Goal: Contribute content: Contribute content

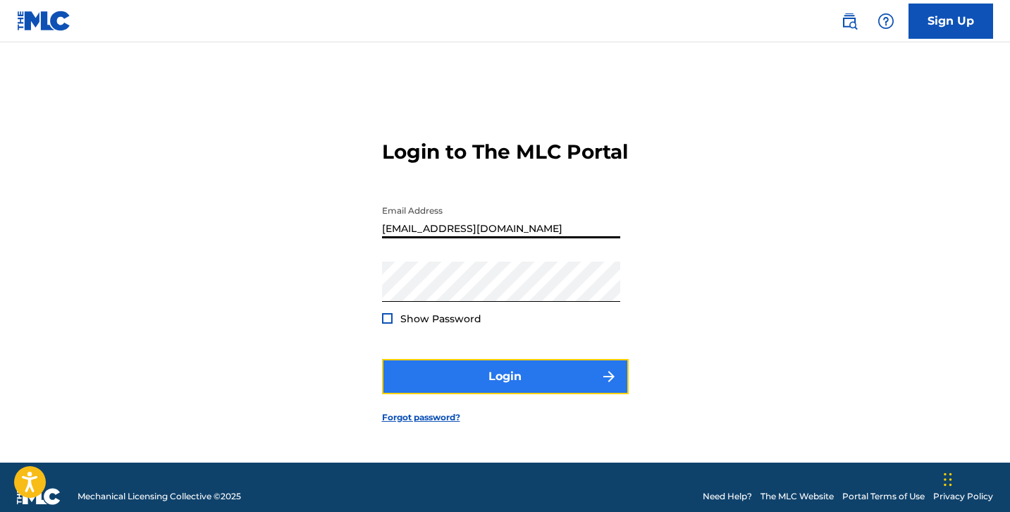
click at [434, 388] on button "Login" at bounding box center [505, 376] width 247 height 35
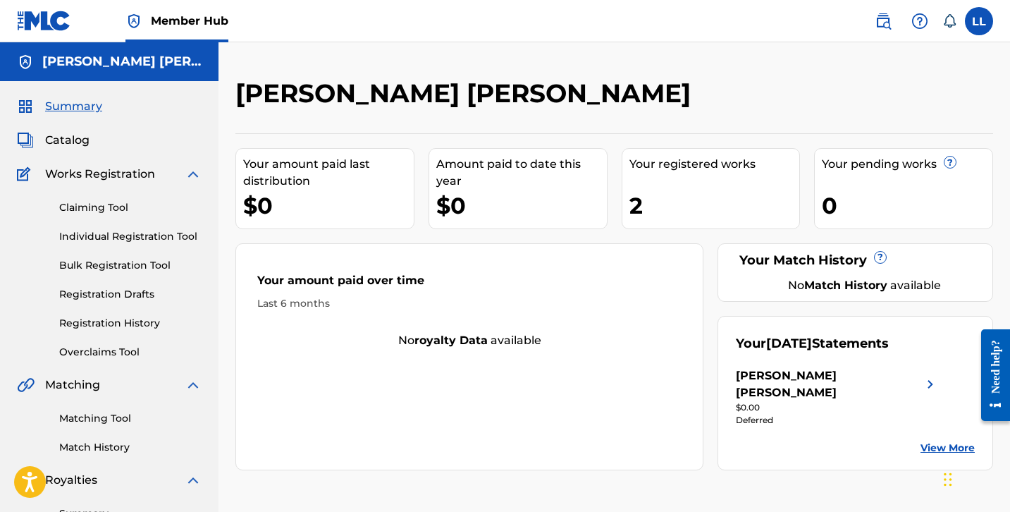
click at [653, 195] on div "2" at bounding box center [714, 206] width 171 height 32
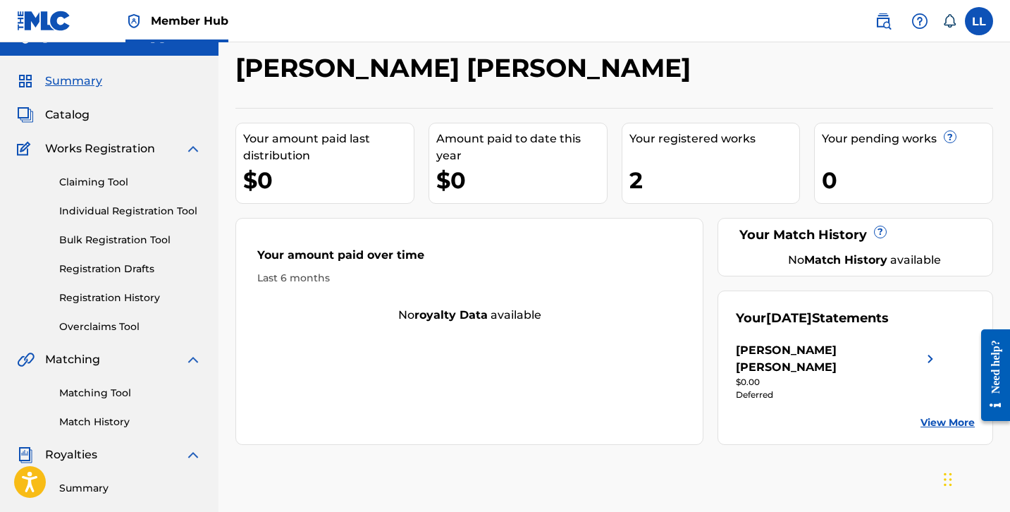
scroll to position [28, 0]
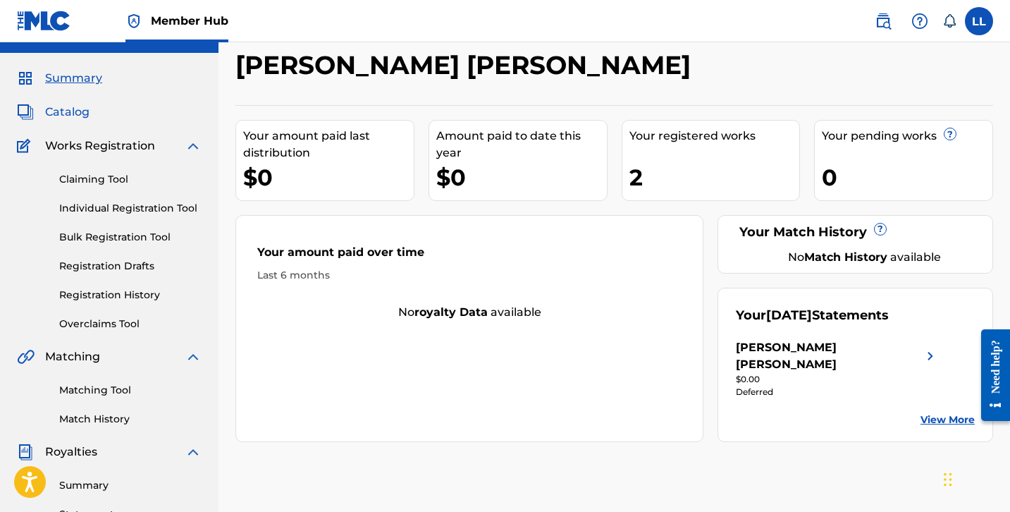
click at [74, 112] on span "Catalog" at bounding box center [67, 112] width 44 height 17
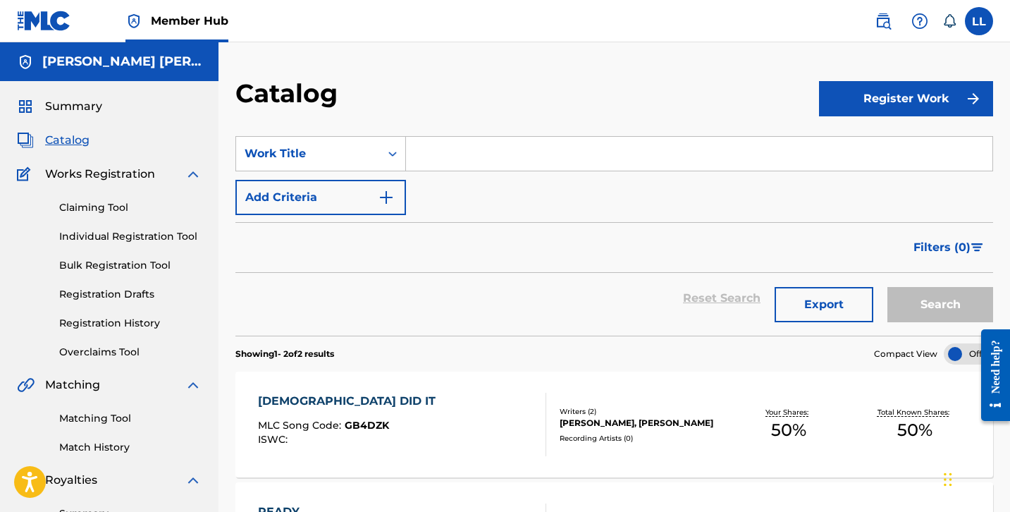
click at [491, 246] on div "Filters ( 0 )" at bounding box center [614, 247] width 758 height 51
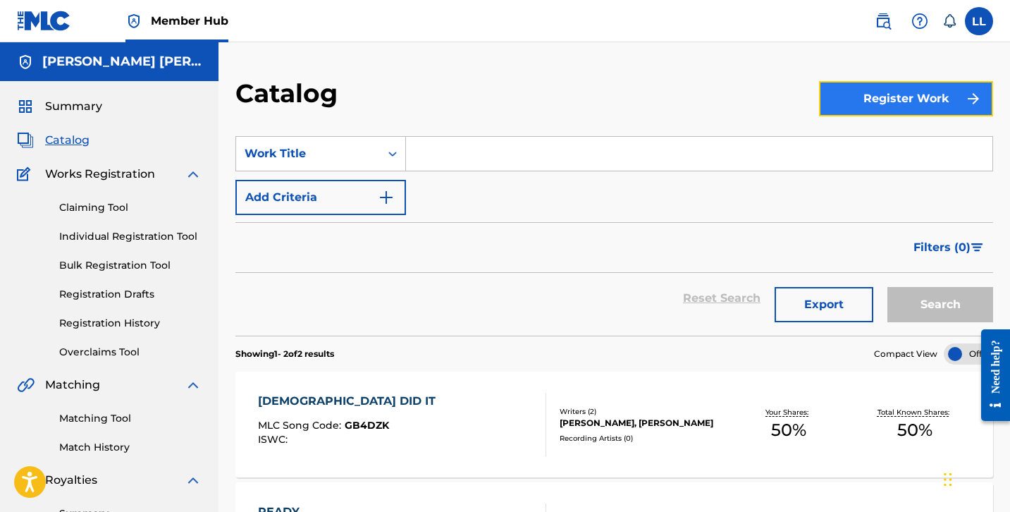
click at [874, 91] on button "Register Work" at bounding box center [906, 98] width 174 height 35
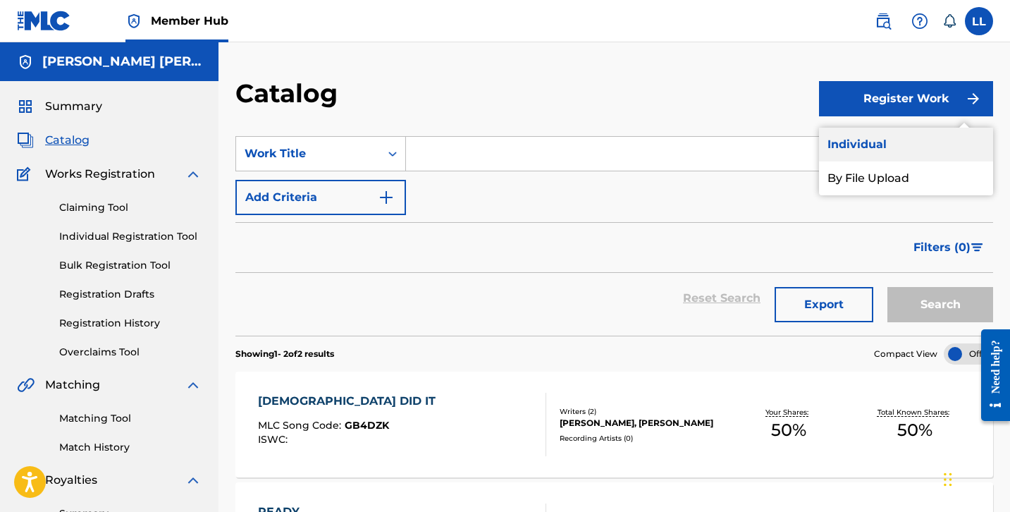
click at [847, 136] on link "Individual" at bounding box center [906, 145] width 174 height 34
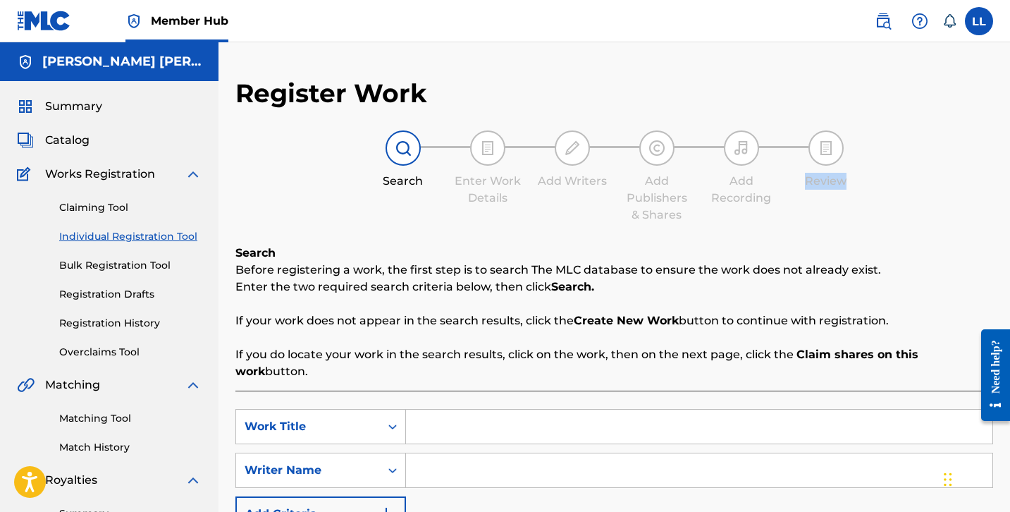
drag, startPoint x: 1009, startPoint y: 155, endPoint x: 1013, endPoint y: 187, distance: 31.9
click at [1009, 187] on html "Consent Details [#IABV2SETTINGS#] About This website uses cookies We use cookie…" at bounding box center [505, 256] width 1010 height 512
click at [937, 189] on div "Search Enter Work Details Add Writers Add Publishers & Shares Add Recording Rev…" at bounding box center [614, 176] width 758 height 93
drag, startPoint x: 1008, startPoint y: 209, endPoint x: 1010, endPoint y: 231, distance: 22.7
click at [1009, 231] on html "Consent Details [#IABV2SETTINGS#] About This website uses cookies We use cookie…" at bounding box center [505, 256] width 1010 height 512
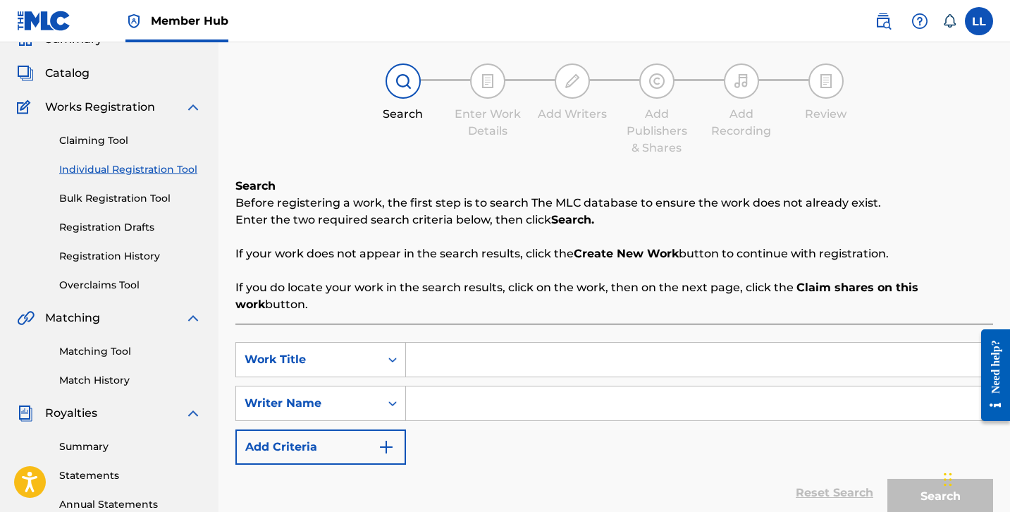
scroll to position [68, 0]
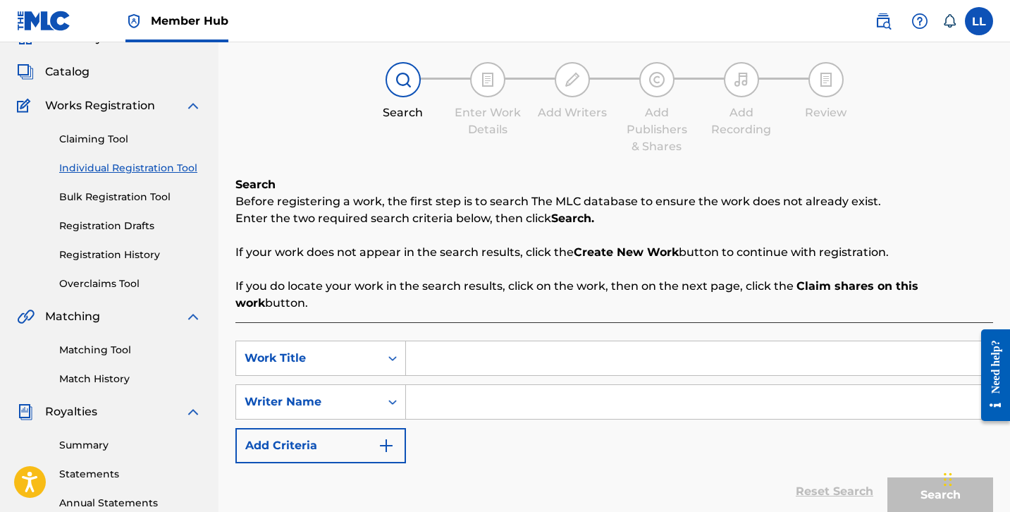
click at [474, 341] on input "Search Form" at bounding box center [699, 358] width 586 height 34
type input "Push, Press and Pray"
click at [390, 395] on icon "Search Form" at bounding box center [393, 402] width 14 height 14
click at [448, 422] on div "SearchWithCriteria9c023210-2f70-471d-8544-d6b38f900d49 Work Title Push, Press a…" at bounding box center [614, 401] width 758 height 123
click at [433, 389] on input "Search Form" at bounding box center [699, 402] width 586 height 34
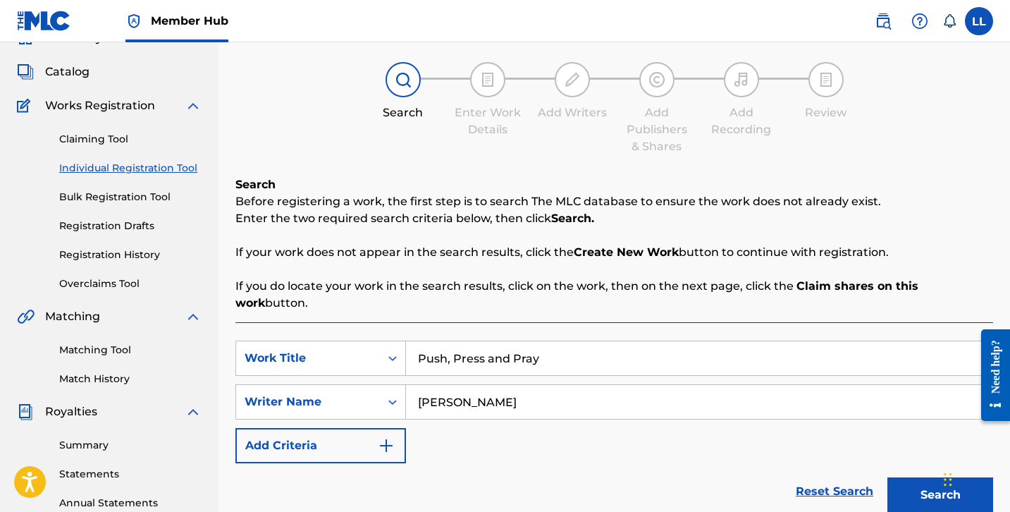
type input "[PERSON_NAME]"
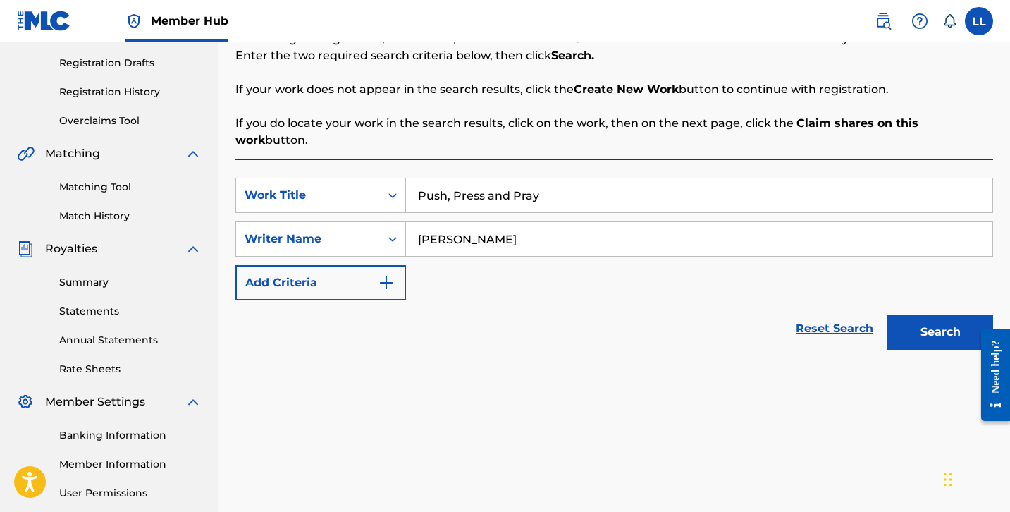
scroll to position [231, 0]
click at [943, 326] on button "Search" at bounding box center [940, 331] width 106 height 35
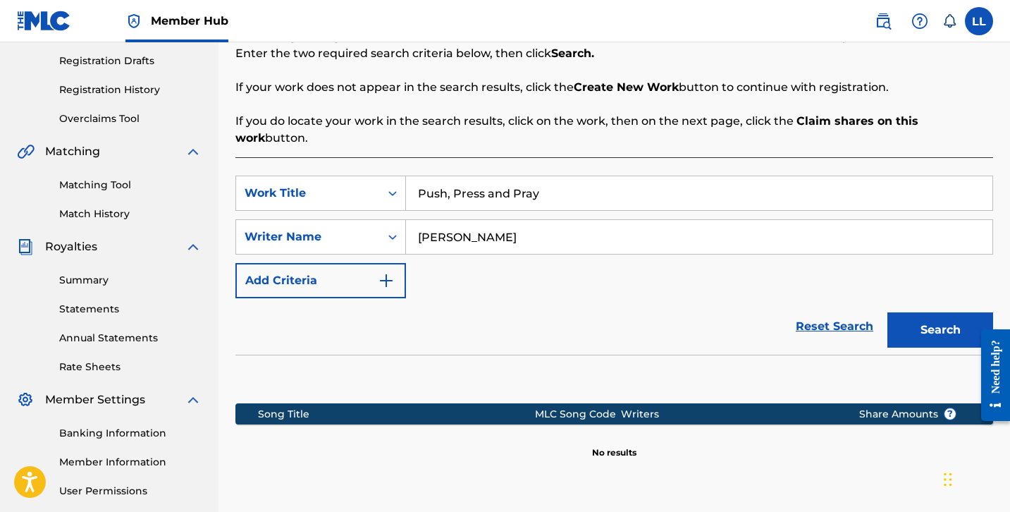
scroll to position [236, 0]
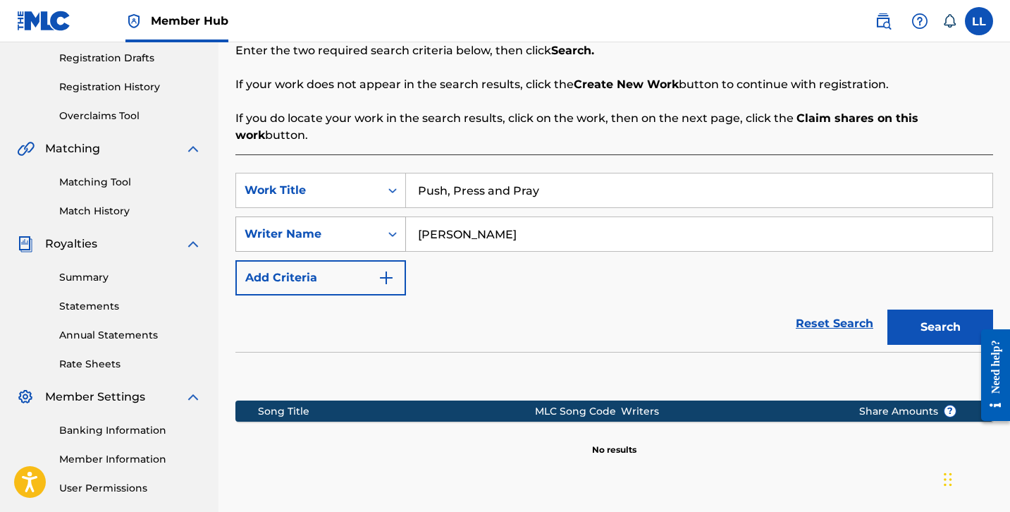
click at [369, 226] on div "Writer Name" at bounding box center [308, 234] width 127 height 17
click at [467, 319] on div "Reset Search Search" at bounding box center [614, 323] width 758 height 56
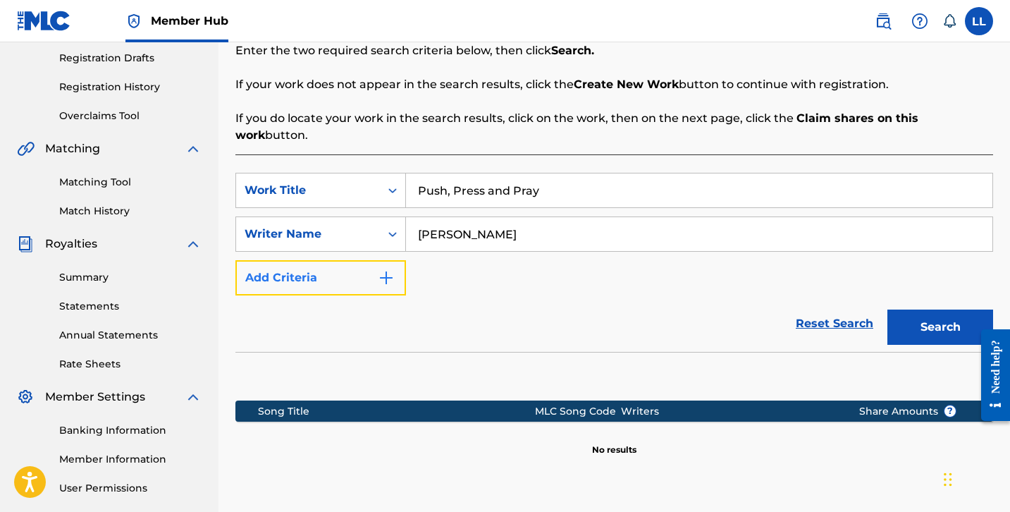
click at [349, 260] on button "Add Criteria" at bounding box center [320, 277] width 171 height 35
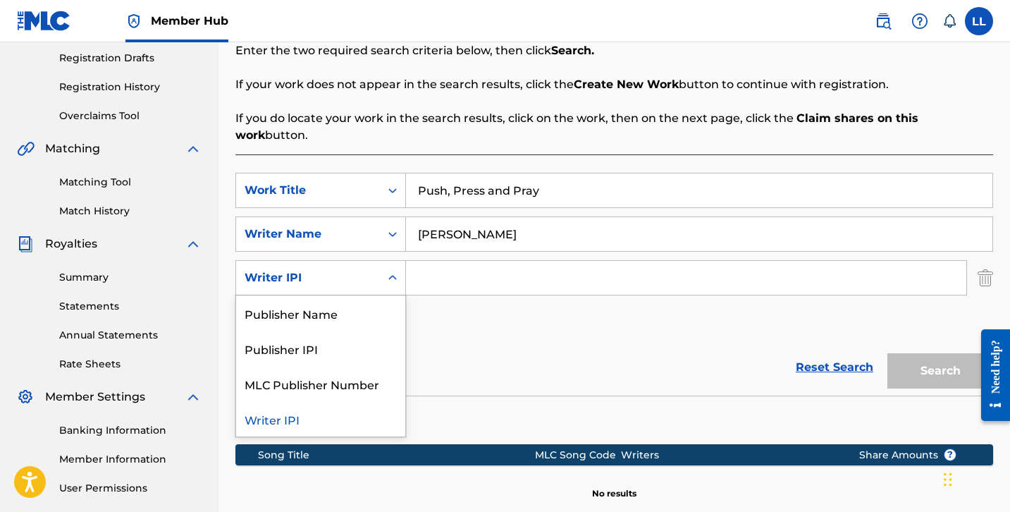
click at [393, 269] on div "Search Form" at bounding box center [392, 277] width 25 height 25
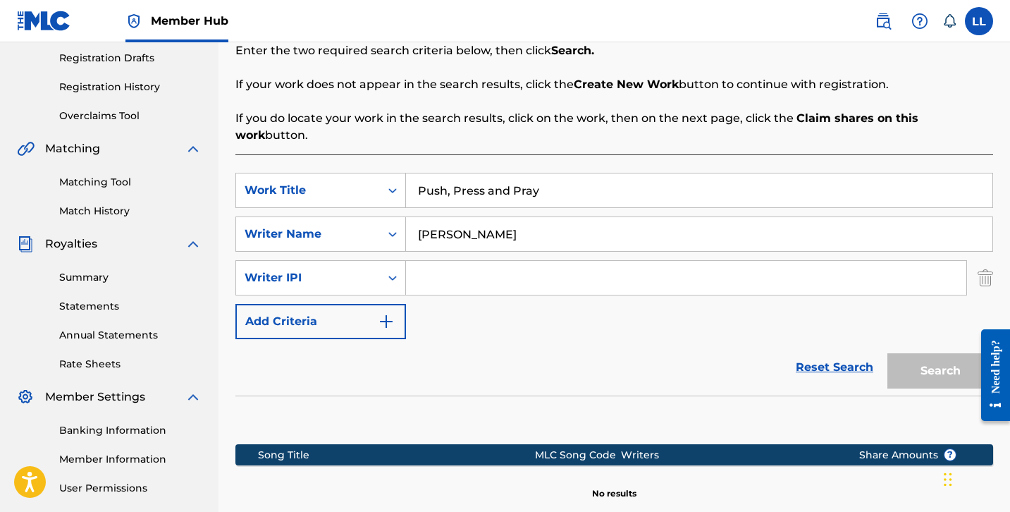
click at [444, 305] on div "SearchWithCriteria9c023210-2f70-471d-8544-d6b38f900d49 Work Title Push, Press a…" at bounding box center [614, 256] width 758 height 166
click at [988, 267] on img "Search Form" at bounding box center [986, 277] width 16 height 35
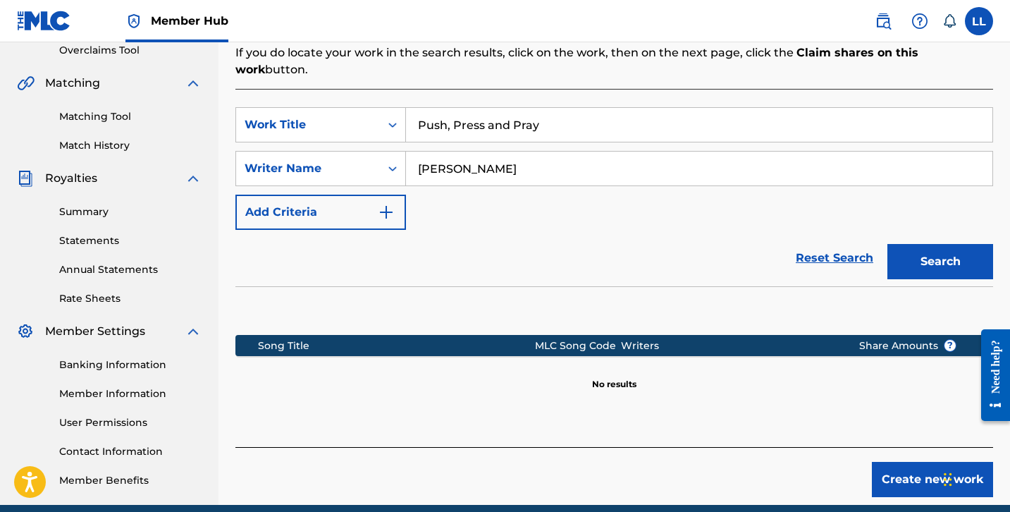
scroll to position [333, 0]
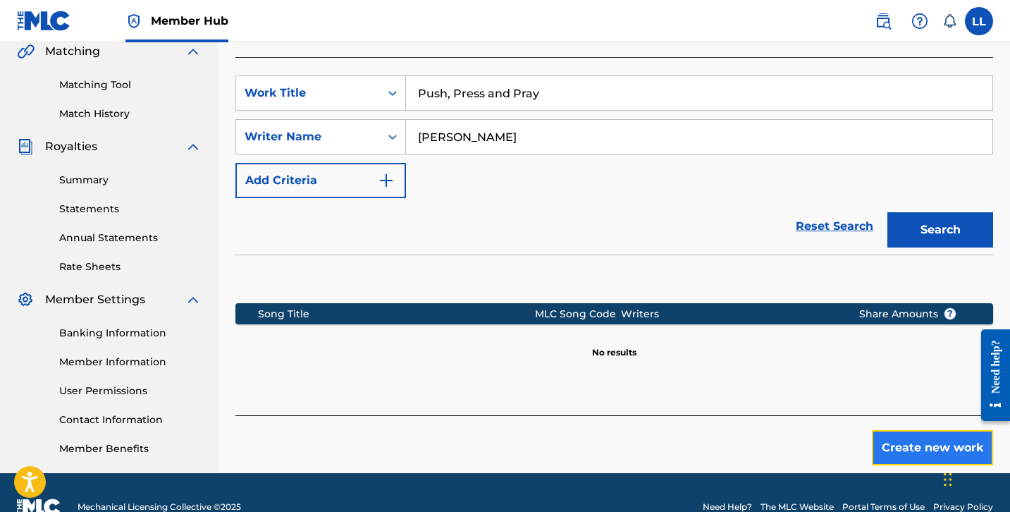
click at [883, 430] on button "Create new work" at bounding box center [932, 447] width 121 height 35
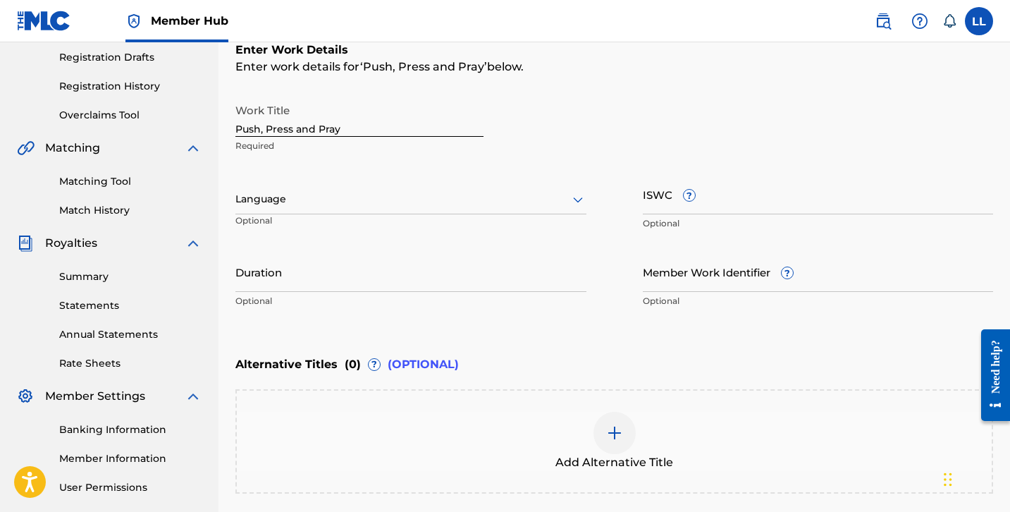
scroll to position [240, 0]
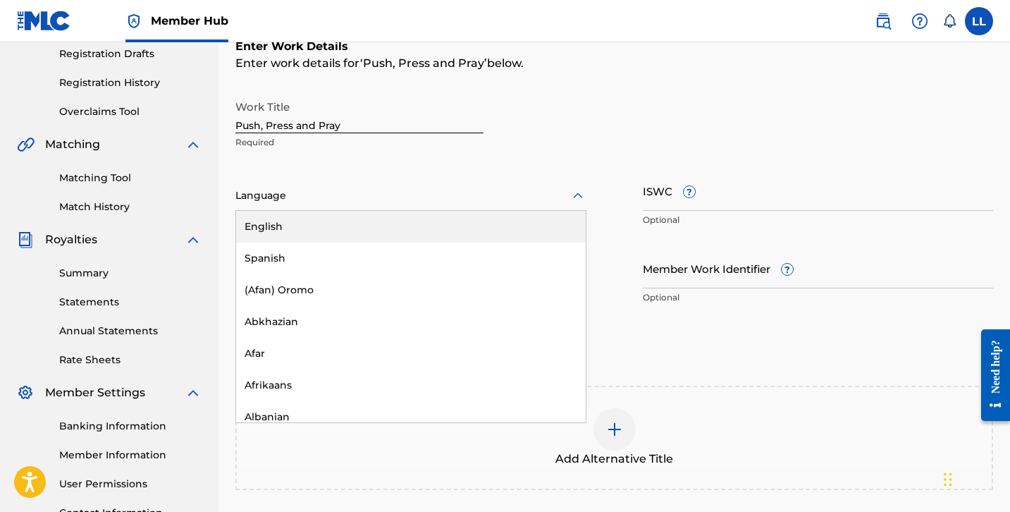
click at [354, 198] on div at bounding box center [410, 196] width 351 height 18
click at [326, 231] on div "English" at bounding box center [411, 227] width 350 height 32
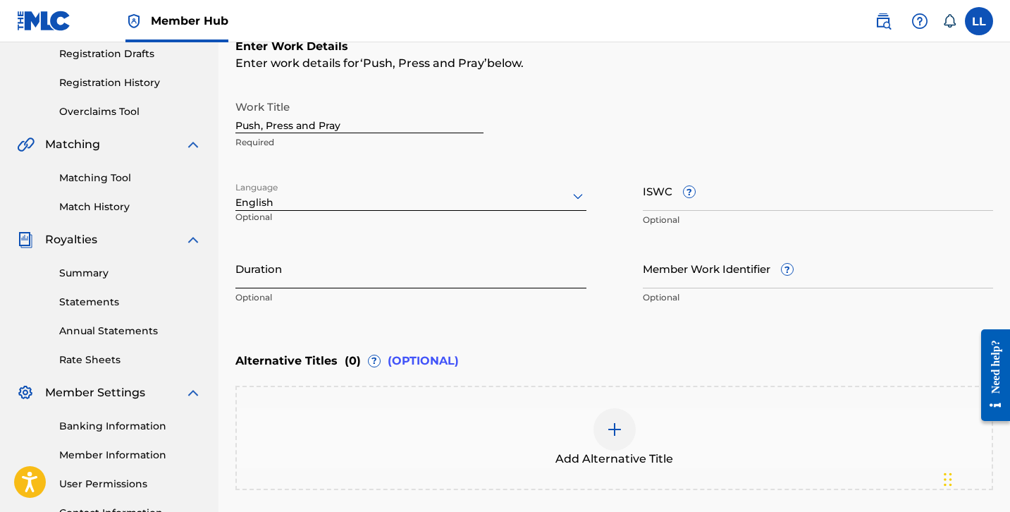
click at [317, 276] on input "Duration" at bounding box center [410, 268] width 351 height 40
type input "4:27"
click at [593, 305] on div "Work Title Push, Press and Pray Required Language English Optional ISWC ? Optio…" at bounding box center [614, 202] width 758 height 218
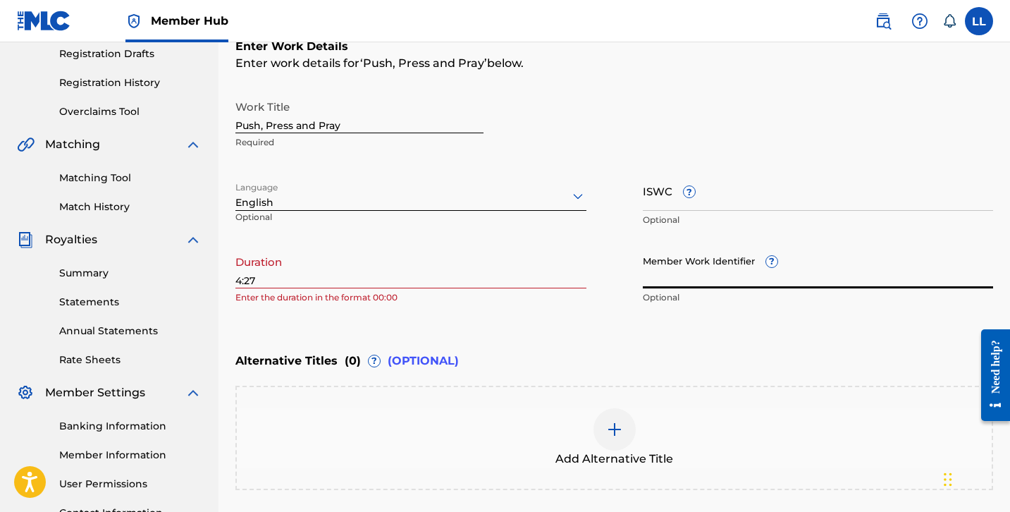
click at [674, 279] on input "Member Work Identifier ?" at bounding box center [818, 268] width 351 height 40
click at [663, 204] on input "ISWC ?" at bounding box center [818, 191] width 351 height 40
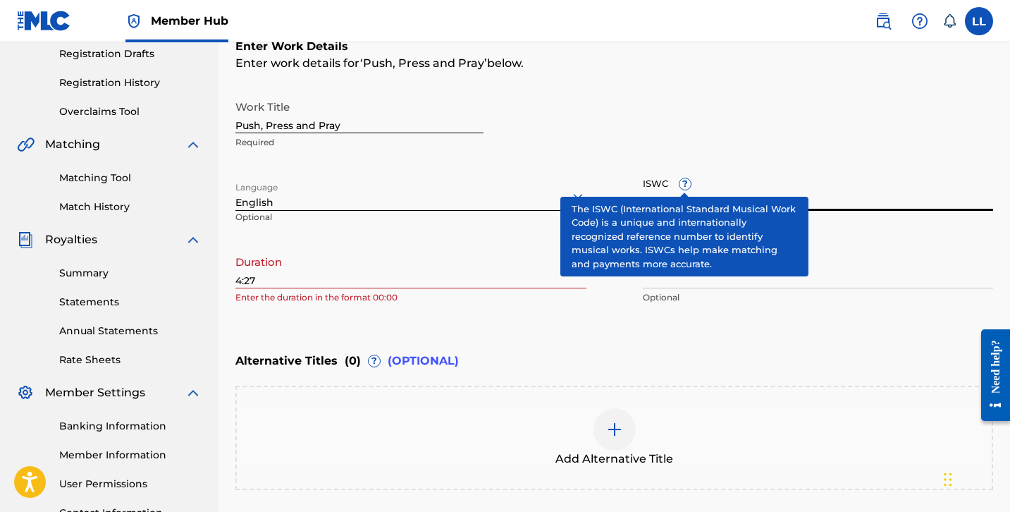
click at [688, 179] on div "ISWC ? Optional" at bounding box center [818, 202] width 351 height 63
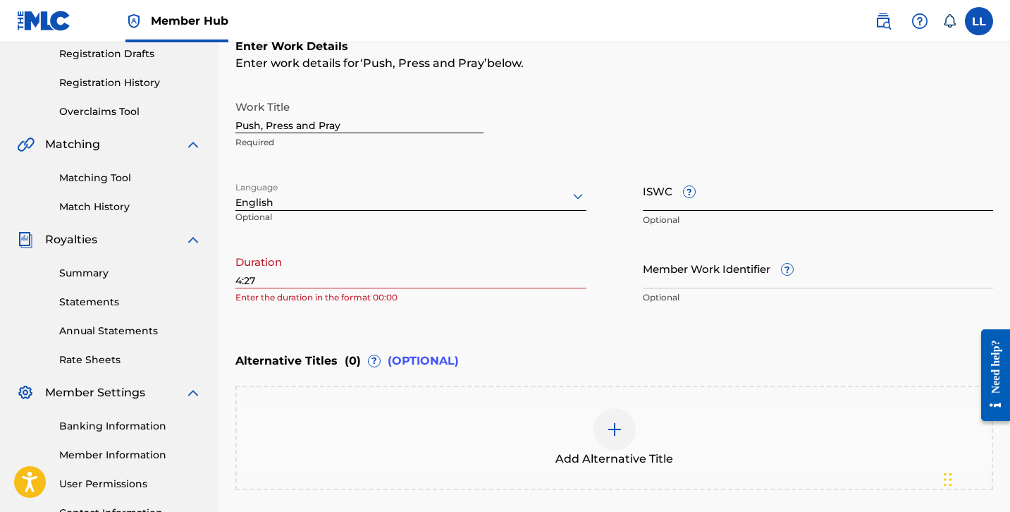
click at [704, 207] on input "ISWC ?" at bounding box center [818, 191] width 351 height 40
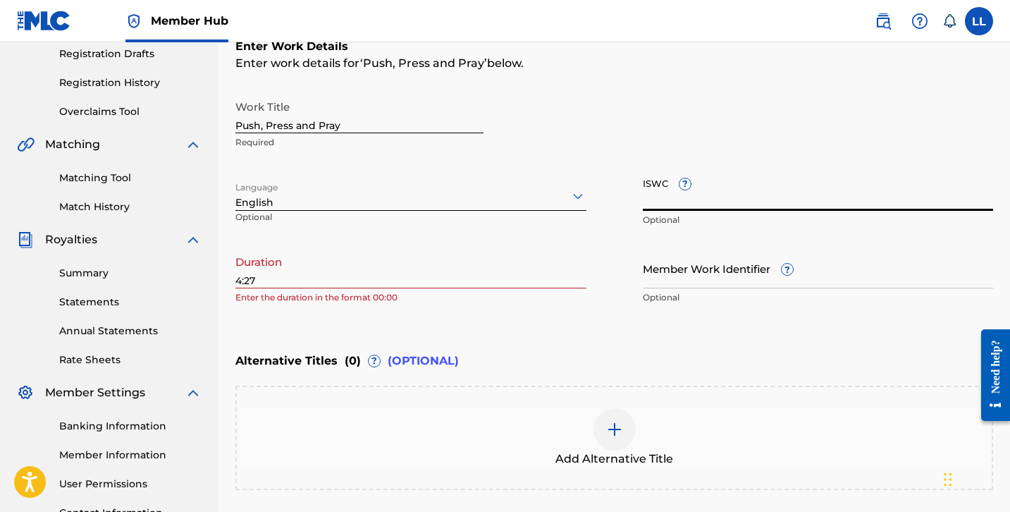
paste input "QZZ7P2599905"
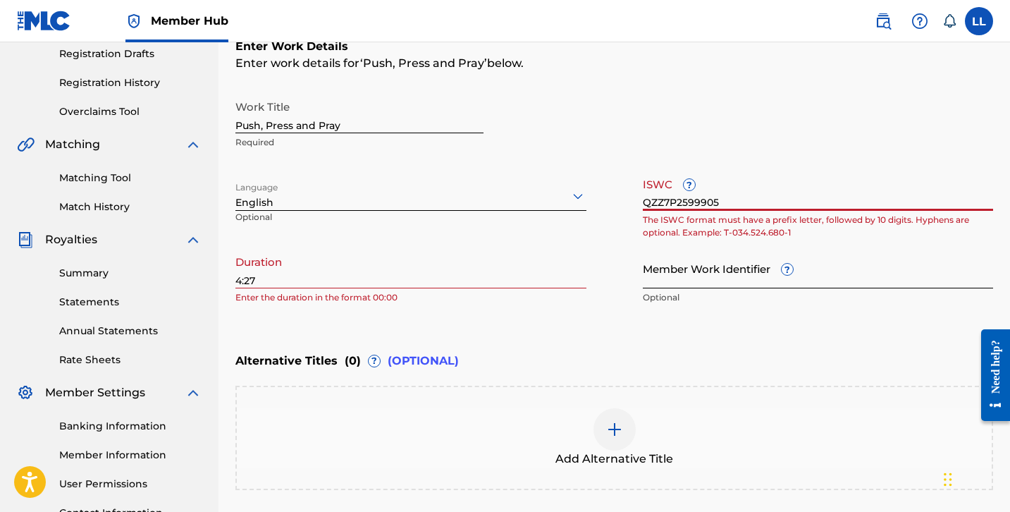
type input "QZZ7P2599905"
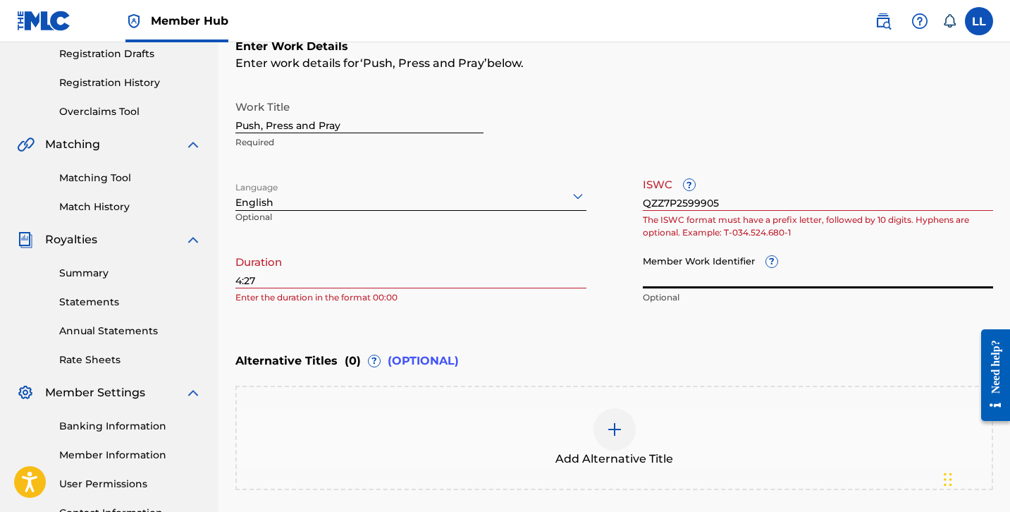
click at [701, 271] on input "Member Work Identifier ?" at bounding box center [818, 268] width 351 height 40
paste input "QZZ7P2599905"
type input "QZZ7P2599905"
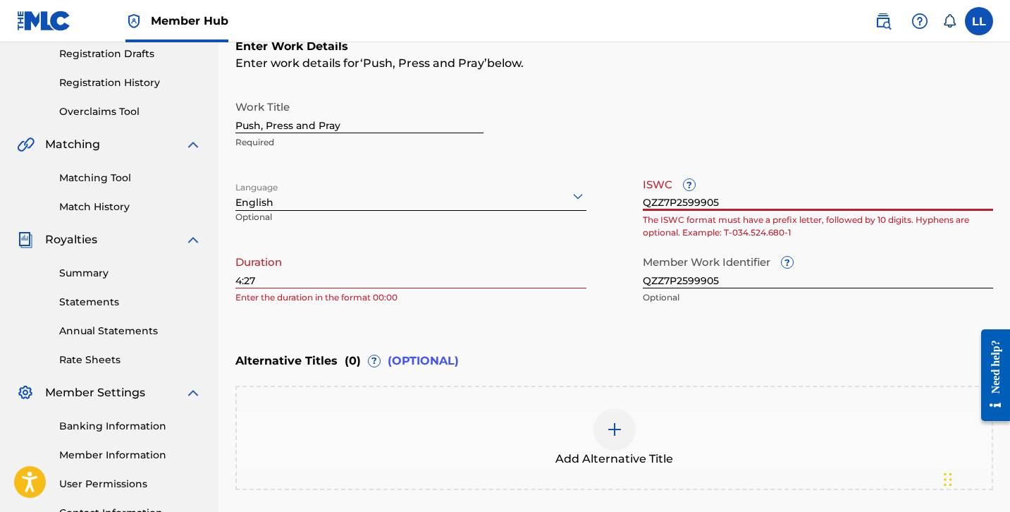
drag, startPoint x: 743, startPoint y: 201, endPoint x: 552, endPoint y: 152, distance: 197.1
click at [552, 152] on div "Work Title Push, Press and Pray Required Language English Optional ISWC ? QZZ7P…" at bounding box center [614, 202] width 758 height 218
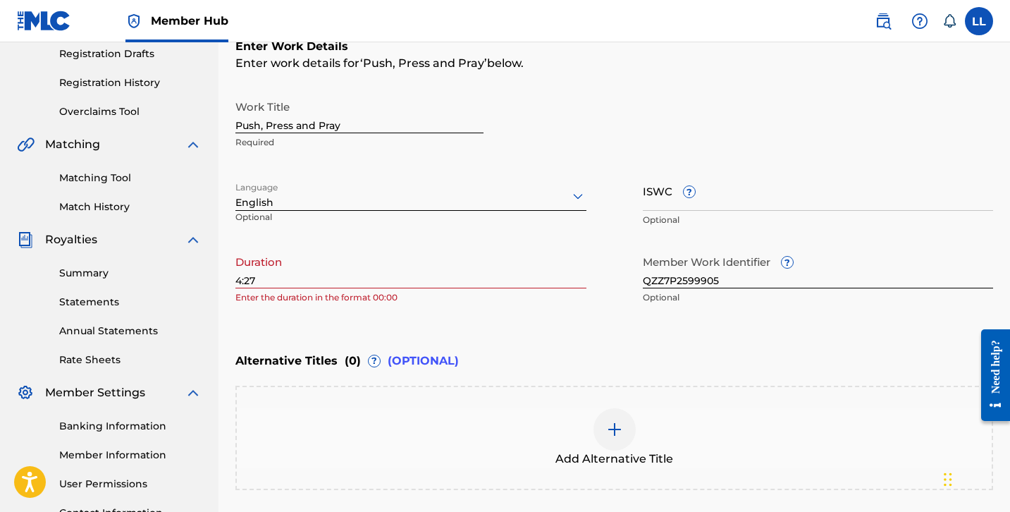
click at [723, 97] on div "Work Title Push, Press and Pray Required" at bounding box center [614, 124] width 758 height 63
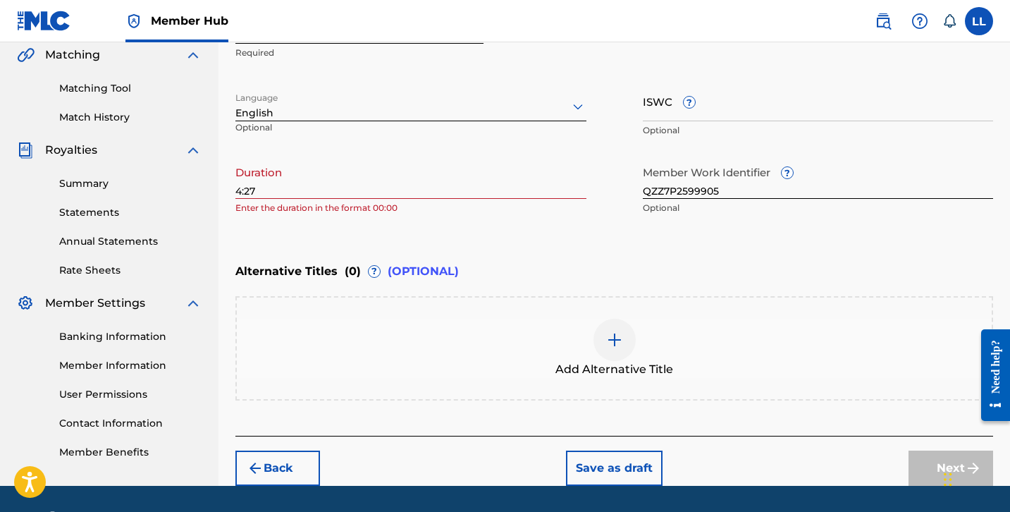
scroll to position [326, 0]
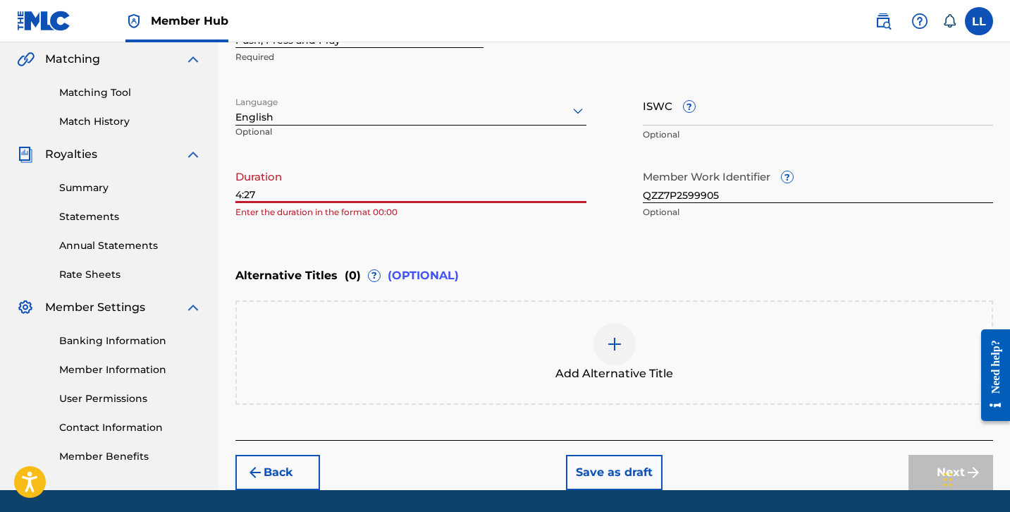
click at [239, 192] on input "4:27" at bounding box center [410, 183] width 351 height 40
click at [236, 191] on input "4:27" at bounding box center [410, 183] width 351 height 40
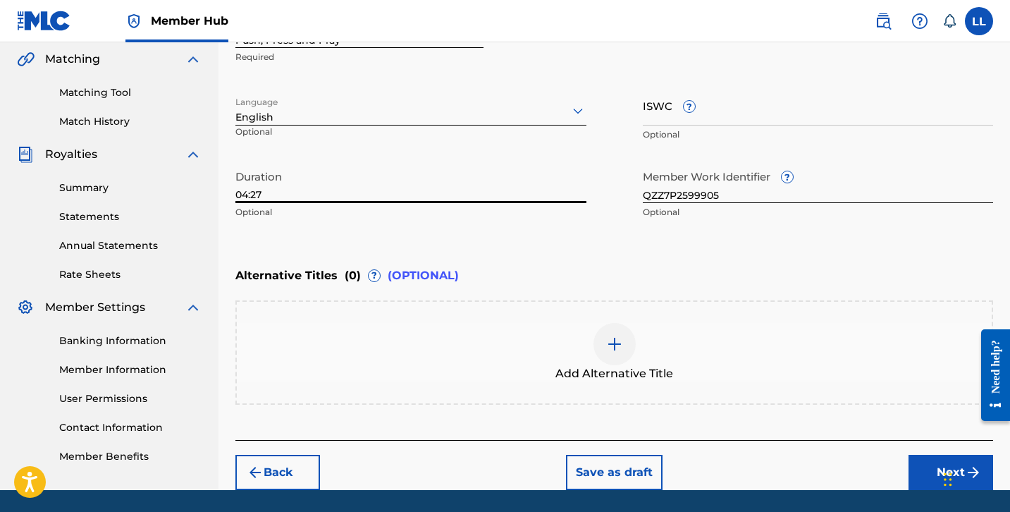
type input "04:27"
click at [349, 238] on div "Enter Work Details Enter work details for ‘ Push, Press and Pray ’ below. Work …" at bounding box center [614, 89] width 758 height 341
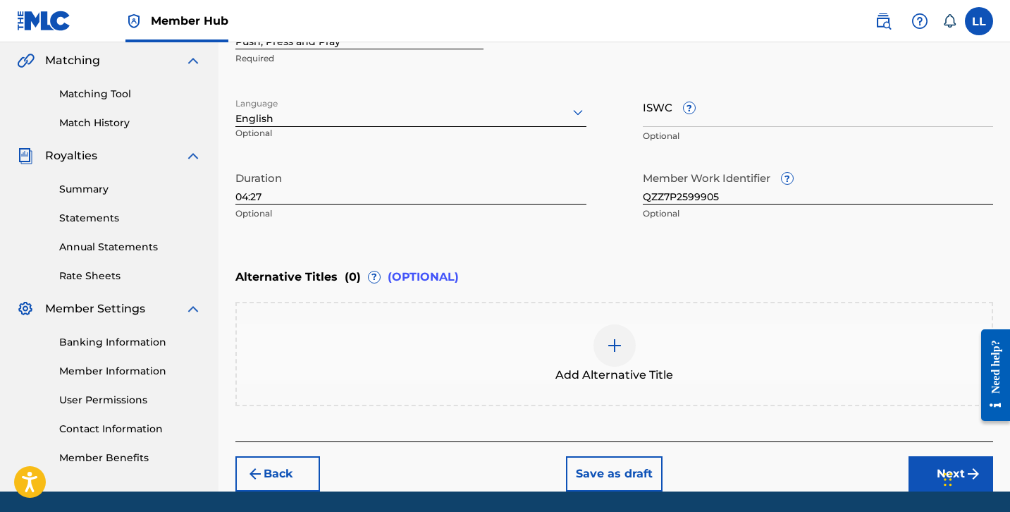
scroll to position [371, 0]
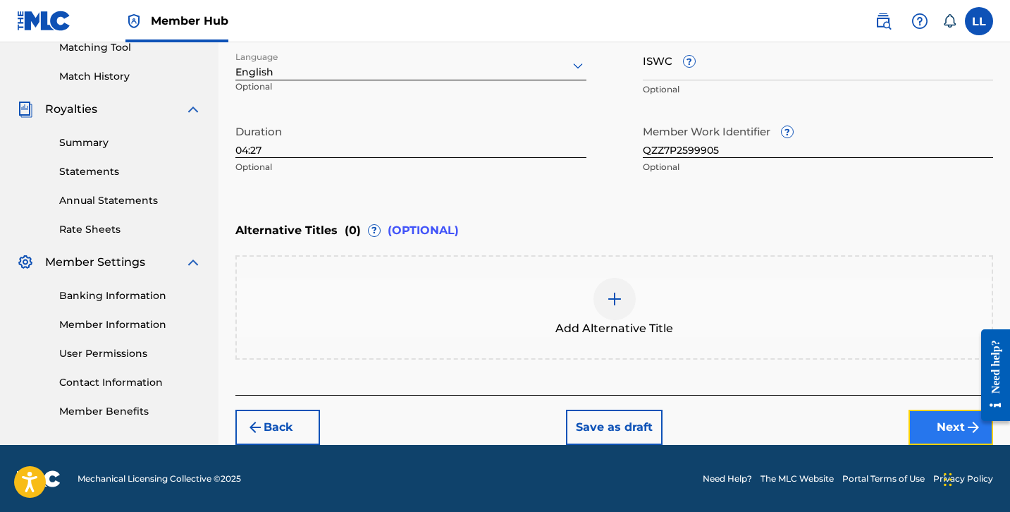
click at [931, 419] on button "Next" at bounding box center [951, 427] width 85 height 35
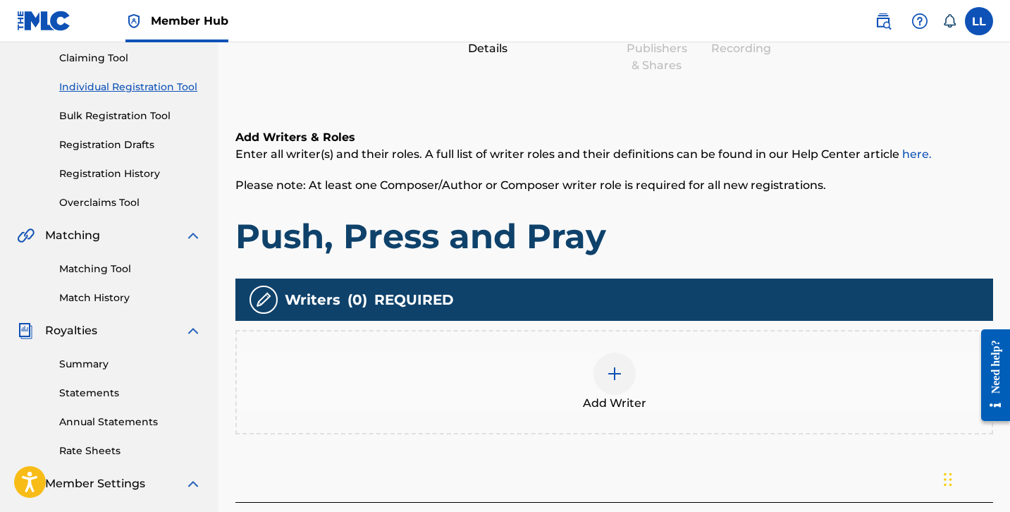
scroll to position [192, 0]
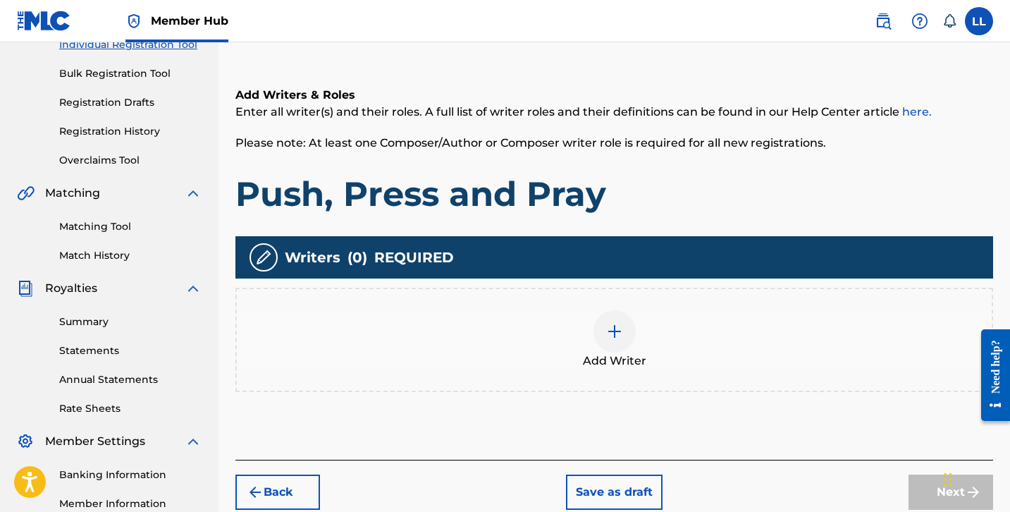
click at [606, 324] on img at bounding box center [614, 331] width 17 height 17
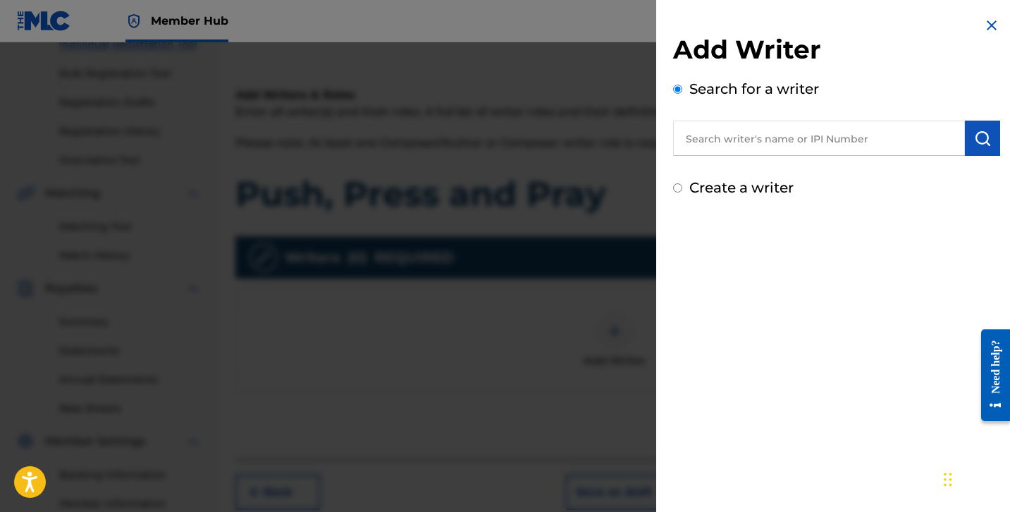
click at [751, 140] on input "text" at bounding box center [819, 138] width 292 height 35
paste input "QZZ7P2599905"
type input "Q"
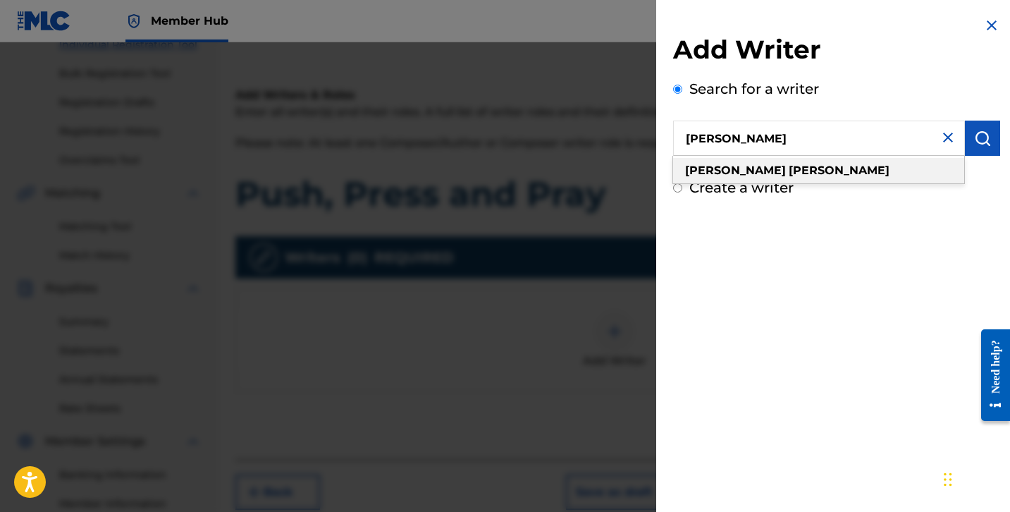
click at [789, 168] on strong "[PERSON_NAME]" at bounding box center [839, 170] width 101 height 13
type input "[PERSON_NAME]"
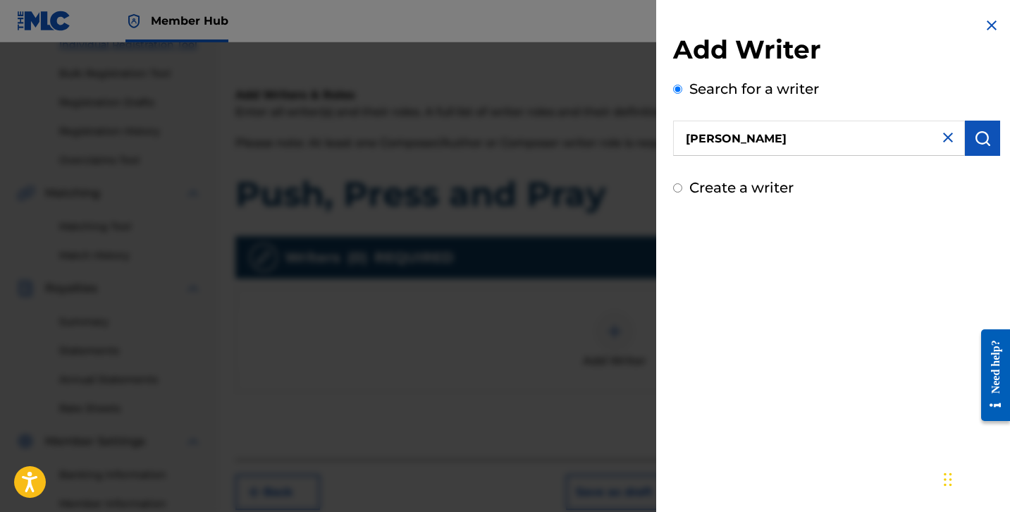
click at [803, 223] on div "Add Writer Search for a writer [PERSON_NAME] Create a writer" at bounding box center [836, 256] width 361 height 512
click at [763, 256] on div "Add Writer Search for a writer [PERSON_NAME] Create a writer" at bounding box center [836, 256] width 361 height 512
click at [811, 130] on input "[PERSON_NAME]" at bounding box center [819, 138] width 292 height 35
click at [892, 265] on div "Add Writer Search for a writer [PERSON_NAME] Create a writer" at bounding box center [836, 256] width 361 height 512
click at [594, 183] on div at bounding box center [505, 298] width 1010 height 512
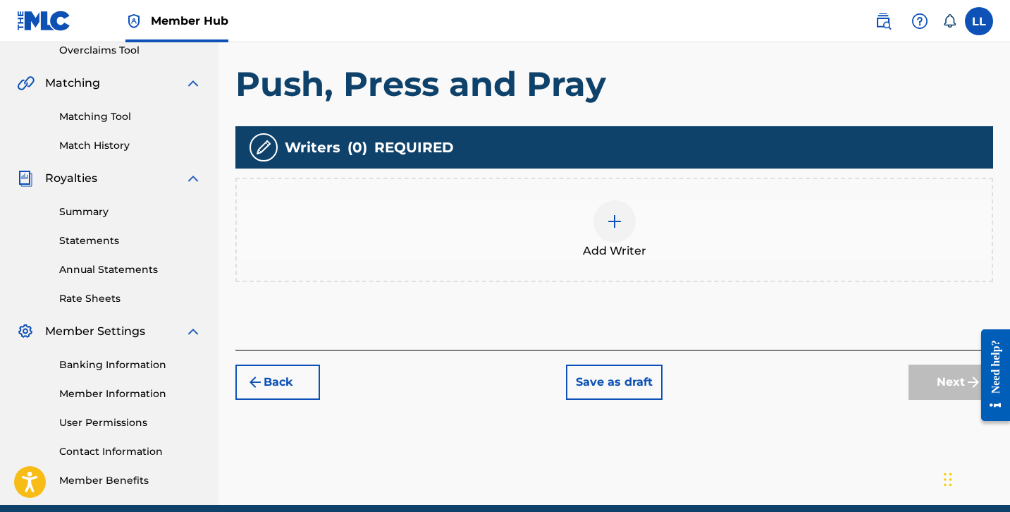
scroll to position [309, 0]
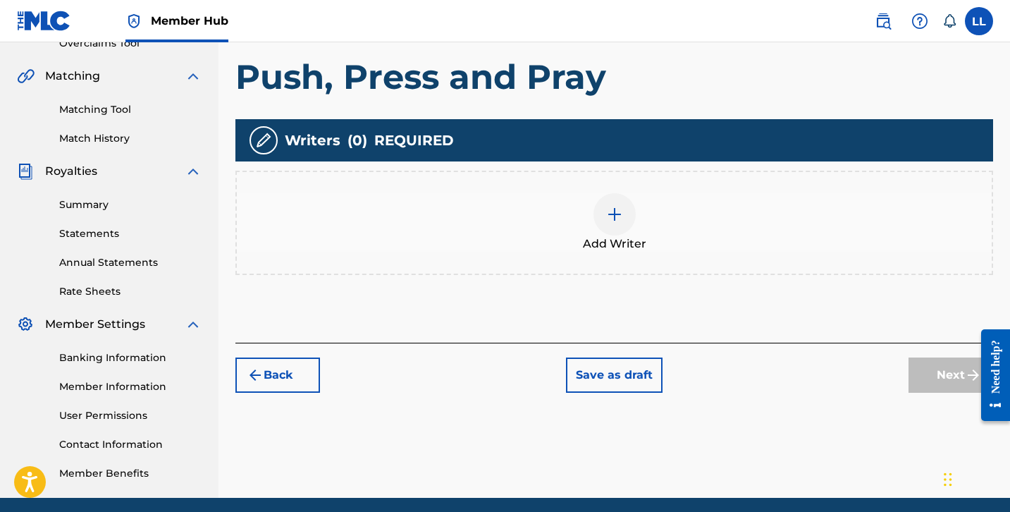
click at [598, 235] on span "Add Writer" at bounding box center [614, 243] width 63 height 17
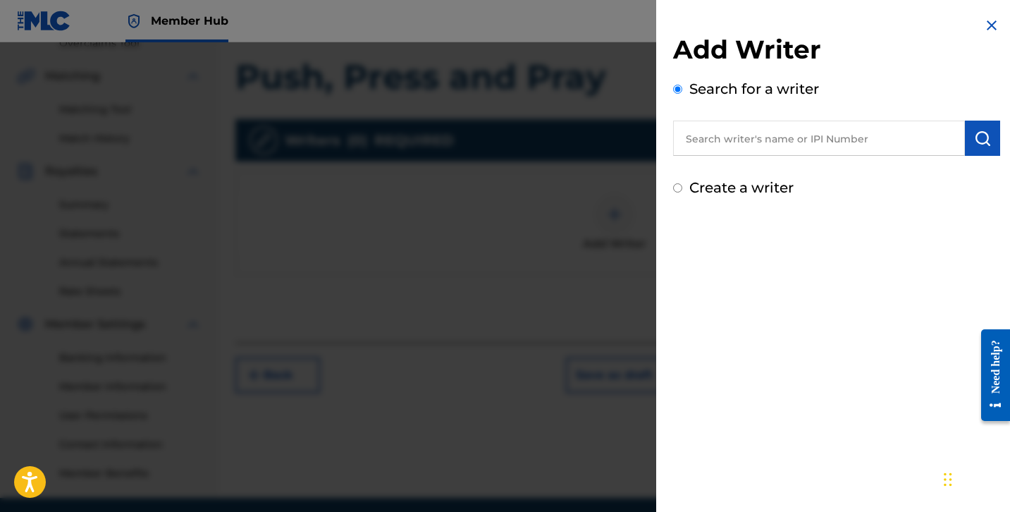
click at [727, 139] on input "text" at bounding box center [819, 138] width 292 height 35
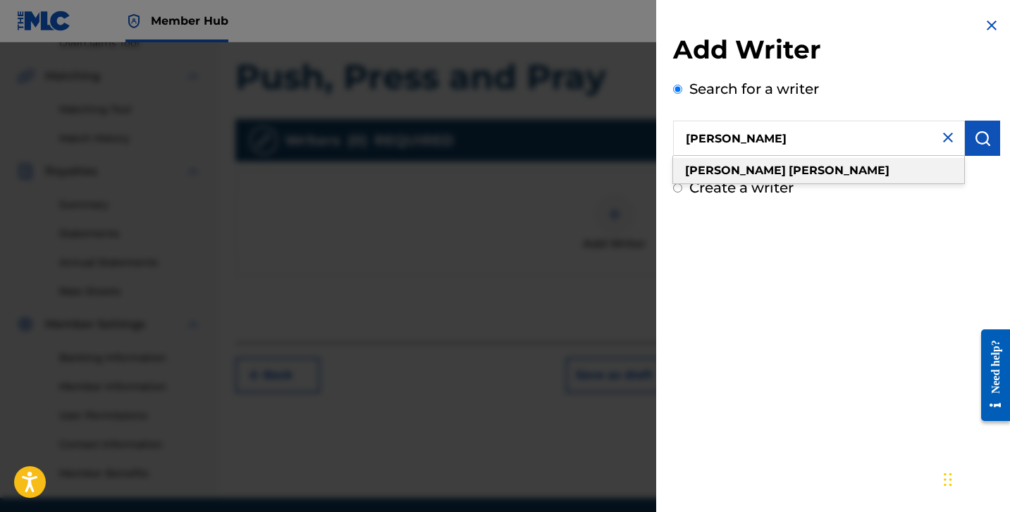
click at [789, 176] on strong "[PERSON_NAME]" at bounding box center [839, 170] width 101 height 13
type input "[PERSON_NAME]"
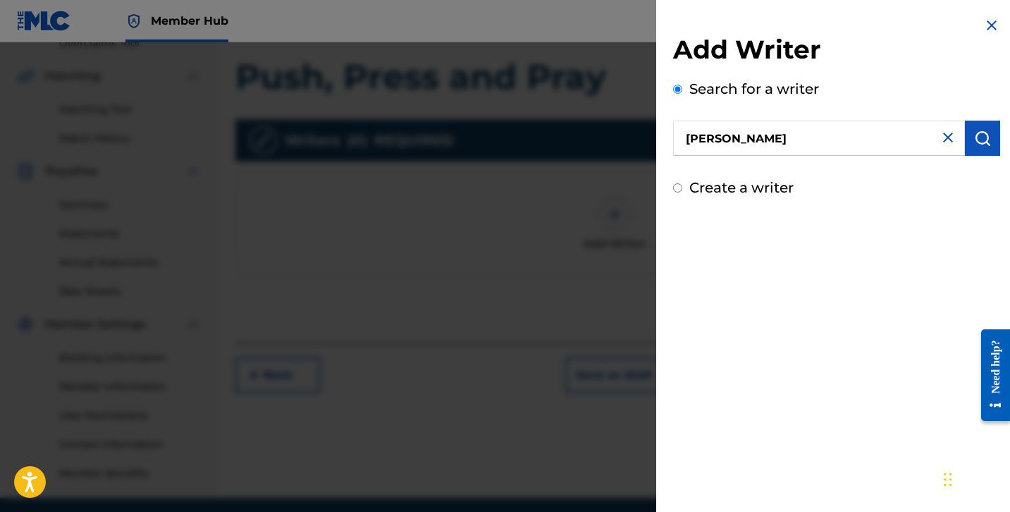
click at [876, 381] on div "Add Writer Search for a writer [PERSON_NAME] Create a writer" at bounding box center [836, 256] width 361 height 512
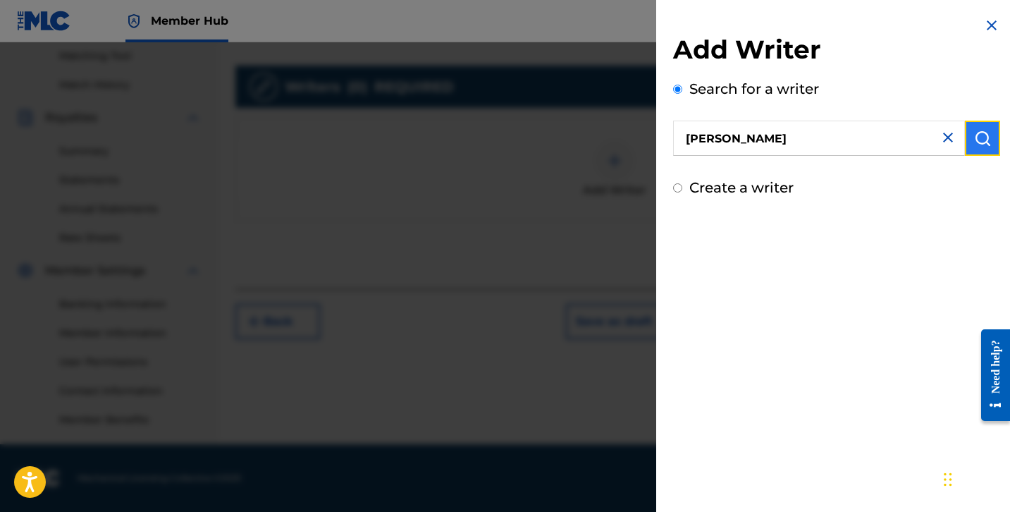
click at [983, 134] on img "submit" at bounding box center [982, 138] width 17 height 17
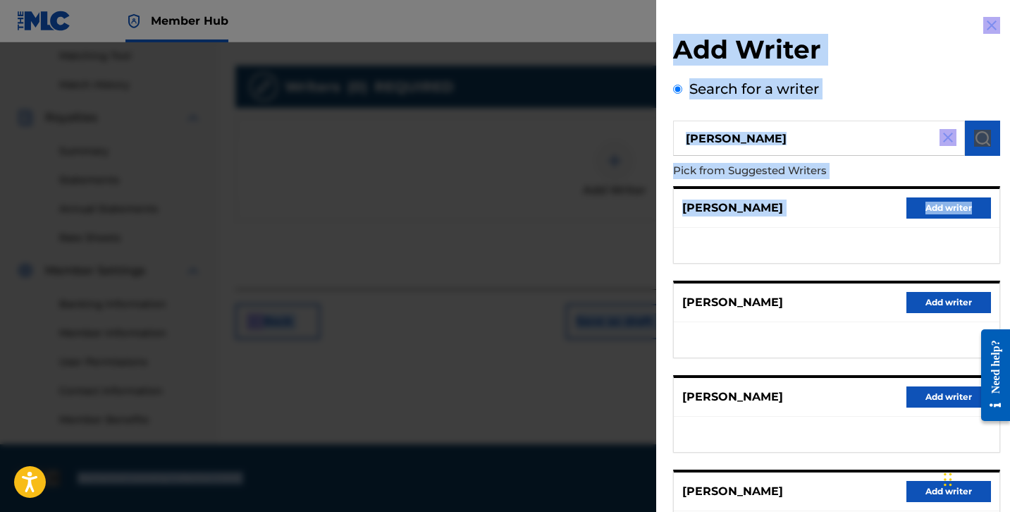
drag, startPoint x: 1009, startPoint y: 218, endPoint x: 1012, endPoint y: 264, distance: 45.2
click at [1004, 149] on div "Add Writer Search for a writer [PERSON_NAME] from Suggested Writers [PERSON_NAM…" at bounding box center [836, 365] width 361 height 730
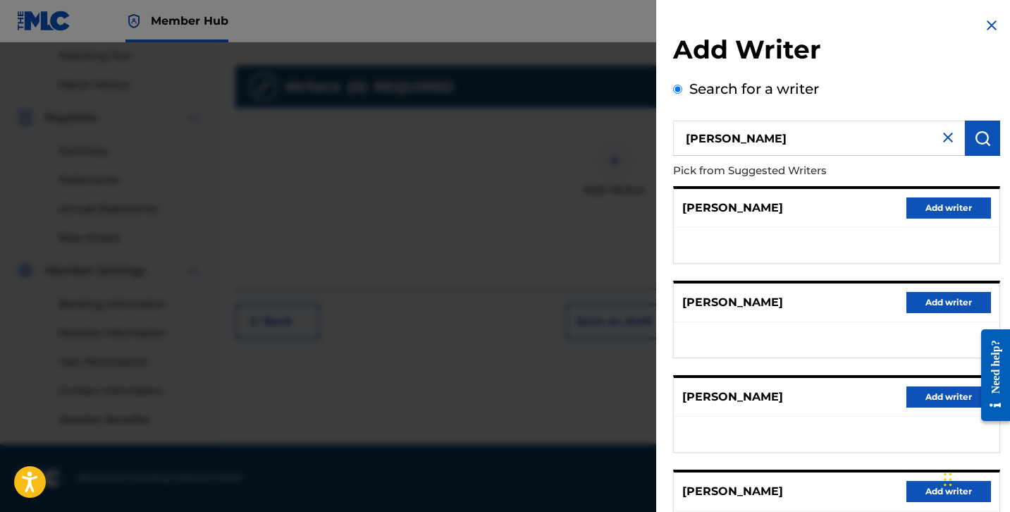
click at [998, 209] on div "Add Writer Search for a writer [PERSON_NAME] from Suggested Writers [PERSON_NAM…" at bounding box center [836, 365] width 361 height 730
click at [842, 228] on ul at bounding box center [837, 245] width 326 height 35
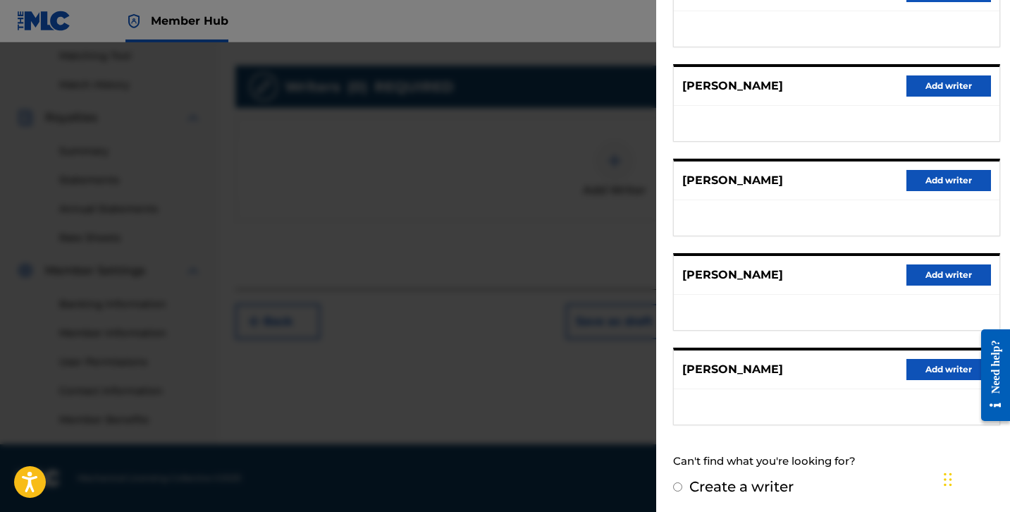
scroll to position [218, 0]
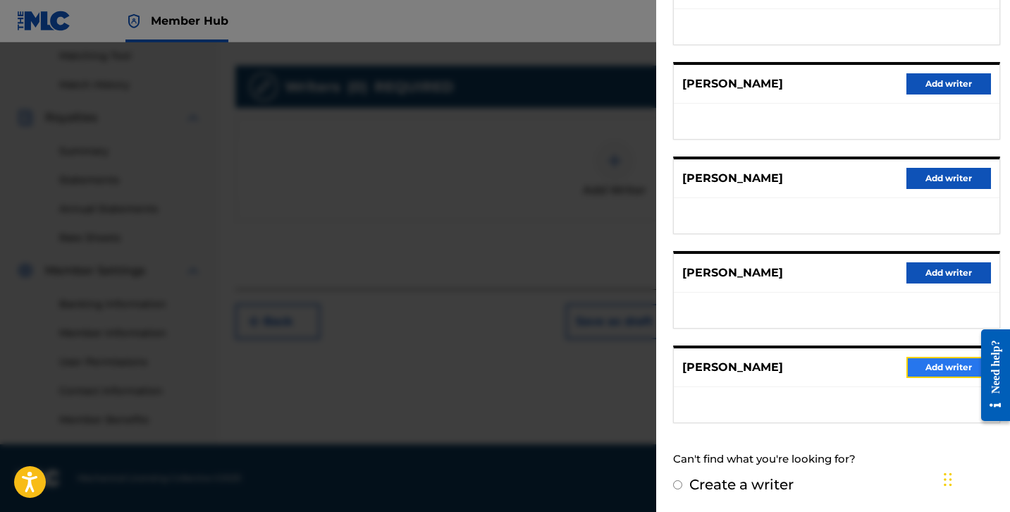
click at [923, 362] on button "Add writer" at bounding box center [948, 367] width 85 height 21
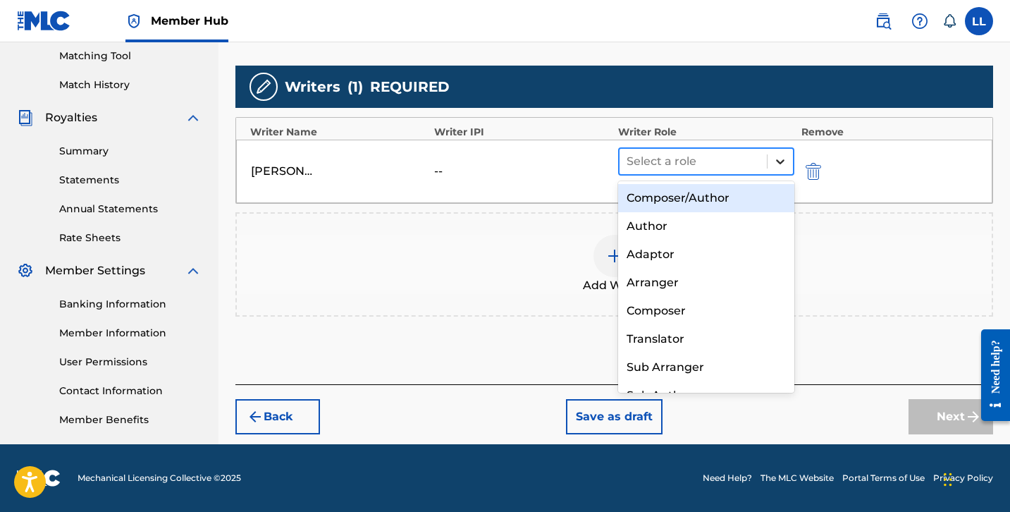
click at [778, 157] on icon at bounding box center [780, 161] width 14 height 14
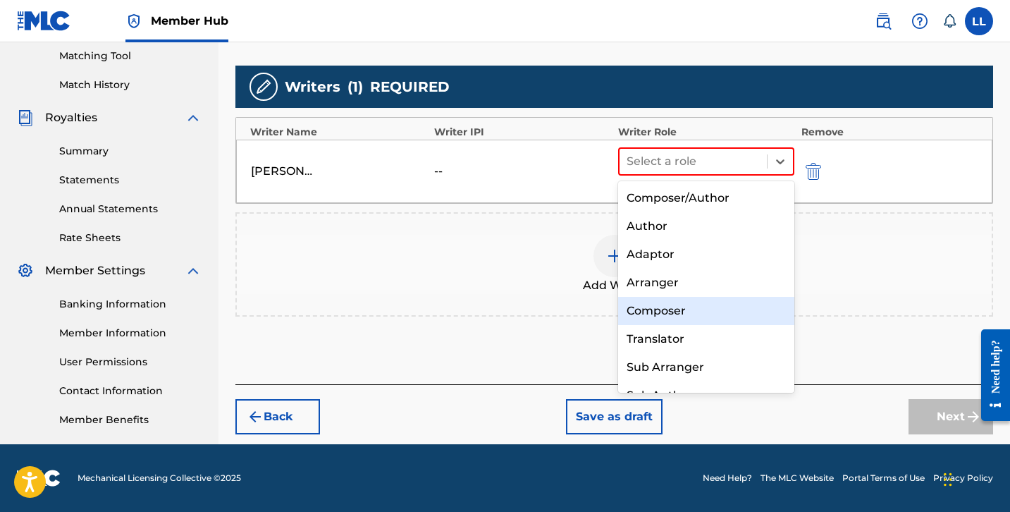
click at [699, 311] on div "Composer" at bounding box center [706, 311] width 176 height 28
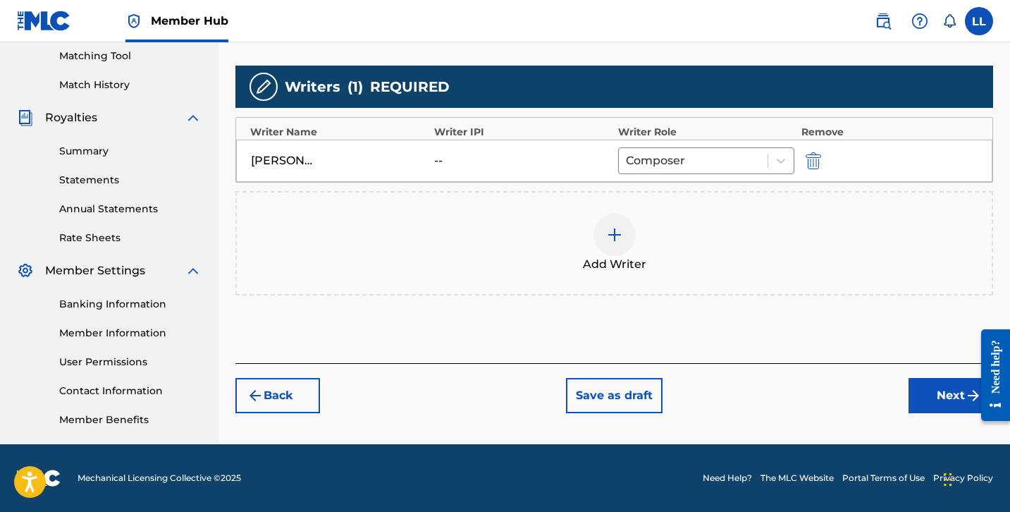
click at [619, 240] on img at bounding box center [614, 234] width 17 height 17
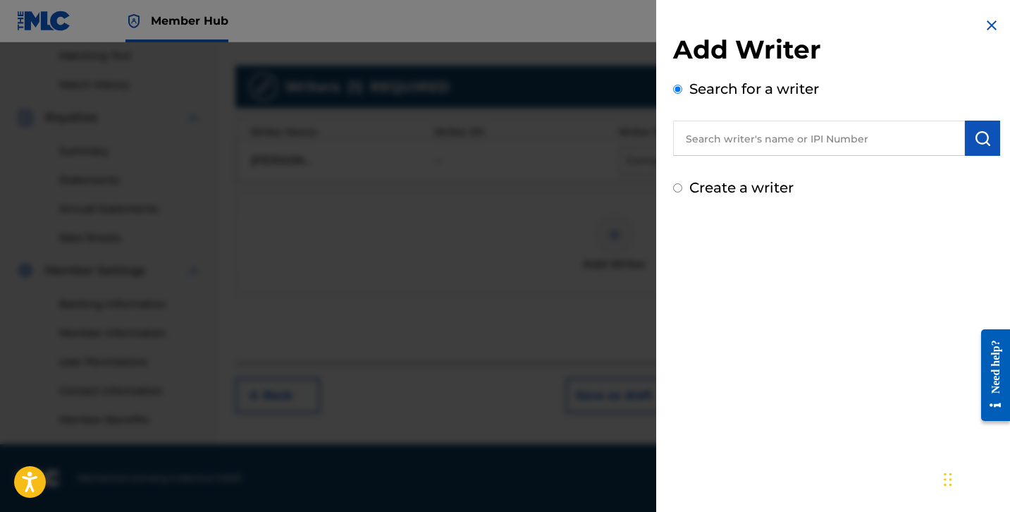
click at [739, 129] on input "text" at bounding box center [819, 138] width 292 height 35
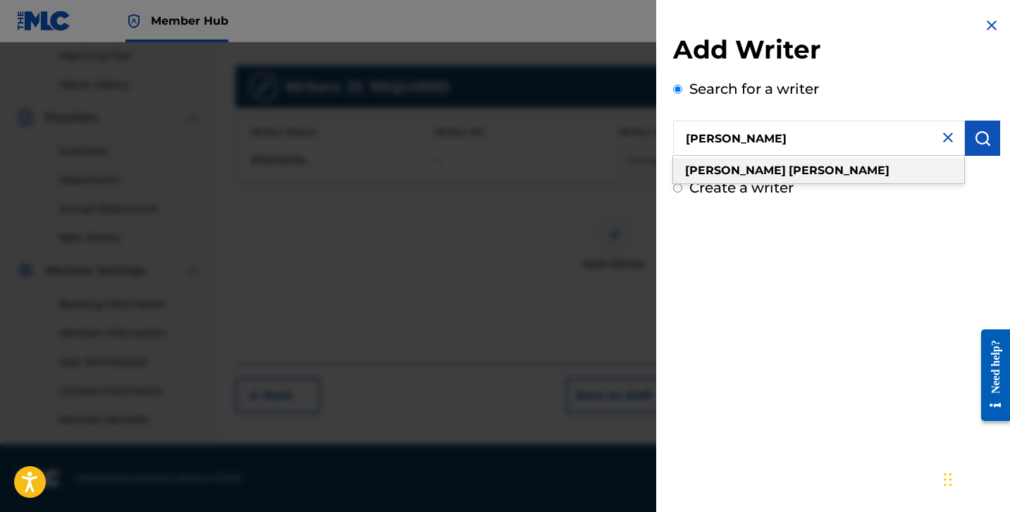
click at [765, 167] on div "[PERSON_NAME]" at bounding box center [818, 170] width 291 height 25
type input "[PERSON_NAME]"
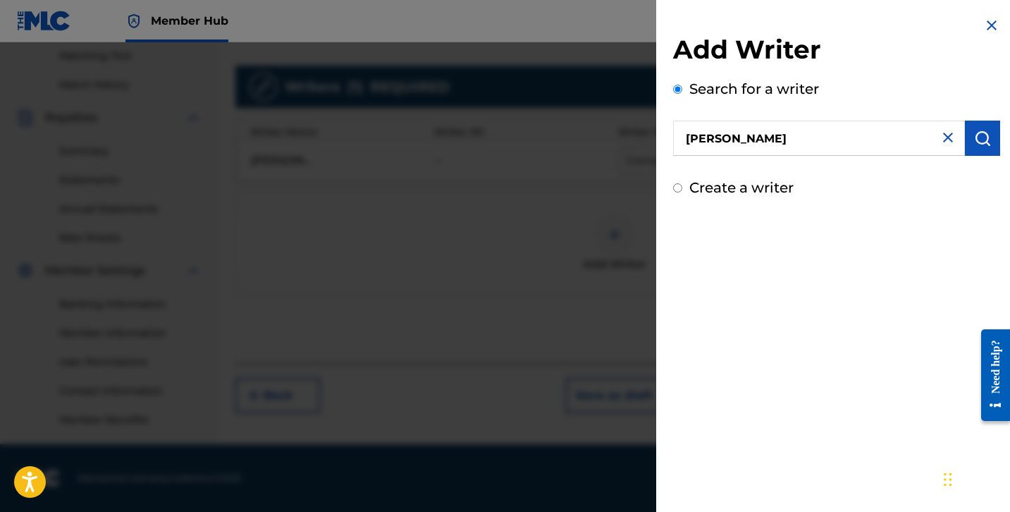
click at [681, 187] on input "Create a writer" at bounding box center [677, 187] width 9 height 9
radio input "false"
radio input "true"
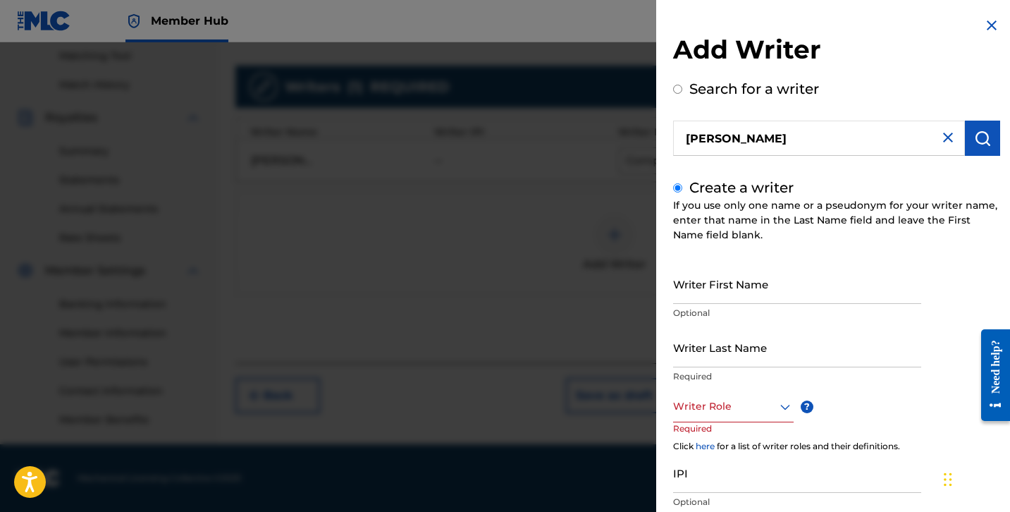
click at [798, 135] on input "[PERSON_NAME]" at bounding box center [819, 138] width 292 height 35
radio input "true"
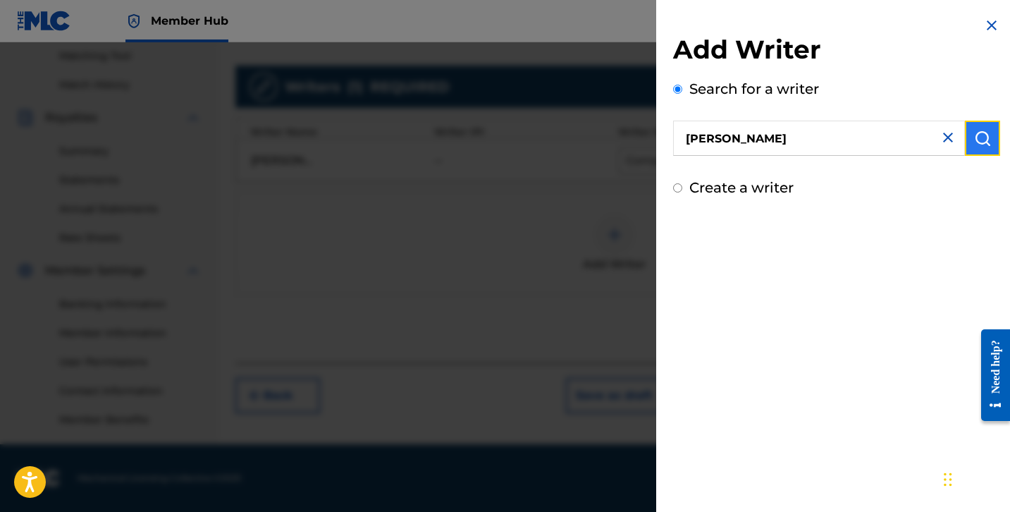
click at [975, 140] on img "submit" at bounding box center [982, 138] width 17 height 17
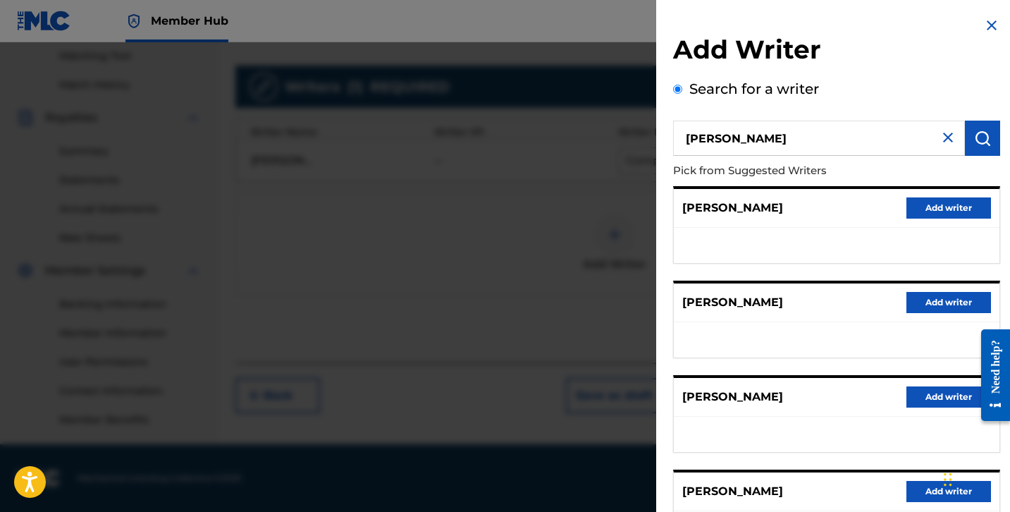
click at [842, 270] on div "[PERSON_NAME] Add writer [PERSON_NAME] Add writer [PERSON_NAME] Add writer [PER…" at bounding box center [836, 411] width 327 height 451
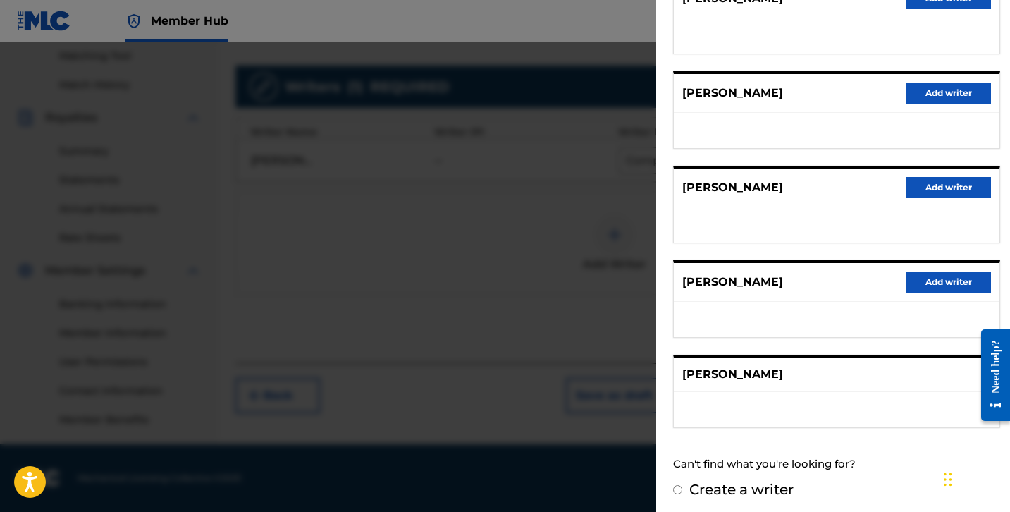
scroll to position [214, 0]
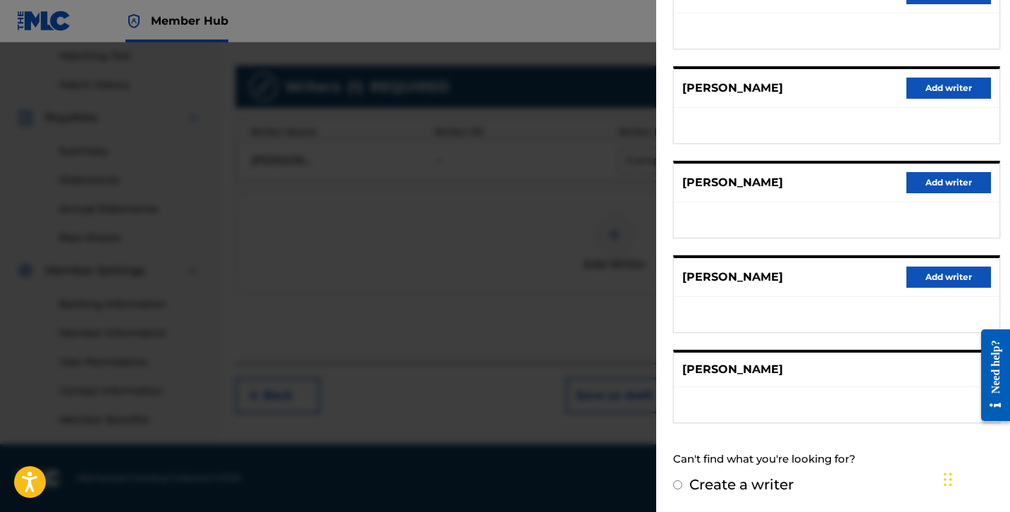
click at [844, 377] on div "[PERSON_NAME]" at bounding box center [837, 369] width 326 height 35
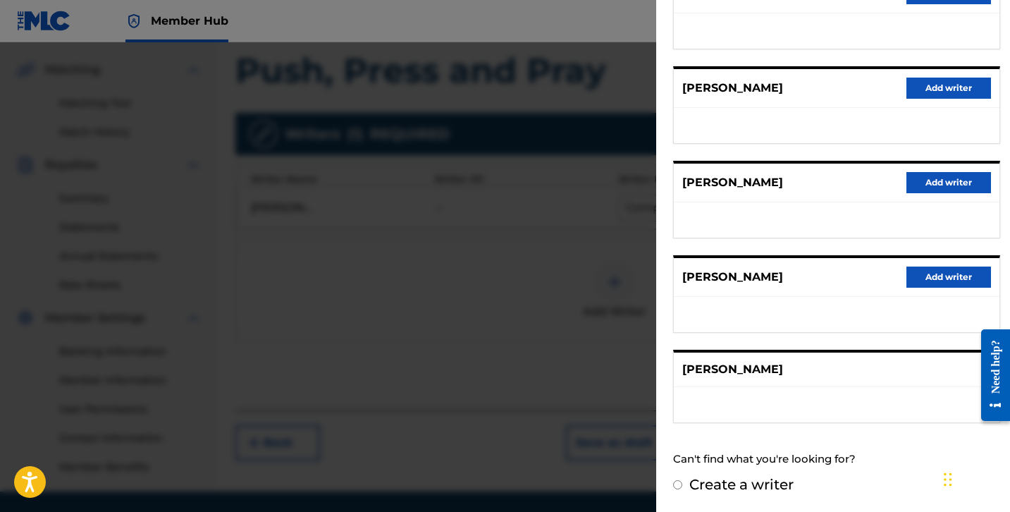
scroll to position [297, 0]
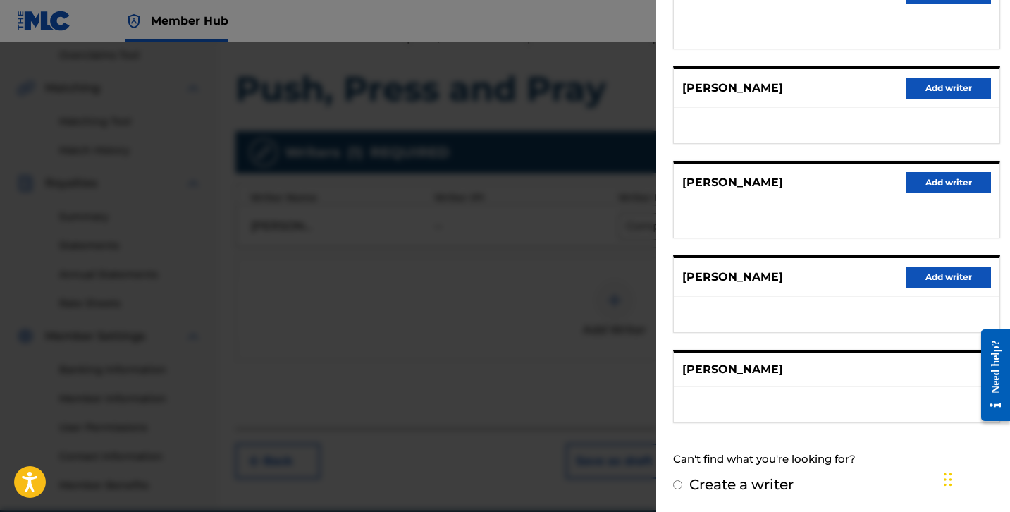
click at [720, 366] on p "[PERSON_NAME]" at bounding box center [732, 369] width 101 height 17
click at [731, 380] on div "[PERSON_NAME]" at bounding box center [837, 369] width 326 height 35
click at [577, 338] on div at bounding box center [505, 298] width 1010 height 512
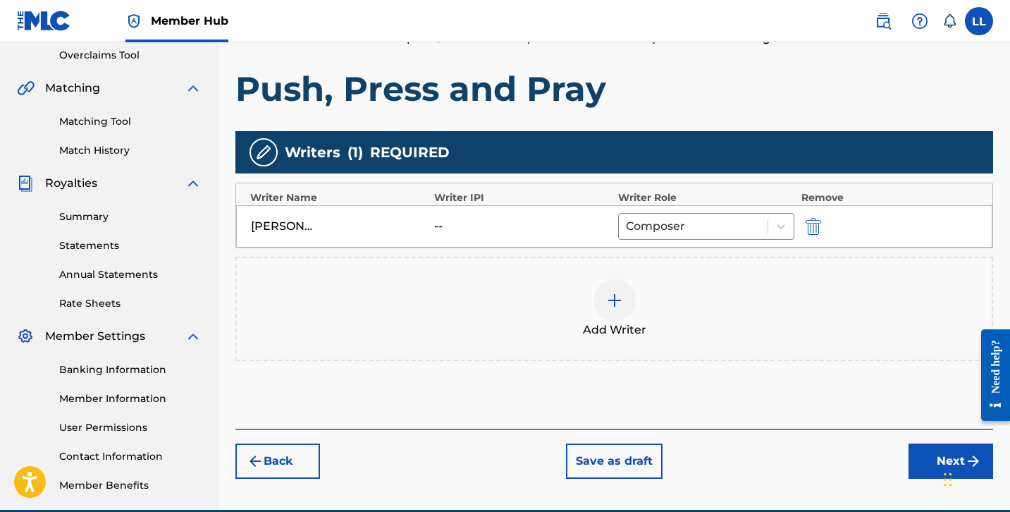
click at [467, 228] on div "--" at bounding box center [465, 226] width 63 height 17
click at [741, 226] on div at bounding box center [693, 226] width 135 height 20
click at [827, 311] on div "Add Writer" at bounding box center [614, 308] width 755 height 59
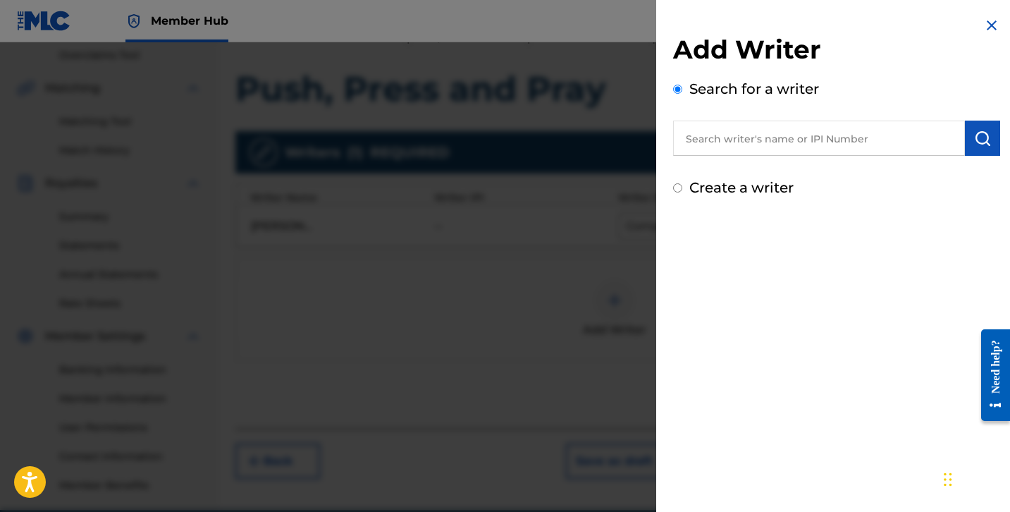
click at [739, 137] on input "text" at bounding box center [819, 138] width 292 height 35
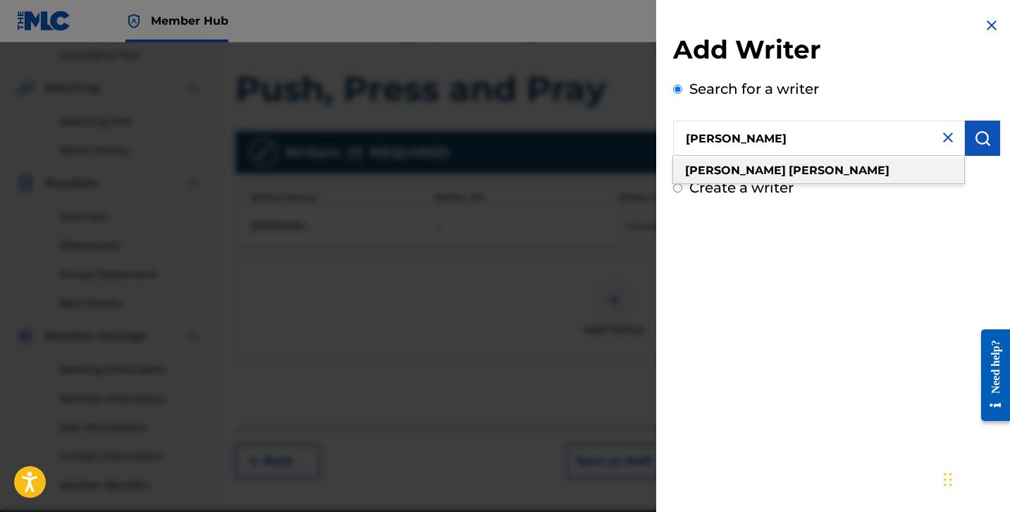
click at [791, 173] on div "[PERSON_NAME]" at bounding box center [818, 170] width 291 height 25
type input "[PERSON_NAME]"
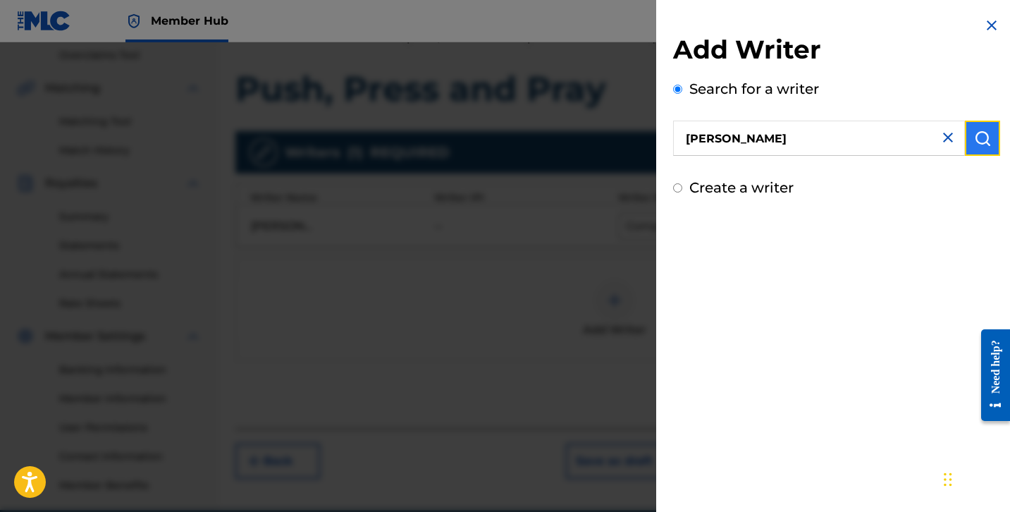
click at [974, 140] on img "submit" at bounding box center [982, 138] width 17 height 17
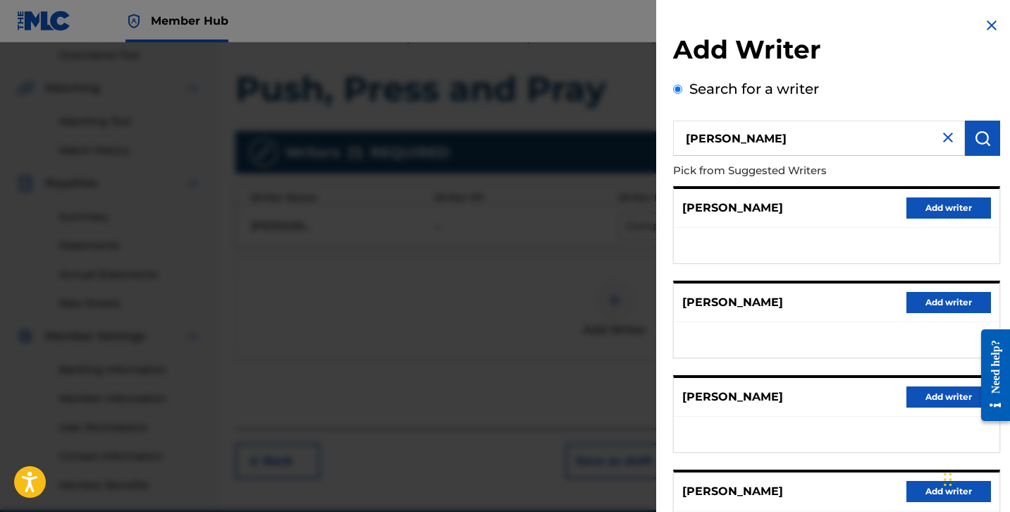
click at [749, 411] on div "[PERSON_NAME] Add writer" at bounding box center [837, 397] width 326 height 39
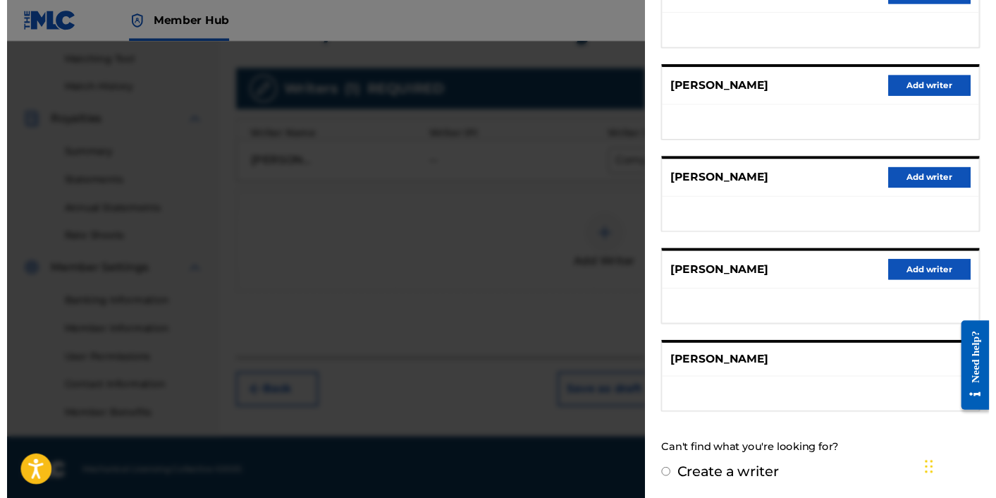
scroll to position [362, 0]
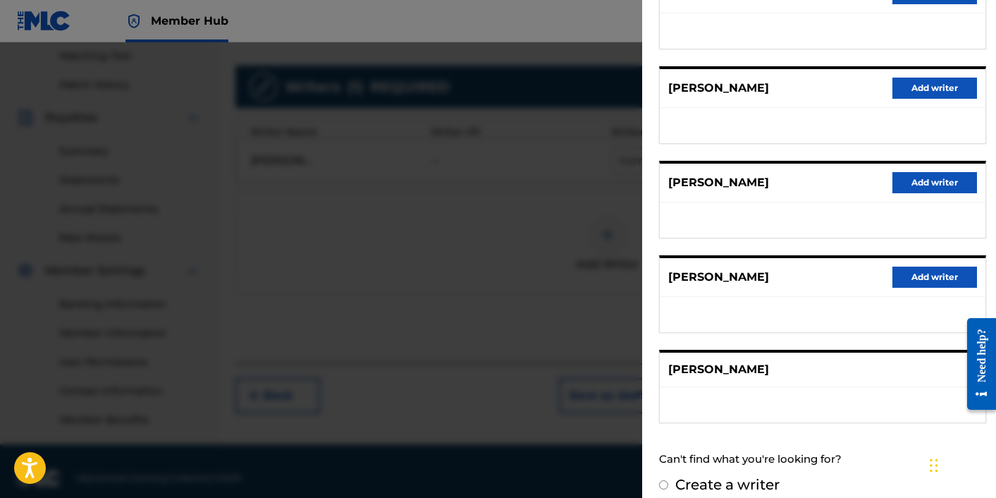
click at [561, 185] on div at bounding box center [498, 291] width 996 height 498
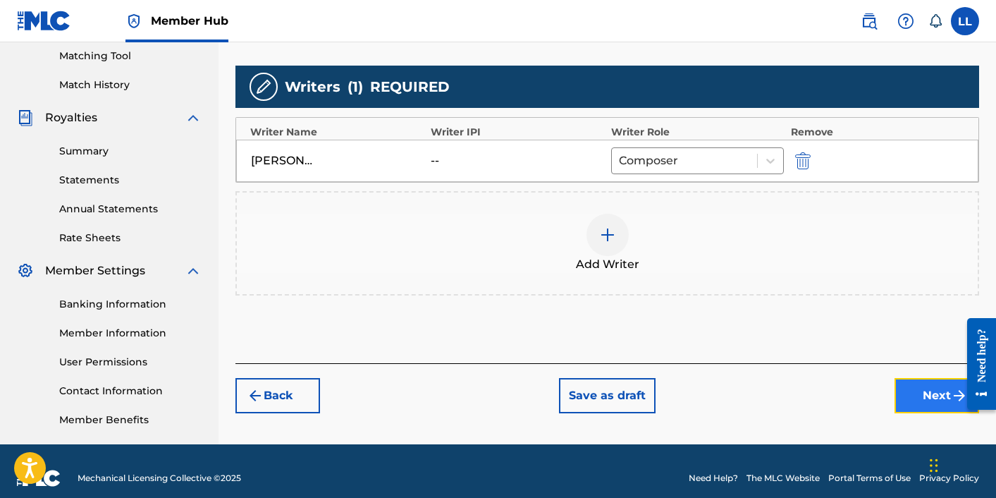
click at [928, 385] on button "Next" at bounding box center [936, 395] width 85 height 35
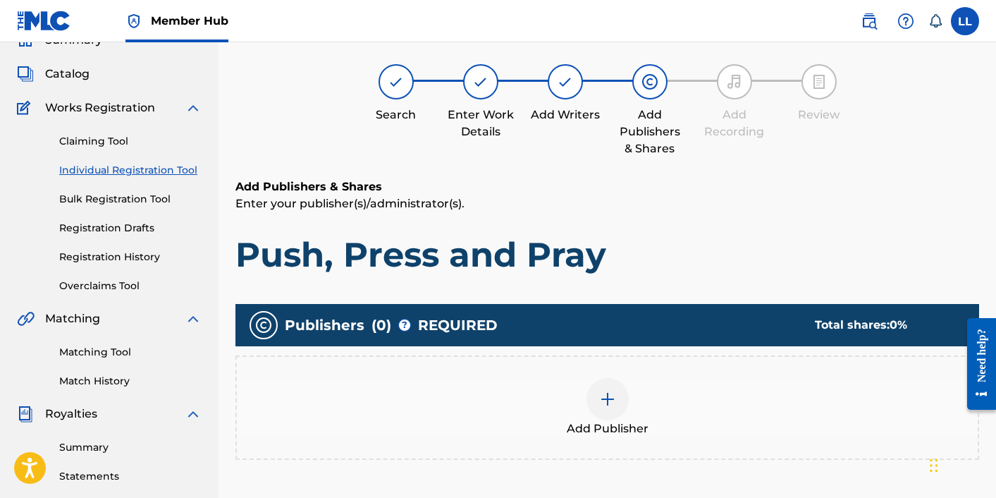
scroll to position [63, 0]
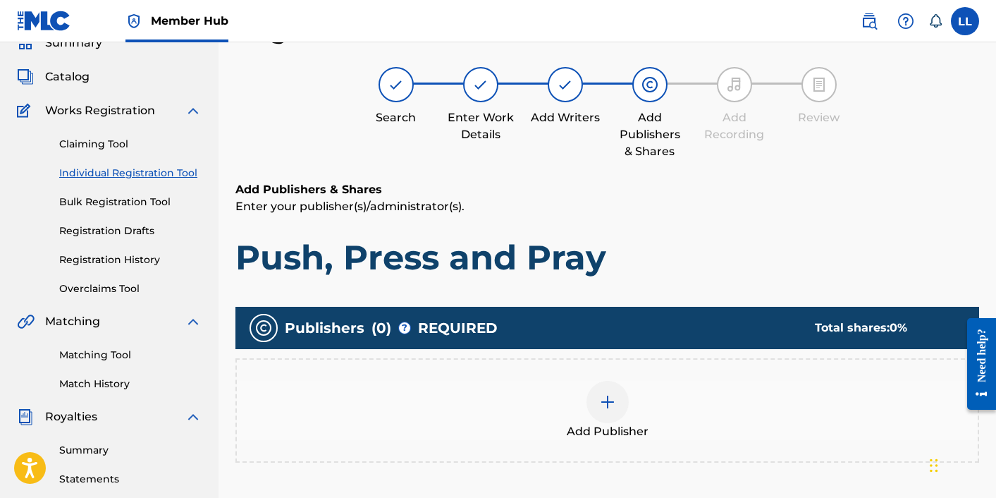
click at [761, 395] on div "Add Publisher" at bounding box center [607, 410] width 741 height 59
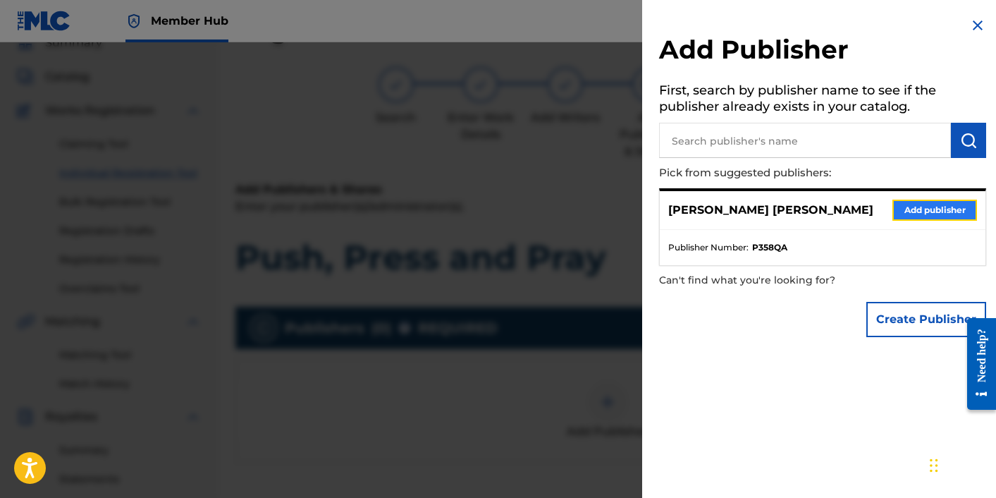
click at [947, 215] on button "Add publisher" at bounding box center [934, 209] width 85 height 21
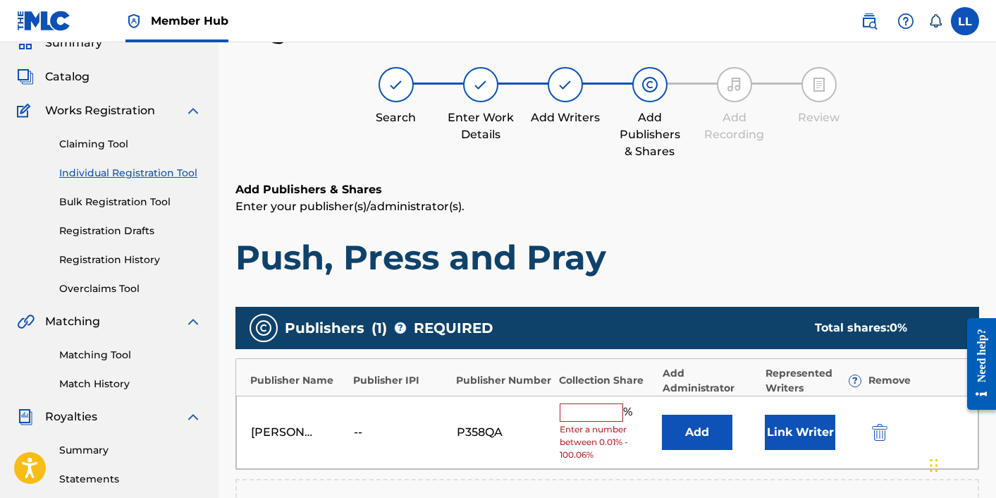
click at [577, 409] on input "text" at bounding box center [591, 412] width 63 height 18
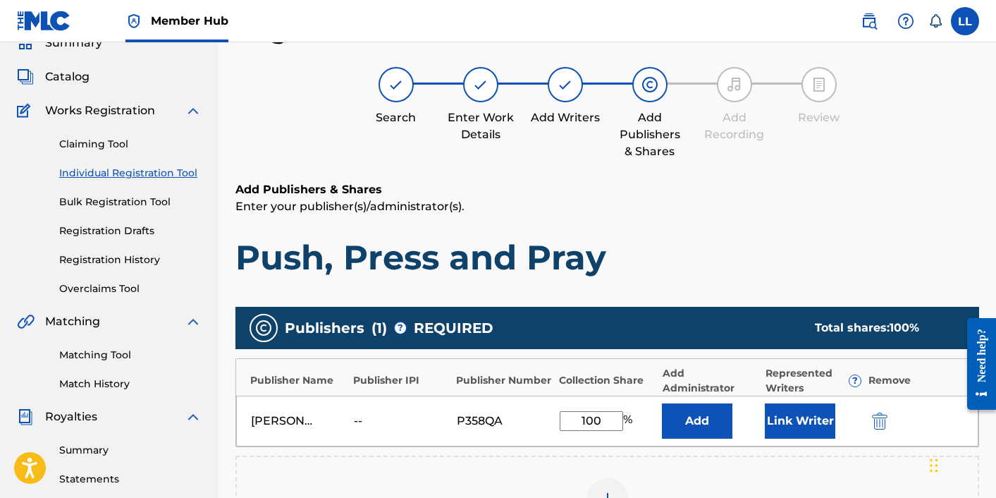
type input "100"
click at [898, 264] on h1 "Push, Press and Pray" at bounding box center [607, 257] width 744 height 42
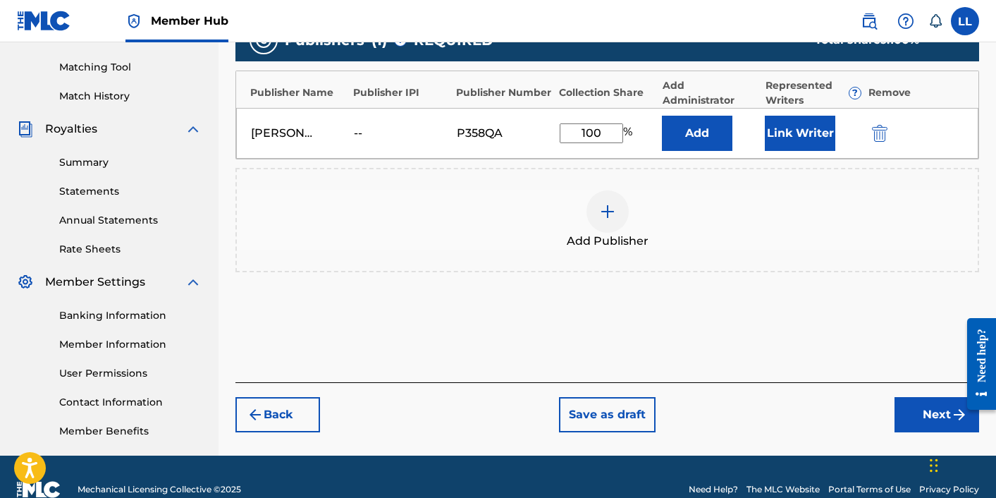
scroll to position [376, 0]
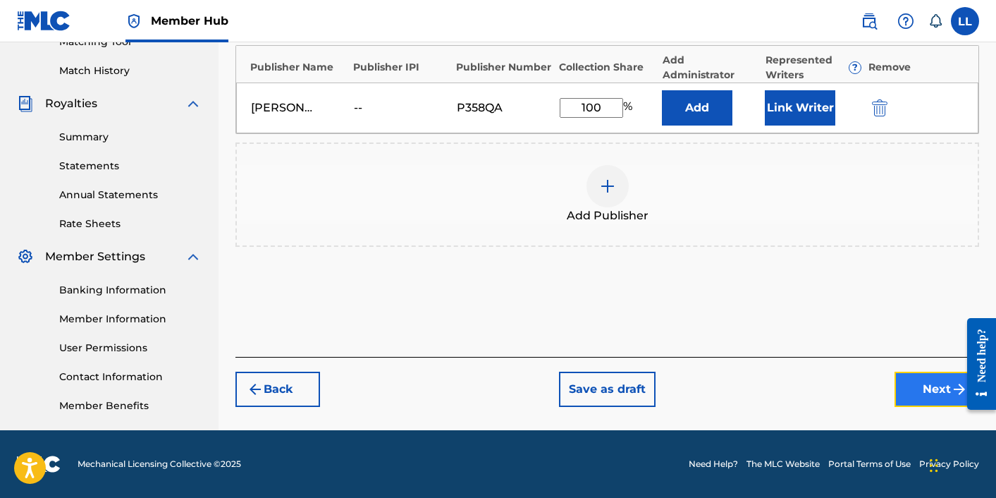
click at [926, 384] on button "Next" at bounding box center [936, 388] width 85 height 35
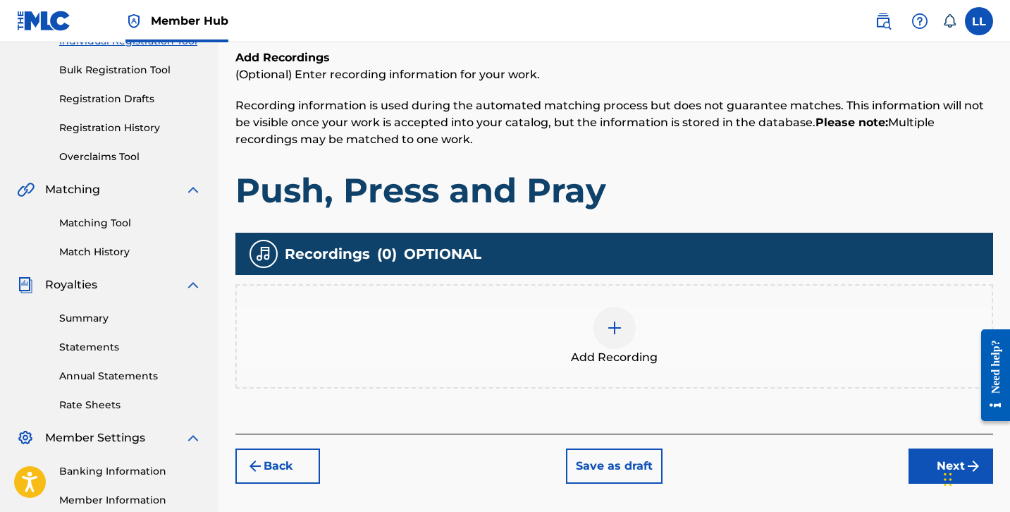
scroll to position [198, 0]
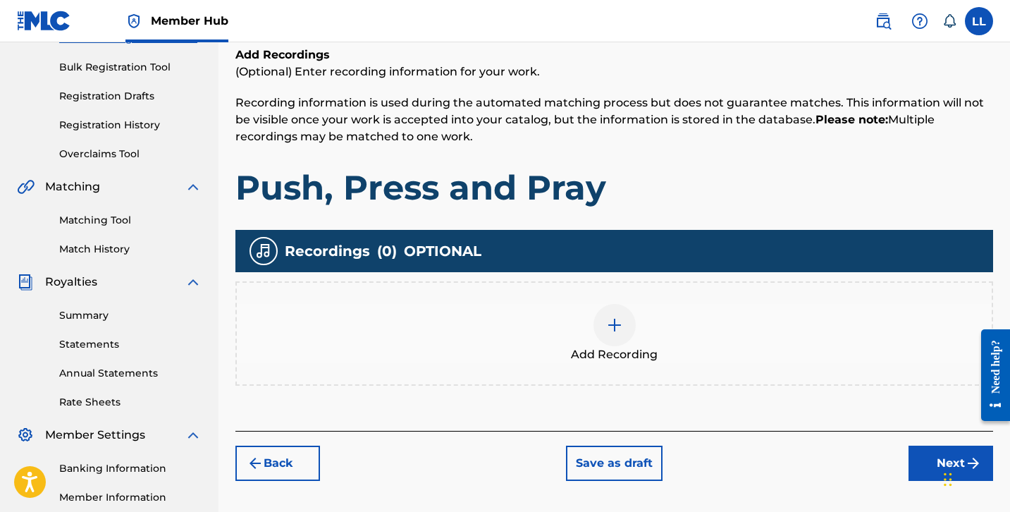
click at [625, 324] on div at bounding box center [614, 325] width 42 height 42
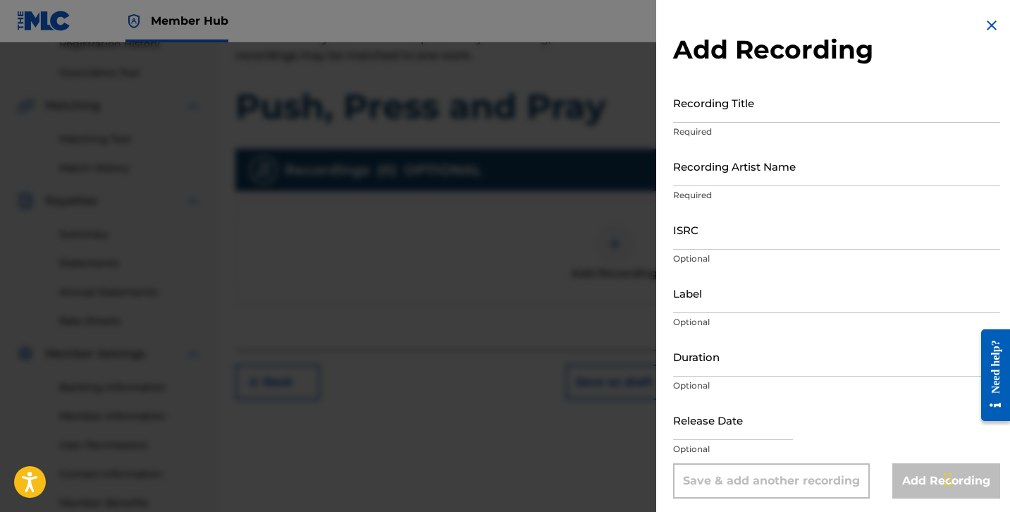
scroll to position [214, 0]
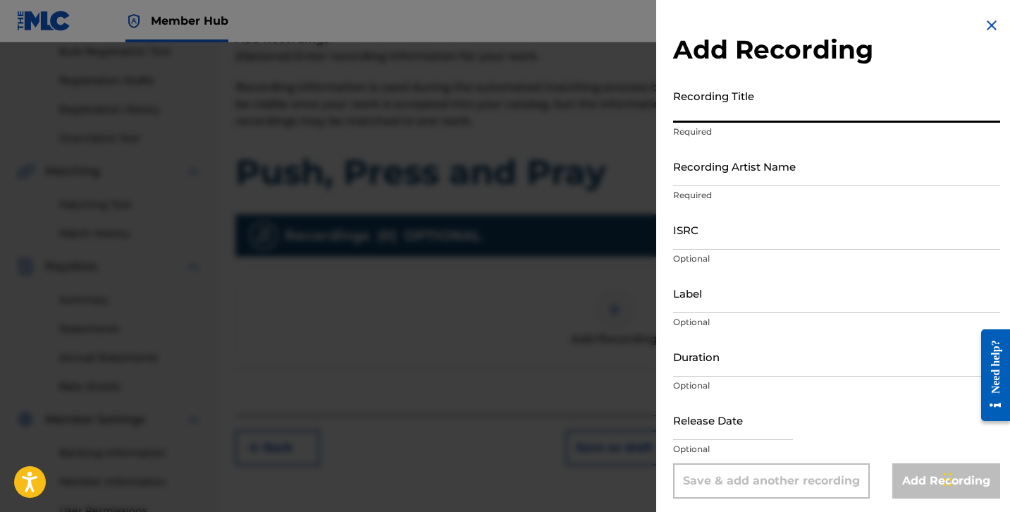
click at [742, 115] on input "Recording Title" at bounding box center [836, 102] width 327 height 40
click at [709, 250] on div "ISRC Optional" at bounding box center [836, 240] width 327 height 63
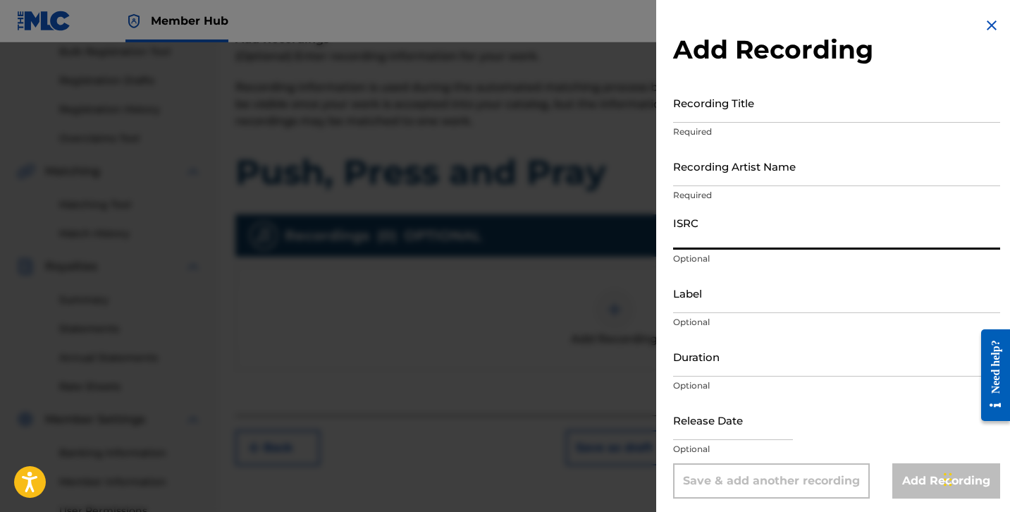
click at [700, 237] on input "ISRC" at bounding box center [836, 229] width 327 height 40
paste input "QZZ7P2599905"
type input "QZZ7P2599905"
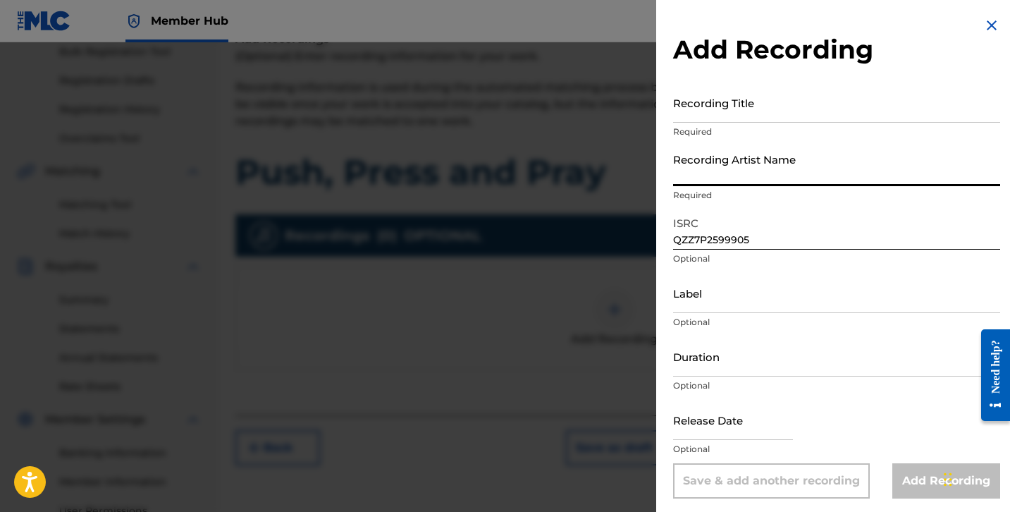
click at [717, 173] on input "Recording Artist Name" at bounding box center [836, 166] width 327 height 40
type input "[PERSON_NAME]"
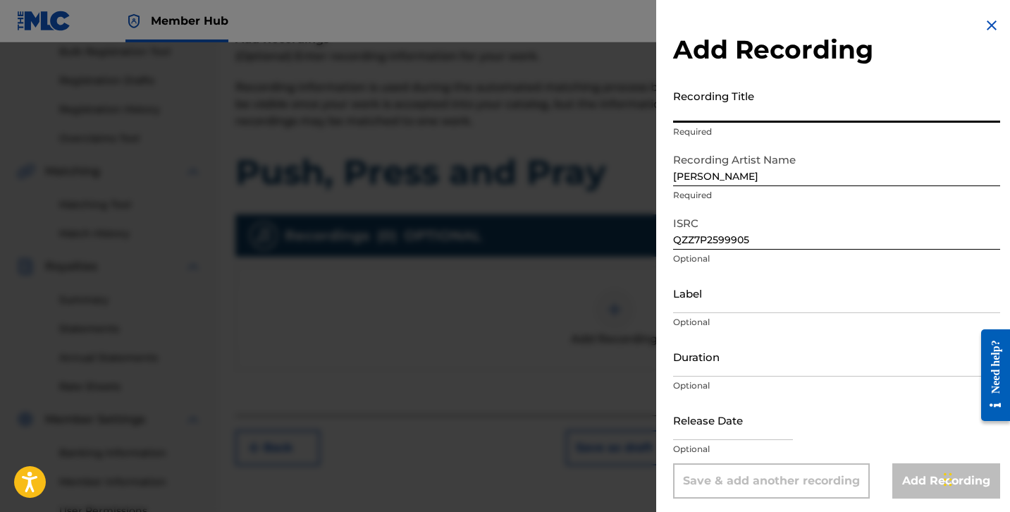
click at [703, 111] on input "Recording Title" at bounding box center [836, 102] width 327 height 40
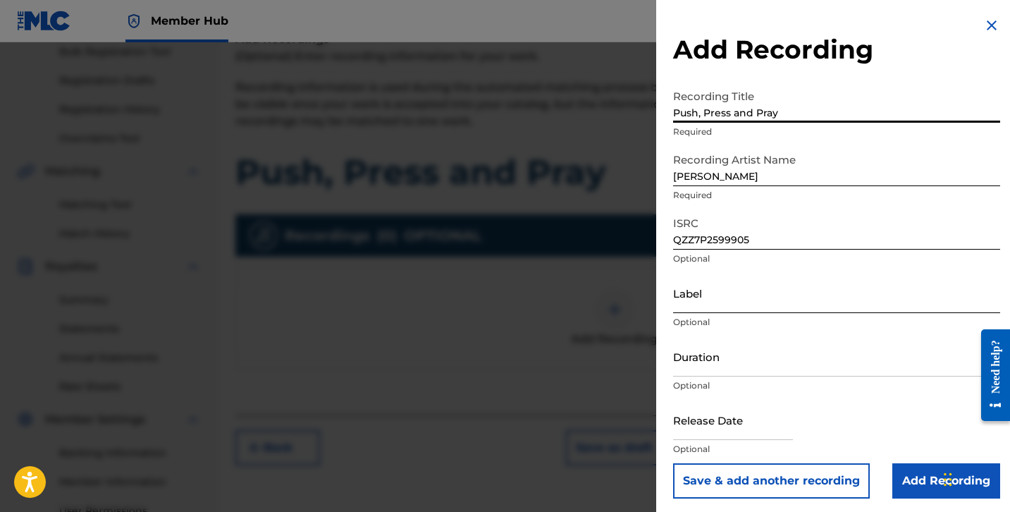
type input "Push, Press and Pray"
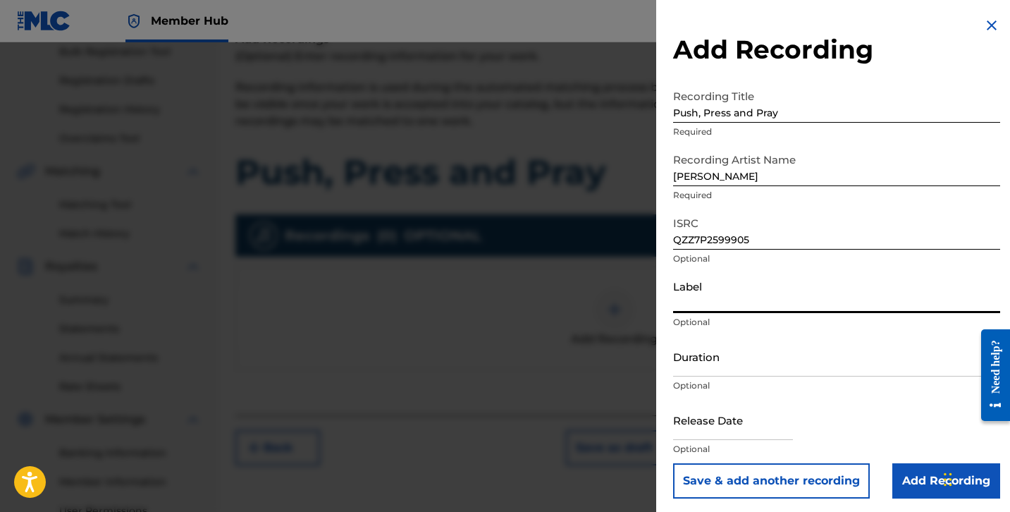
click at [725, 302] on input "Label" at bounding box center [836, 293] width 327 height 40
type input "L"
paste input "LCL MUSIC GROUP"
type input "LCL MUSIC GROUP"
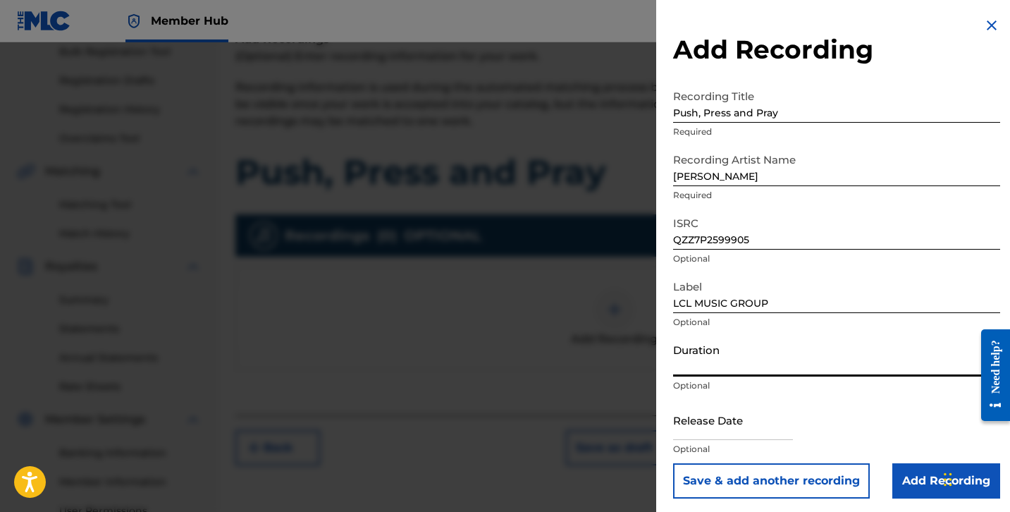
click at [756, 360] on input "Duration" at bounding box center [836, 356] width 327 height 40
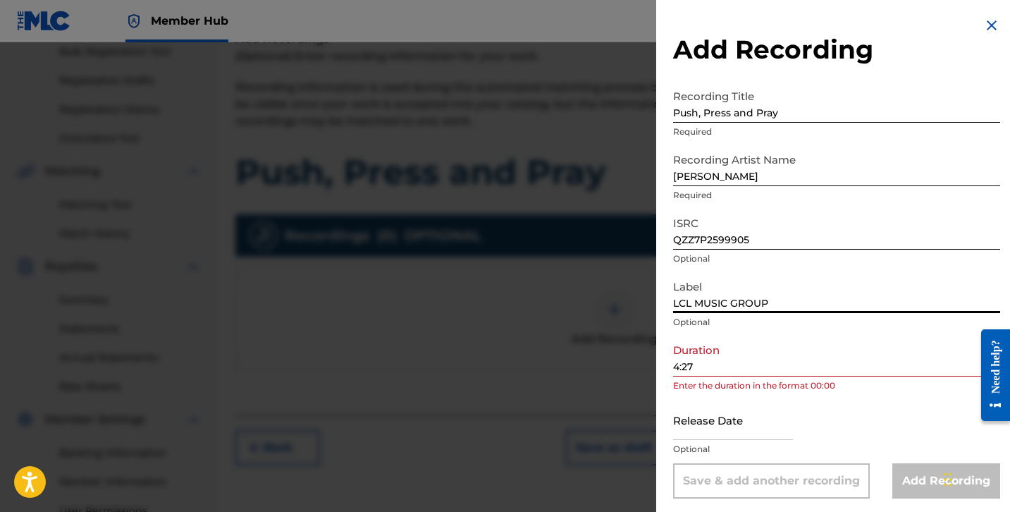
click at [843, 286] on input "LCL MUSIC GROUP" at bounding box center [836, 293] width 327 height 40
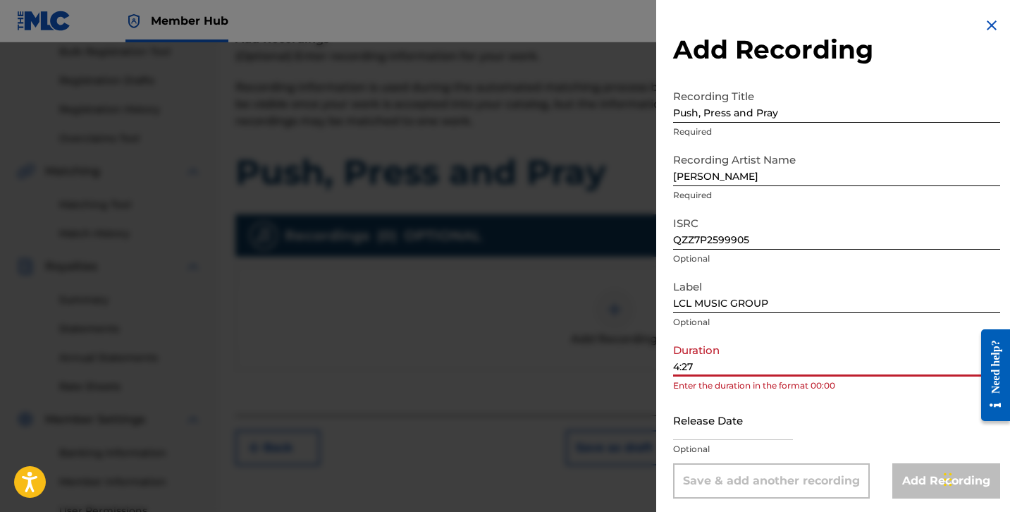
click at [675, 367] on input "4:27" at bounding box center [836, 356] width 327 height 40
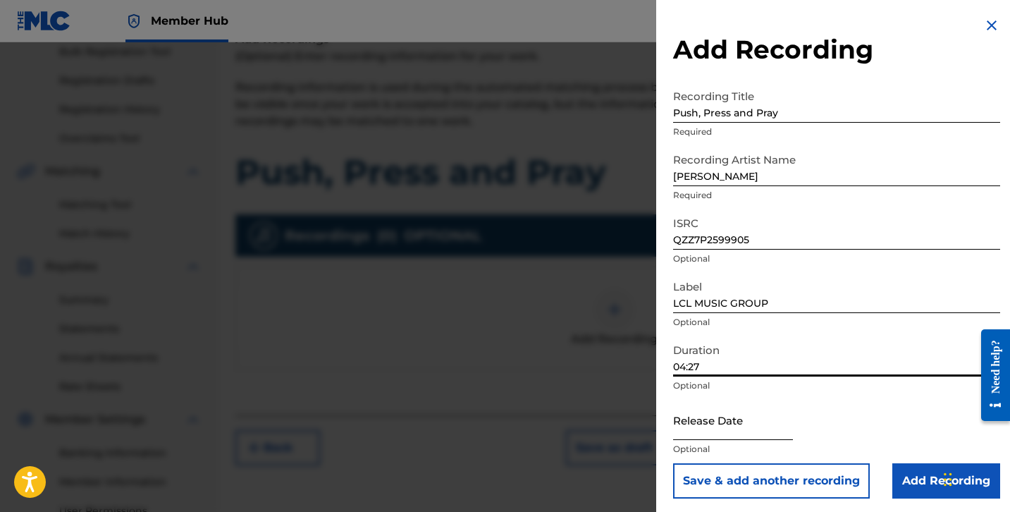
type input "04:27"
click at [735, 434] on input "text" at bounding box center [733, 420] width 120 height 40
select select "8"
select select "2025"
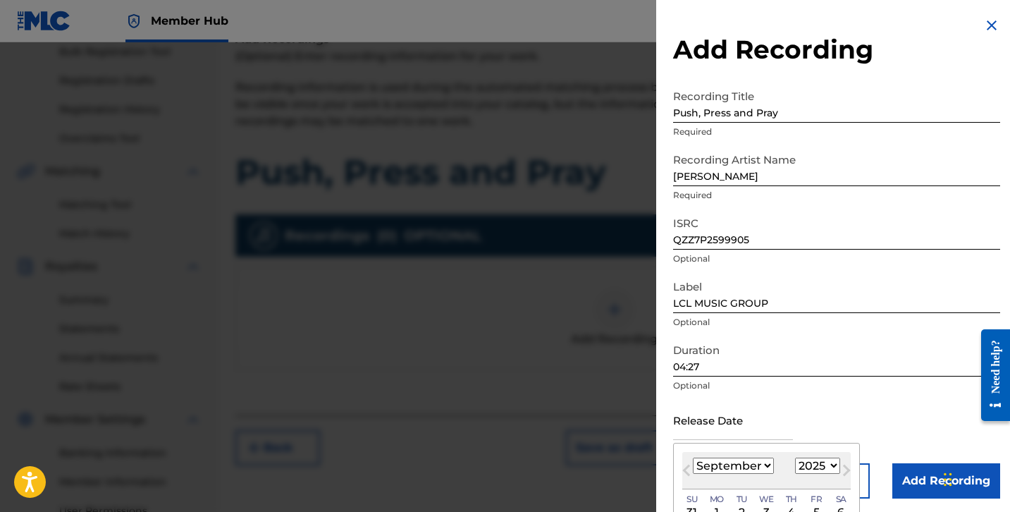
scroll to position [213, 0]
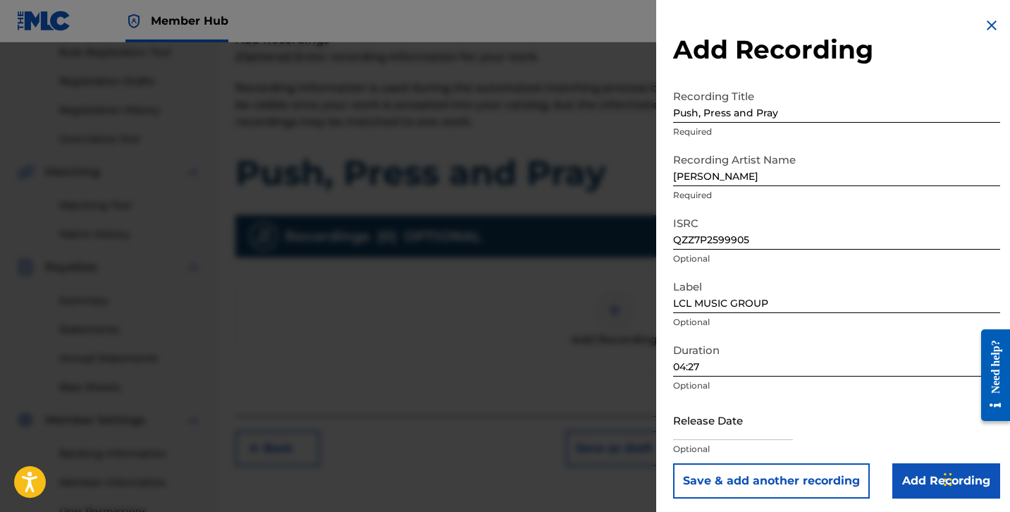
click at [840, 417] on div "Release Date Optional" at bounding box center [836, 431] width 327 height 63
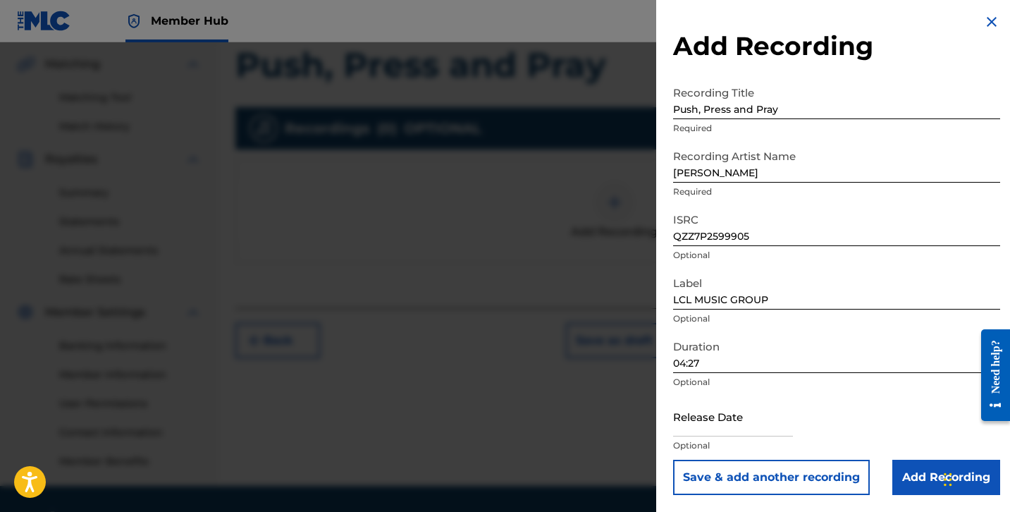
scroll to position [326, 0]
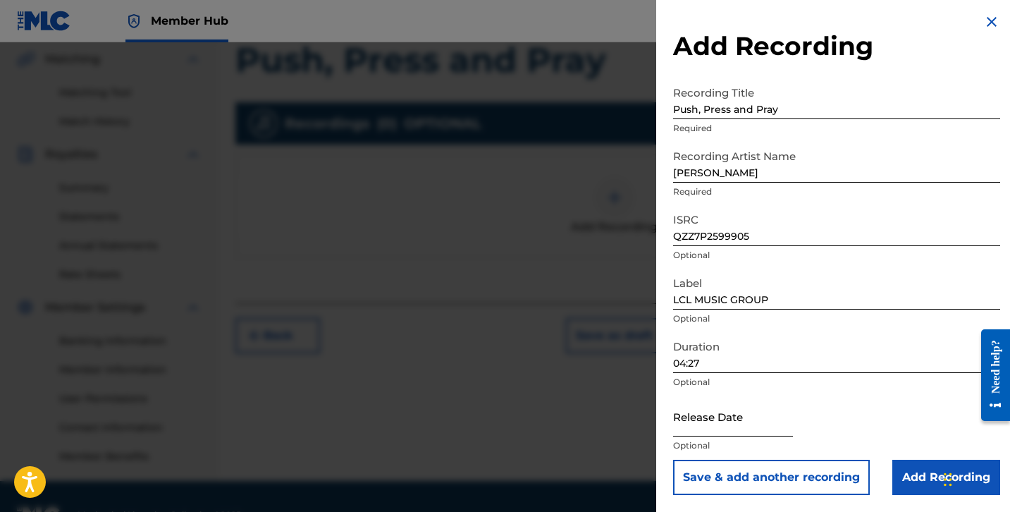
click at [718, 426] on input "text" at bounding box center [733, 416] width 120 height 40
select select "8"
select select "2025"
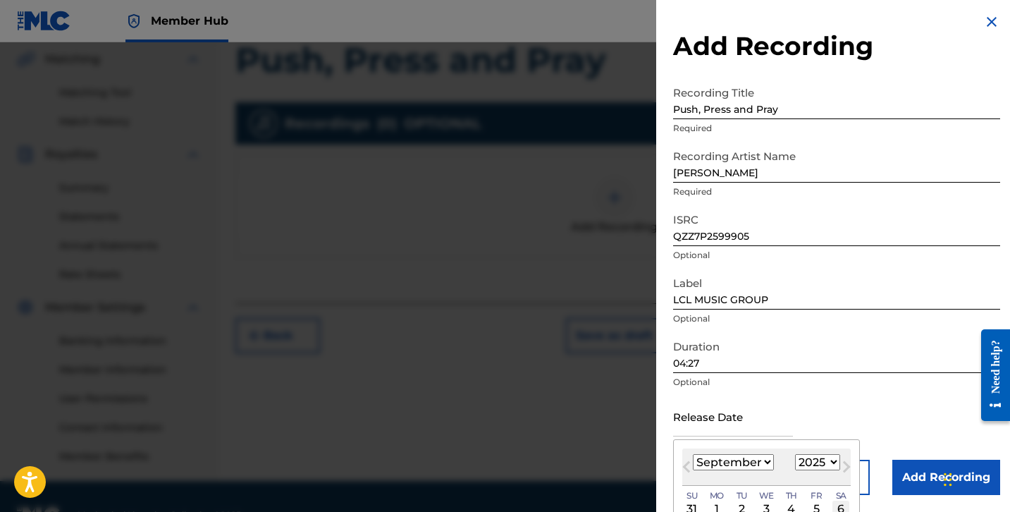
click at [837, 504] on div "6" at bounding box center [840, 508] width 17 height 17
type input "[DATE]"
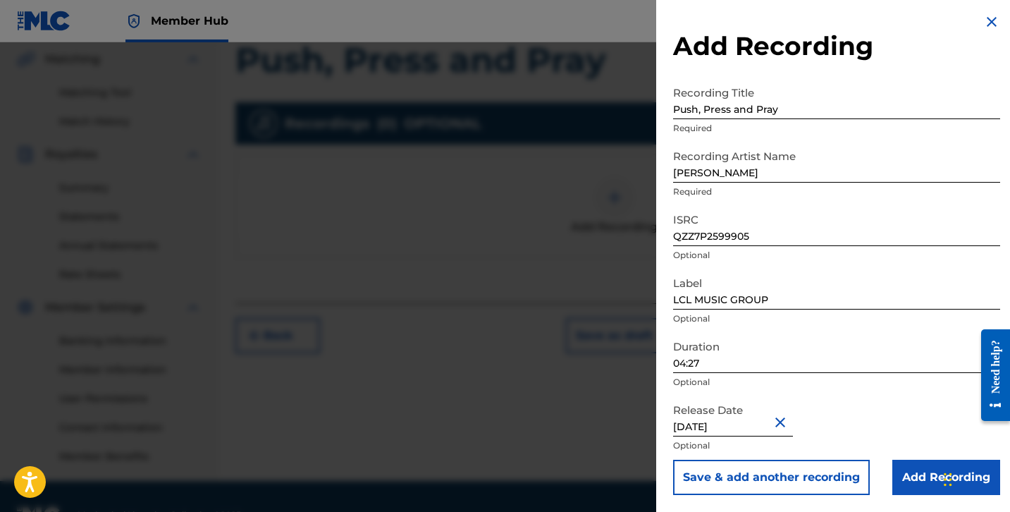
click at [858, 414] on div "Release Date [DATE] Optional" at bounding box center [836, 427] width 327 height 63
click at [905, 477] on input "Add Recording" at bounding box center [946, 477] width 108 height 35
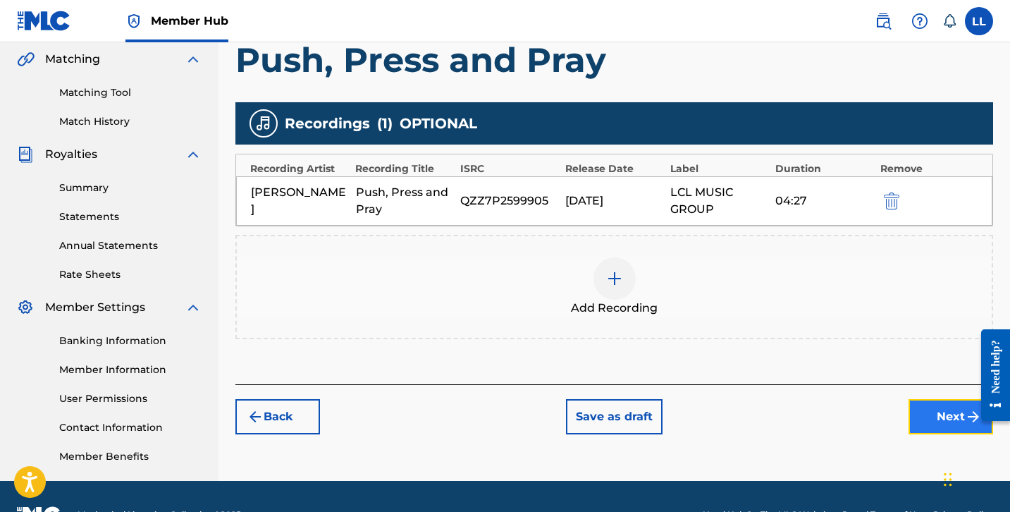
click at [939, 417] on button "Next" at bounding box center [951, 416] width 85 height 35
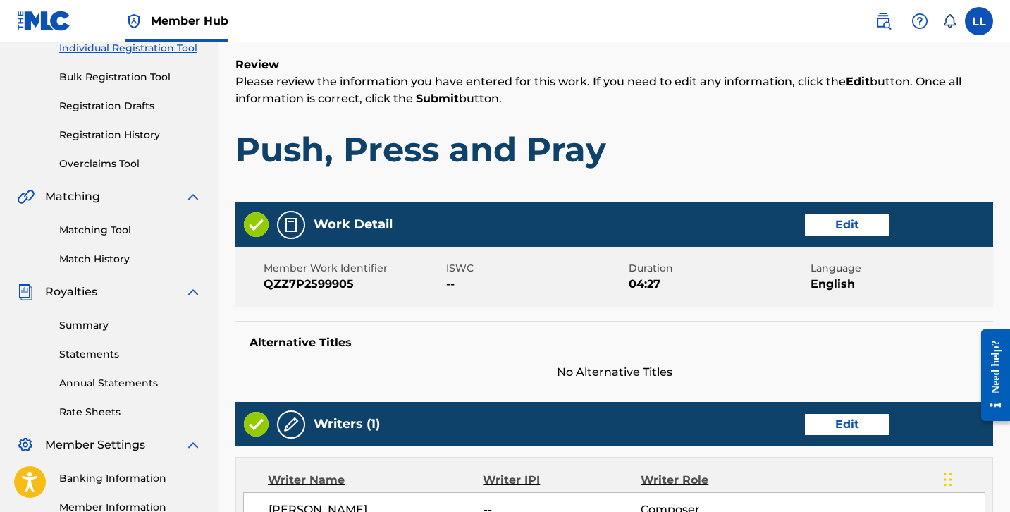
scroll to position [63, 0]
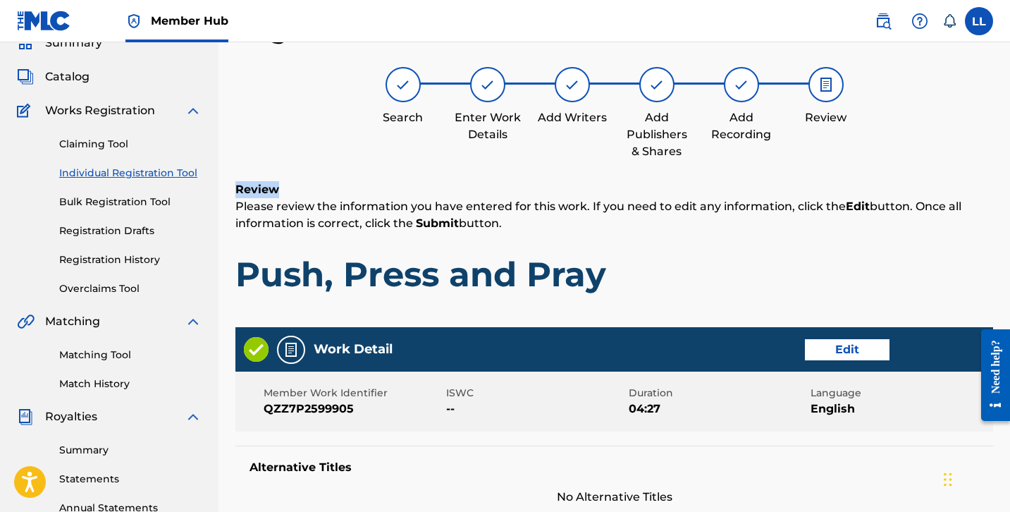
drag, startPoint x: 1006, startPoint y: 174, endPoint x: 1014, endPoint y: 183, distance: 12.5
click at [1009, 183] on html "Consent Details [#IABV2SETTINGS#] About This website uses cookies We use cookie…" at bounding box center [505, 193] width 1010 height 512
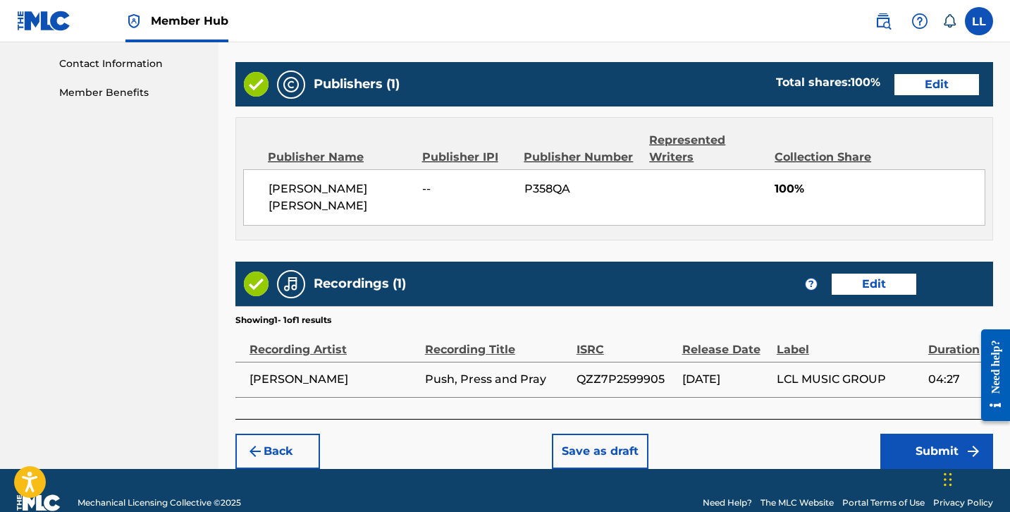
scroll to position [696, 0]
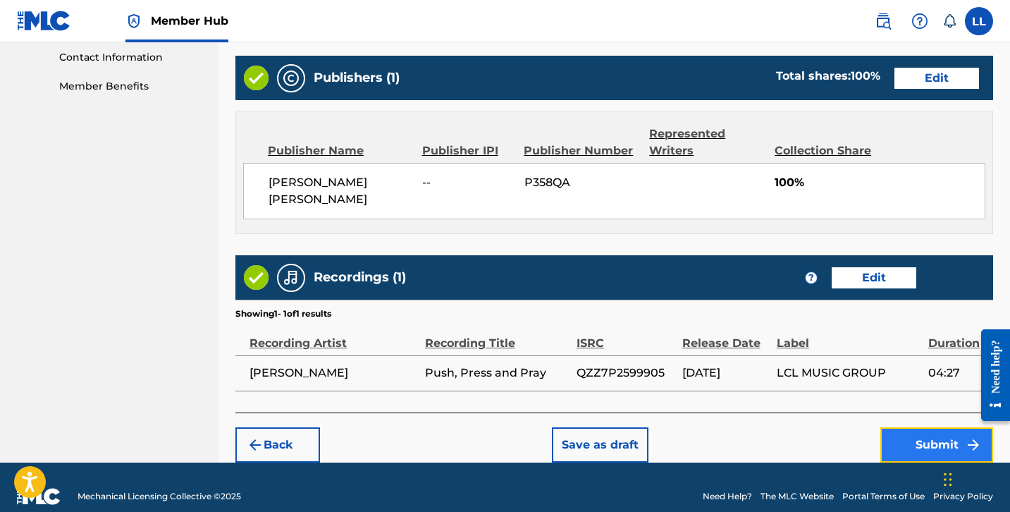
click at [906, 427] on button "Submit" at bounding box center [936, 444] width 113 height 35
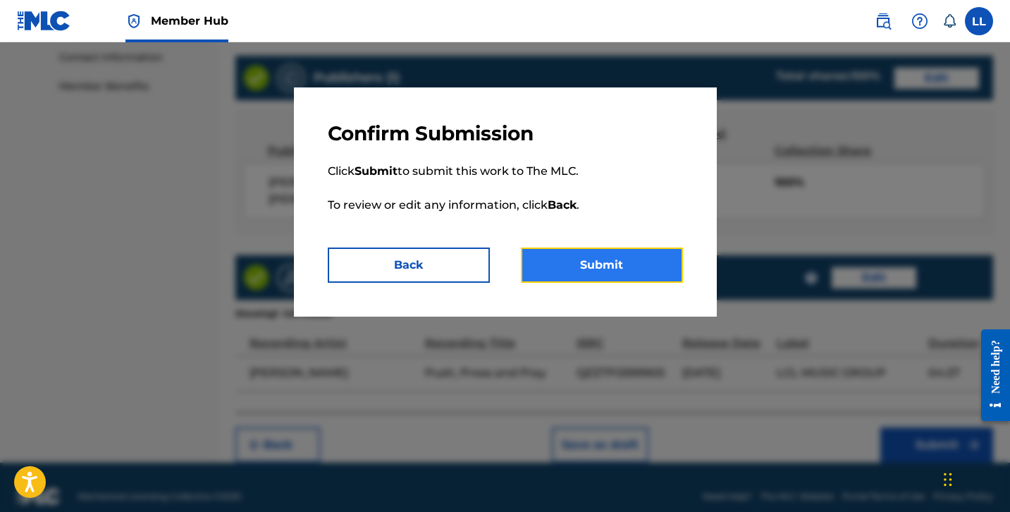
click at [620, 259] on button "Submit" at bounding box center [602, 264] width 162 height 35
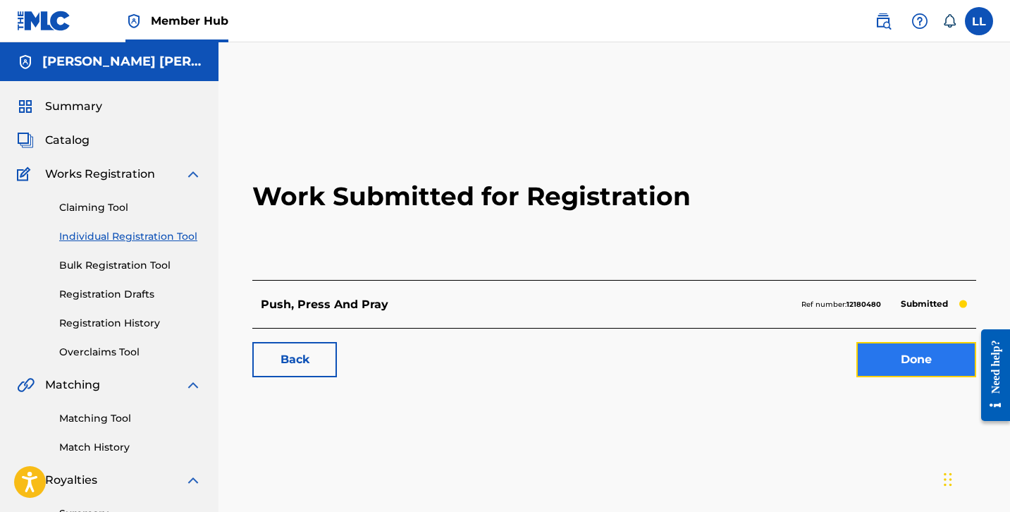
click at [897, 355] on link "Done" at bounding box center [916, 359] width 120 height 35
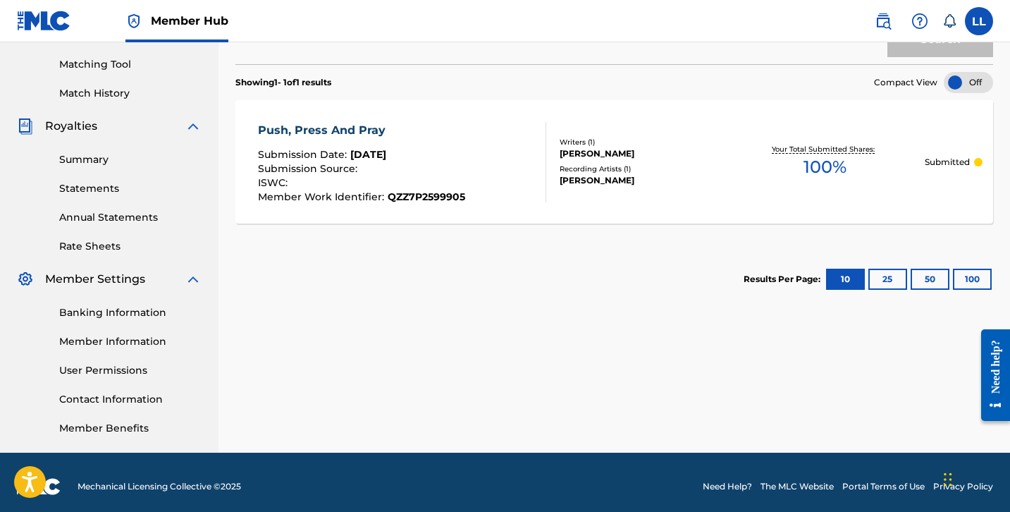
scroll to position [362, 0]
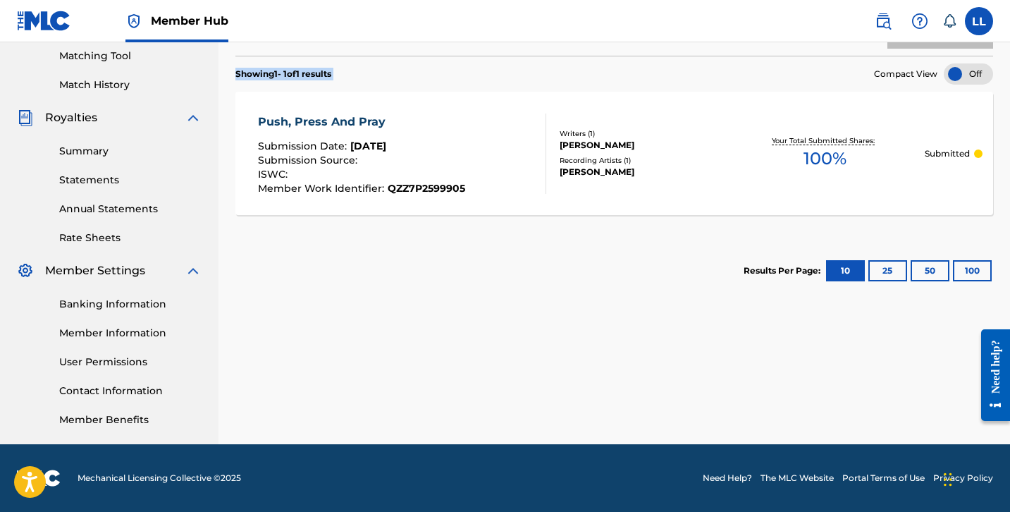
drag, startPoint x: 906, startPoint y: 46, endPoint x: 867, endPoint y: 59, distance: 41.0
click at [867, 59] on div "SearchWithCriteria989a6cf3-7f27-4d59-af5d-16b3c9aff619 Work Title Add Criteria …" at bounding box center [614, 103] width 758 height 400
click at [529, 278] on section "Results Per Page: 10 25 50 100" at bounding box center [614, 271] width 758 height 66
click at [138, 208] on link "Annual Statements" at bounding box center [130, 209] width 142 height 15
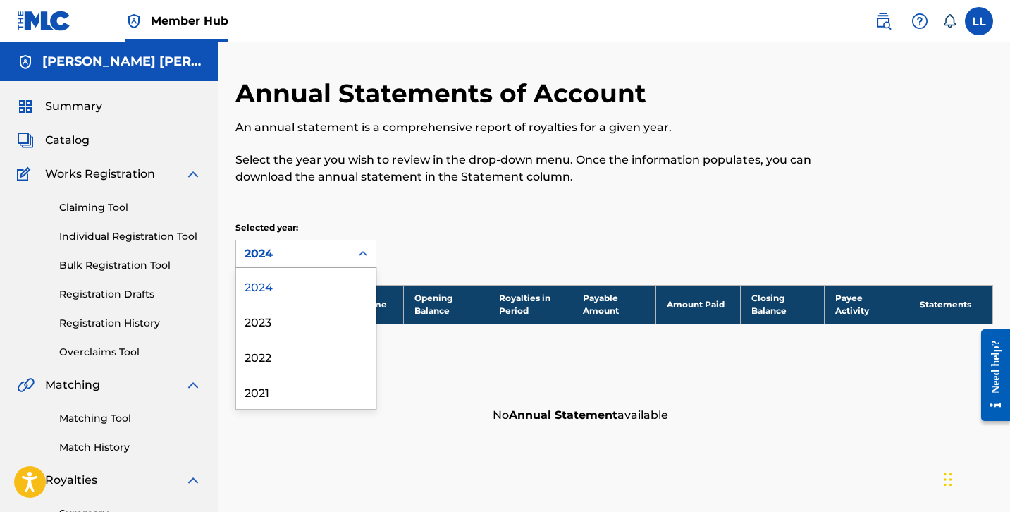
click at [333, 251] on div "2024" at bounding box center [293, 253] width 97 height 17
click at [304, 317] on div "2023" at bounding box center [306, 320] width 140 height 35
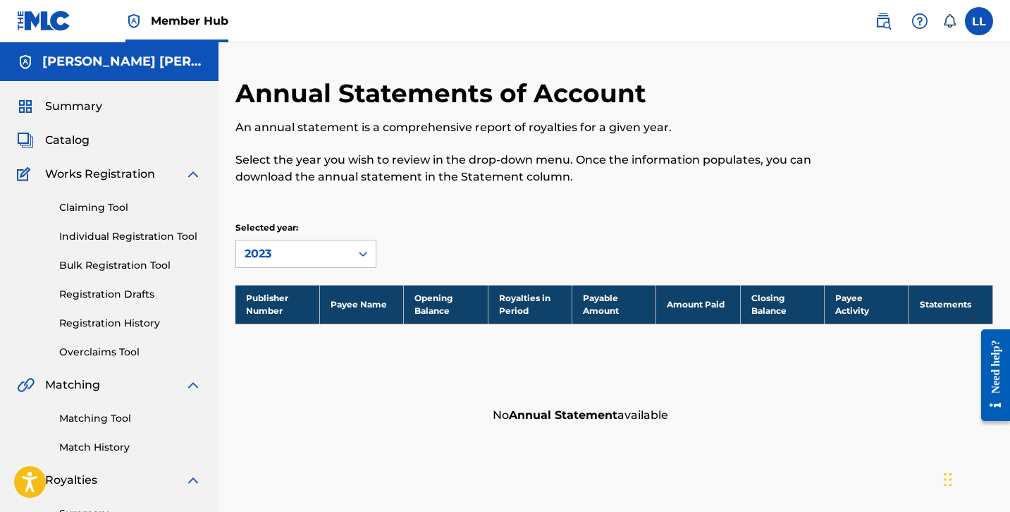
click at [321, 262] on div "2023" at bounding box center [293, 253] width 114 height 27
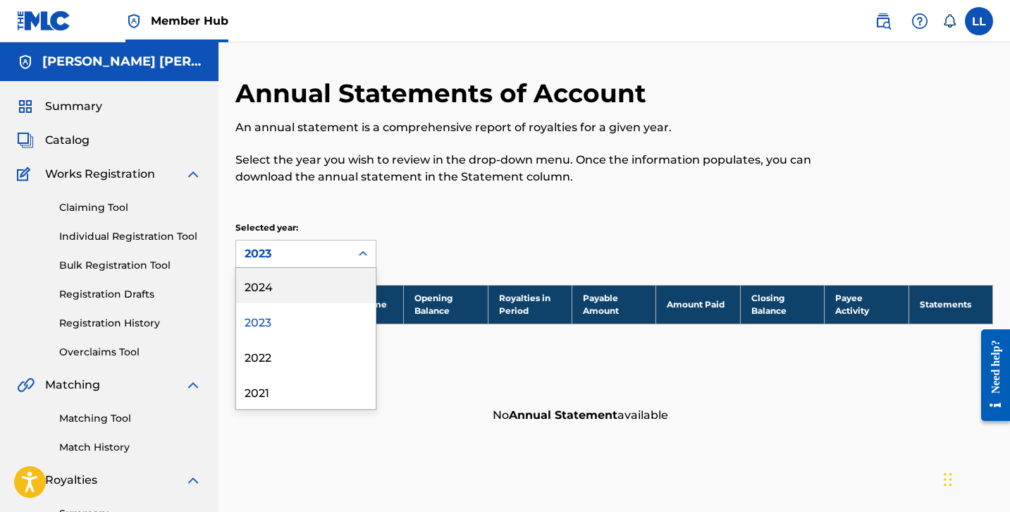
click at [312, 288] on div "2024" at bounding box center [306, 285] width 140 height 35
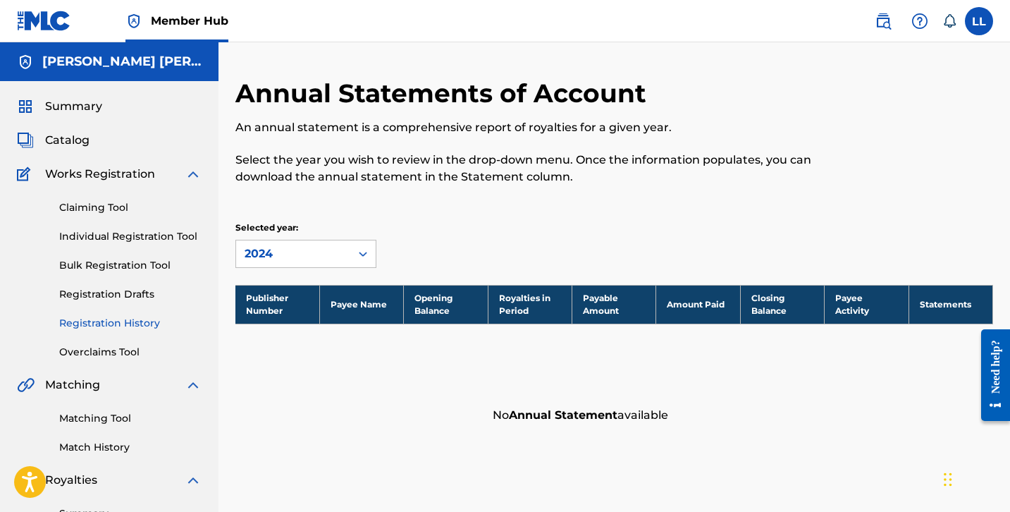
click at [121, 321] on link "Registration History" at bounding box center [130, 323] width 142 height 15
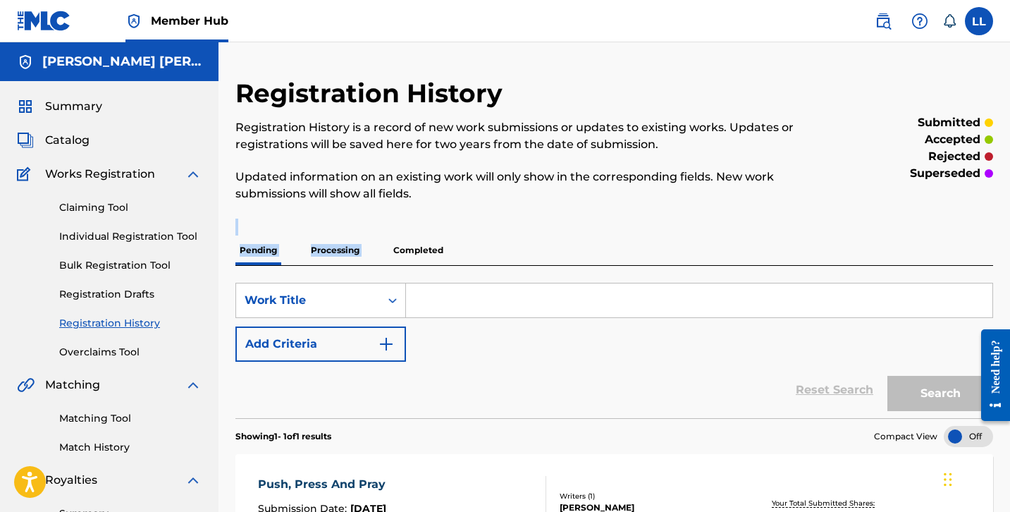
drag, startPoint x: 1007, startPoint y: 180, endPoint x: 1013, endPoint y: 239, distance: 59.5
click at [1009, 239] on html "Consent Details [#IABV2SETTINGS#] About This website uses cookies We use cookie…" at bounding box center [505, 256] width 1010 height 512
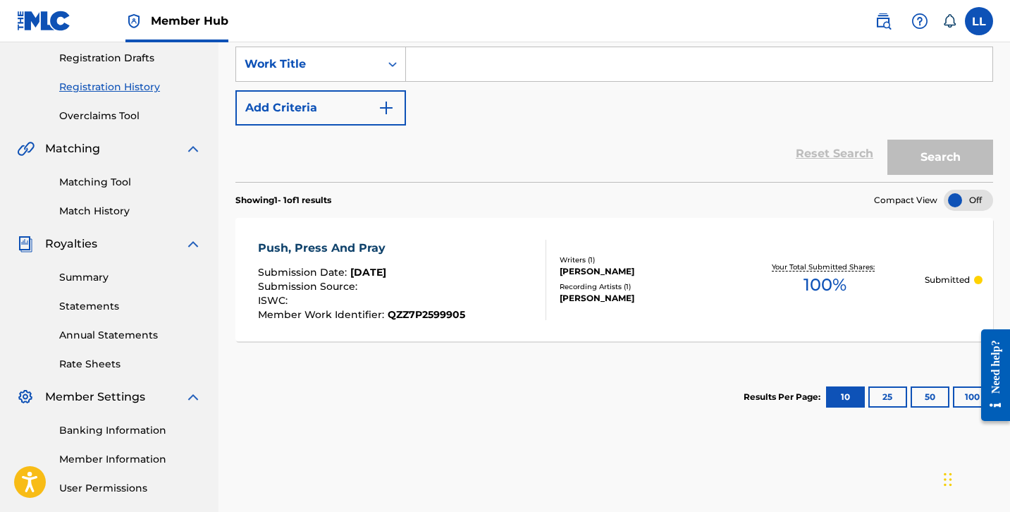
scroll to position [235, 0]
click at [105, 315] on div "Summary Statements Annual Statements Rate Sheets" at bounding box center [109, 313] width 185 height 119
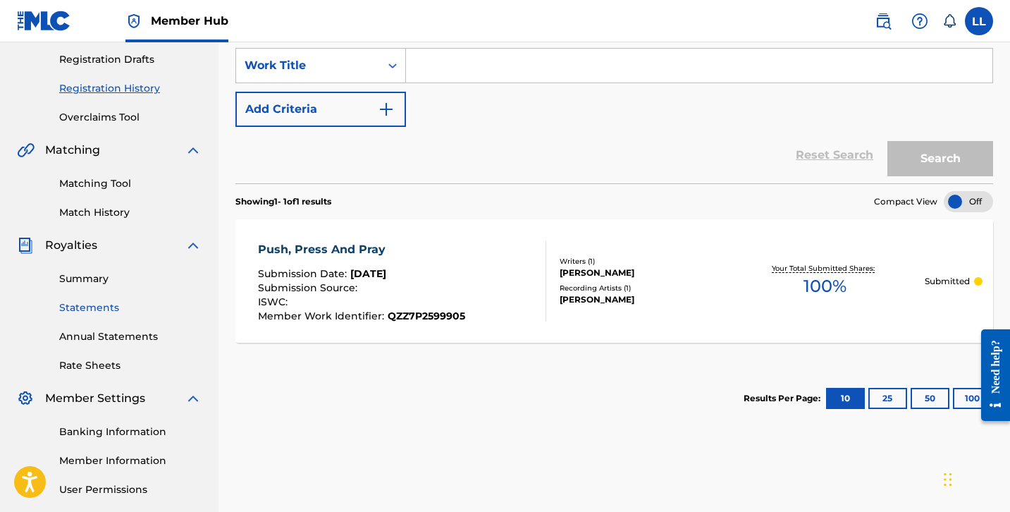
click at [104, 309] on link "Statements" at bounding box center [130, 307] width 142 height 15
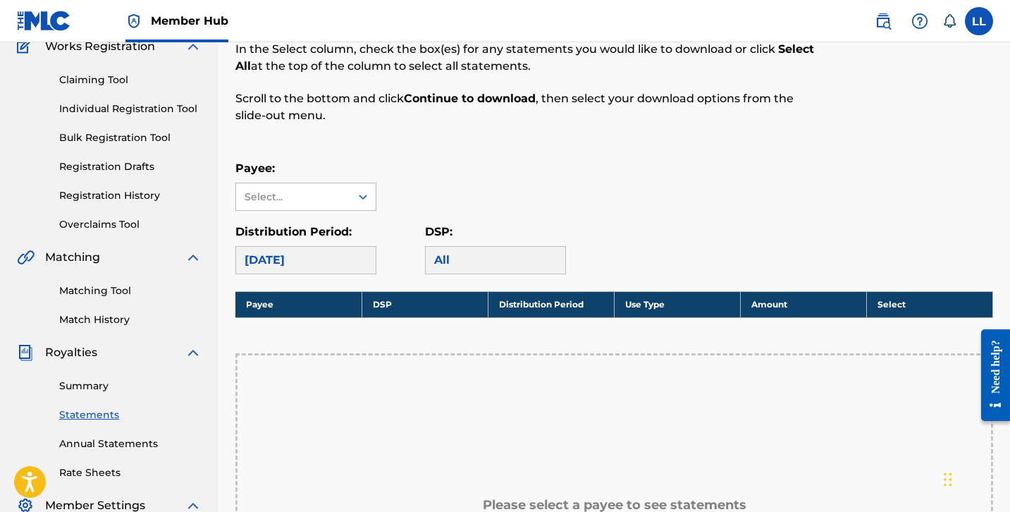
scroll to position [125, 0]
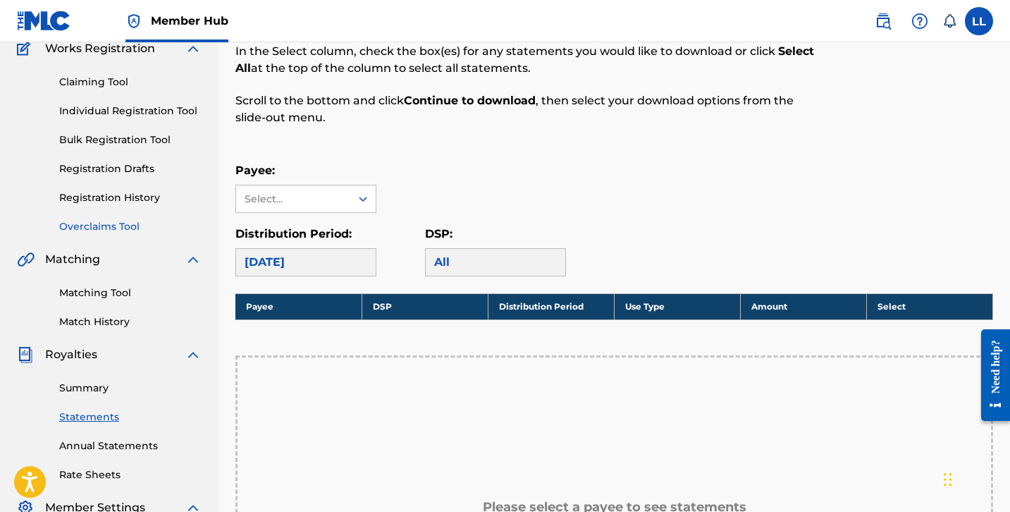
click at [114, 226] on link "Overclaims Tool" at bounding box center [130, 226] width 142 height 15
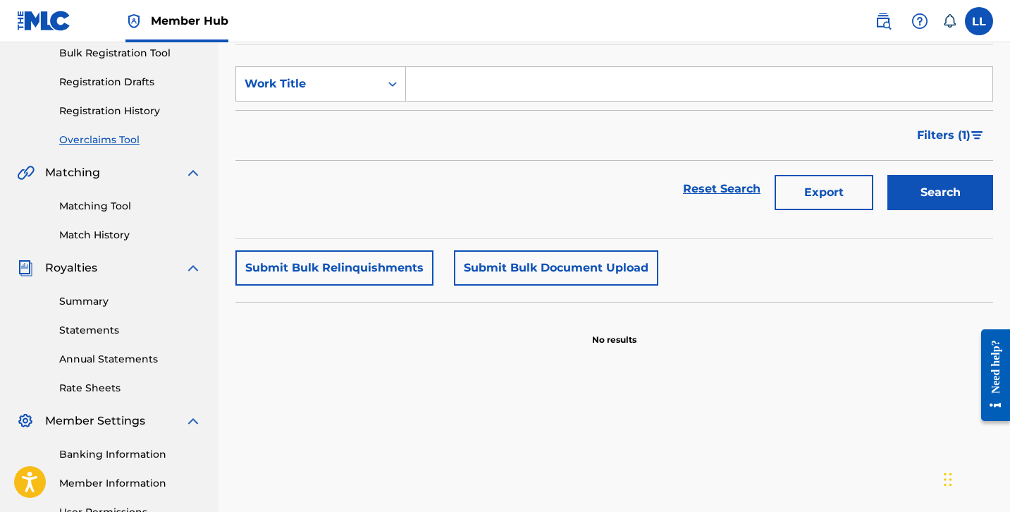
scroll to position [111, 0]
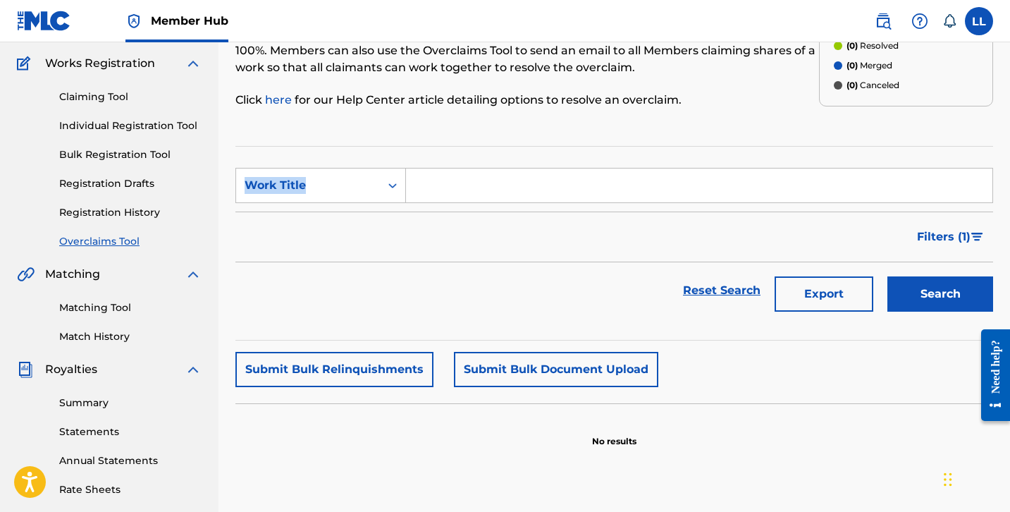
drag, startPoint x: 1009, startPoint y: 97, endPoint x: 1009, endPoint y: 153, distance: 56.4
click at [1009, 153] on html "Consent Details [#IABV2SETTINGS#] About This website uses cookies We use cookie…" at bounding box center [505, 145] width 1010 height 512
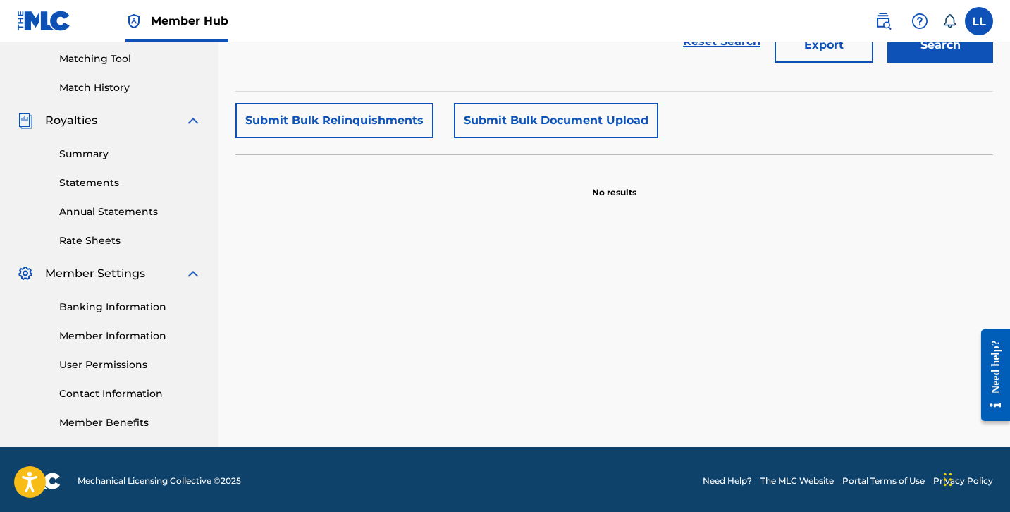
scroll to position [362, 0]
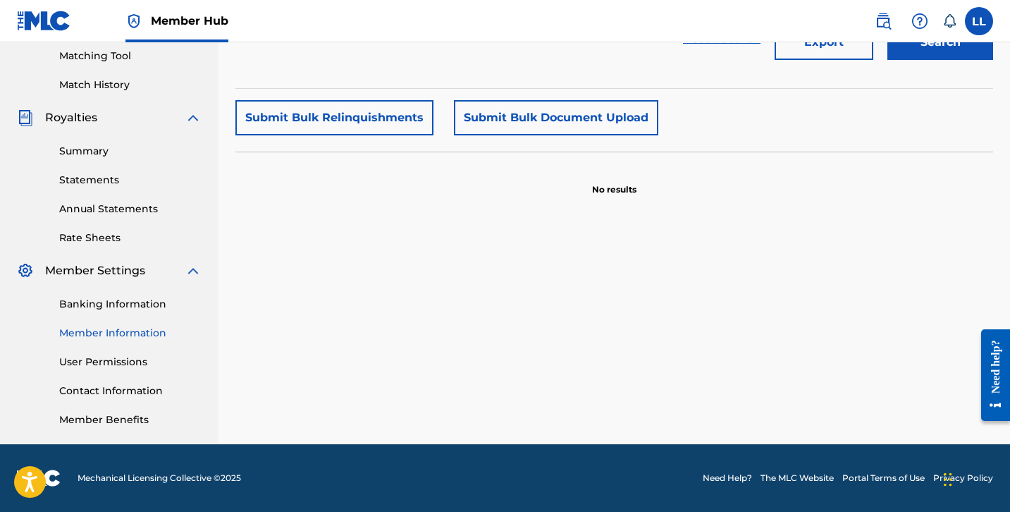
click at [139, 336] on link "Member Information" at bounding box center [130, 333] width 142 height 15
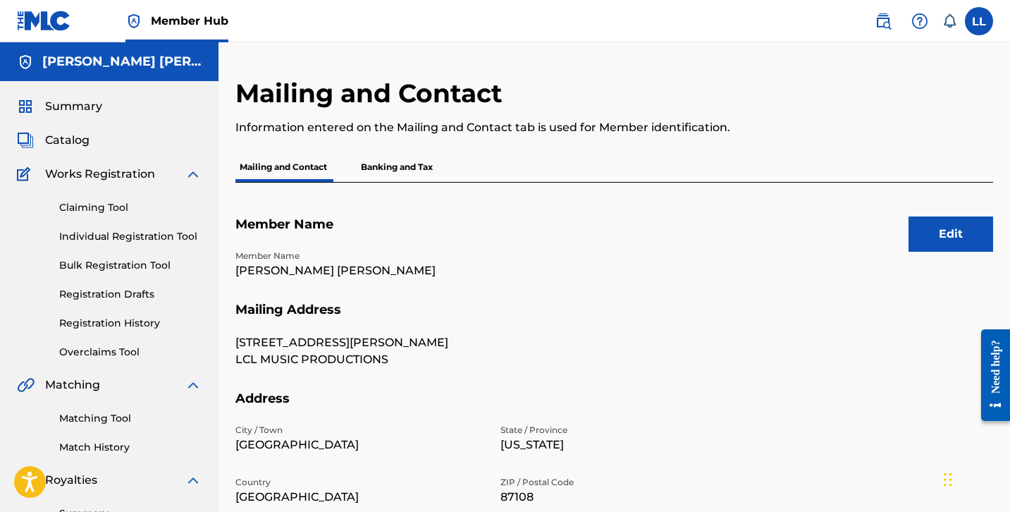
drag, startPoint x: 1009, startPoint y: 99, endPoint x: 1014, endPoint y: 123, distance: 23.8
click at [1009, 123] on html "Consent Details [#IABV2SETTINGS#] About This website uses cookies We use cookie…" at bounding box center [505, 256] width 1010 height 512
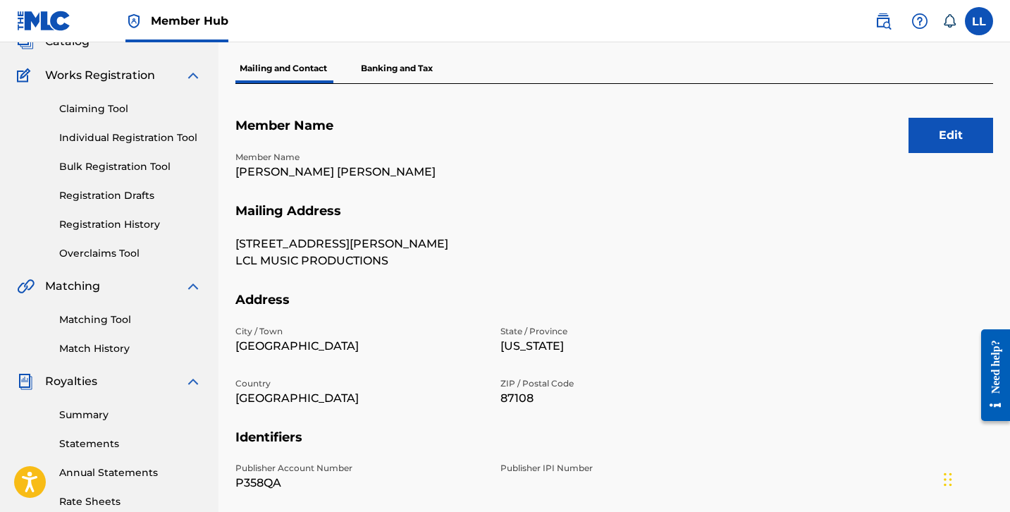
scroll to position [100, 0]
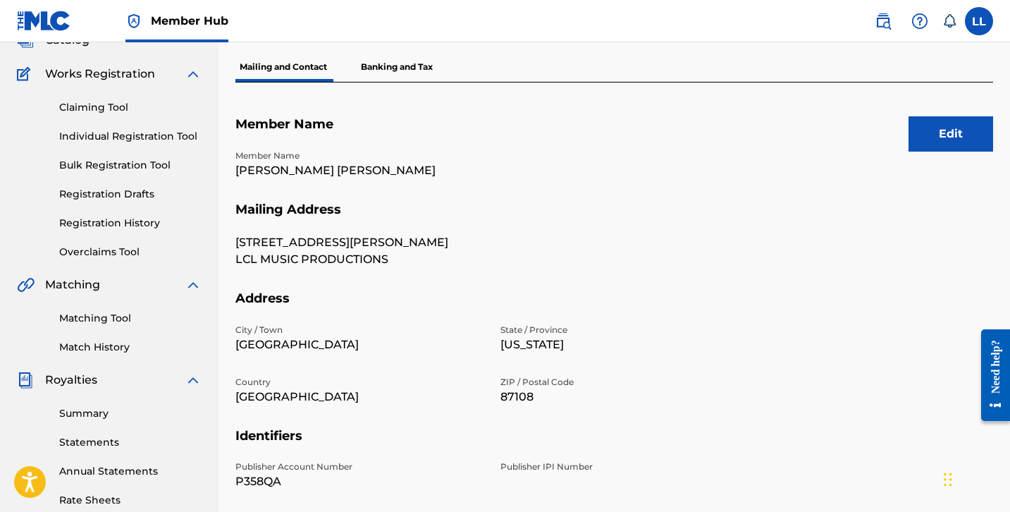
click at [412, 70] on p "Banking and Tax" at bounding box center [397, 67] width 80 height 30
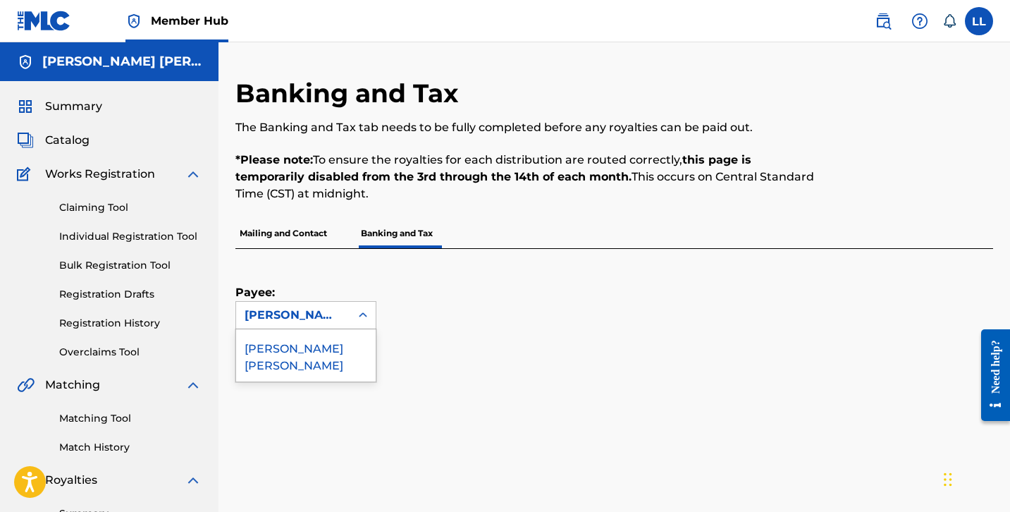
click at [350, 316] on div at bounding box center [362, 314] width 25 height 25
click at [534, 286] on div "Payee: [PERSON_NAME] [PERSON_NAME]" at bounding box center [597, 289] width 724 height 80
click at [101, 328] on link "Registration History" at bounding box center [130, 323] width 142 height 15
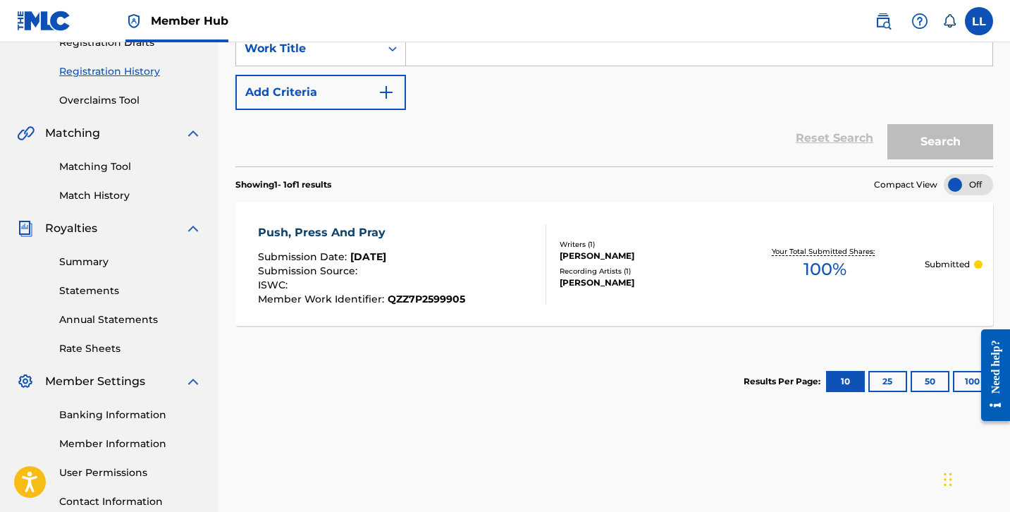
scroll to position [251, 0]
click at [875, 381] on button "25" at bounding box center [887, 381] width 39 height 21
click at [928, 381] on button "50" at bounding box center [930, 381] width 39 height 21
click at [968, 382] on button "100" at bounding box center [972, 381] width 39 height 21
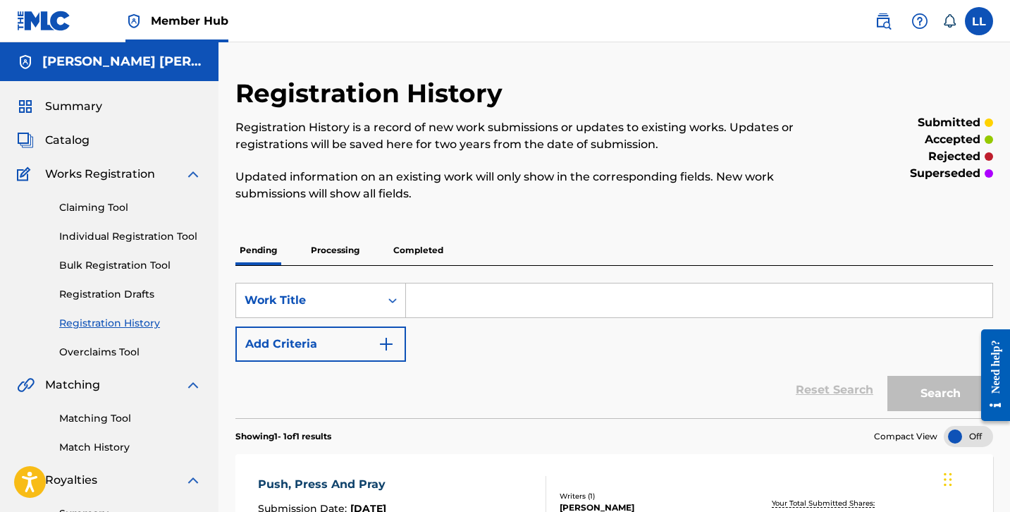
click at [953, 122] on p "submitted" at bounding box center [949, 122] width 63 height 17
click at [121, 451] on link "Match History" at bounding box center [130, 447] width 142 height 15
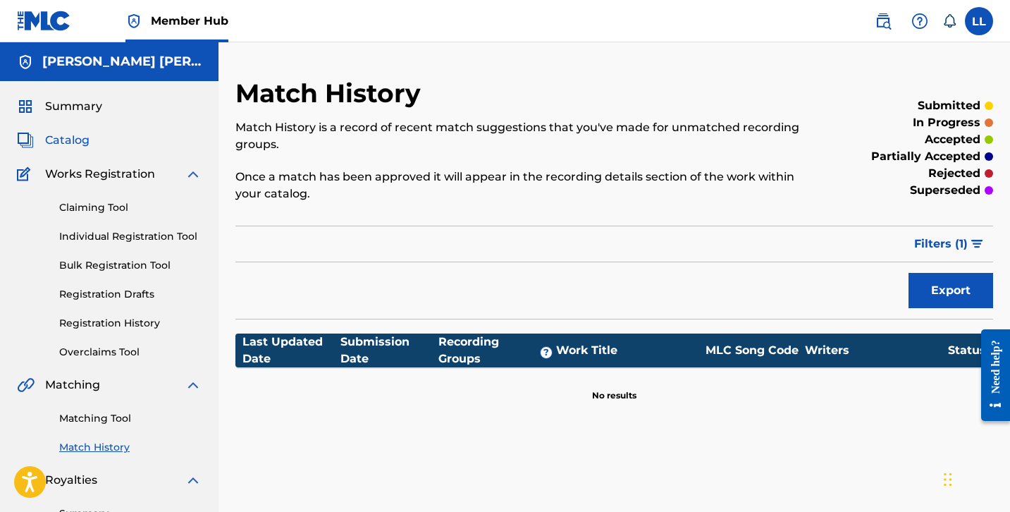
click at [68, 137] on span "Catalog" at bounding box center [67, 140] width 44 height 17
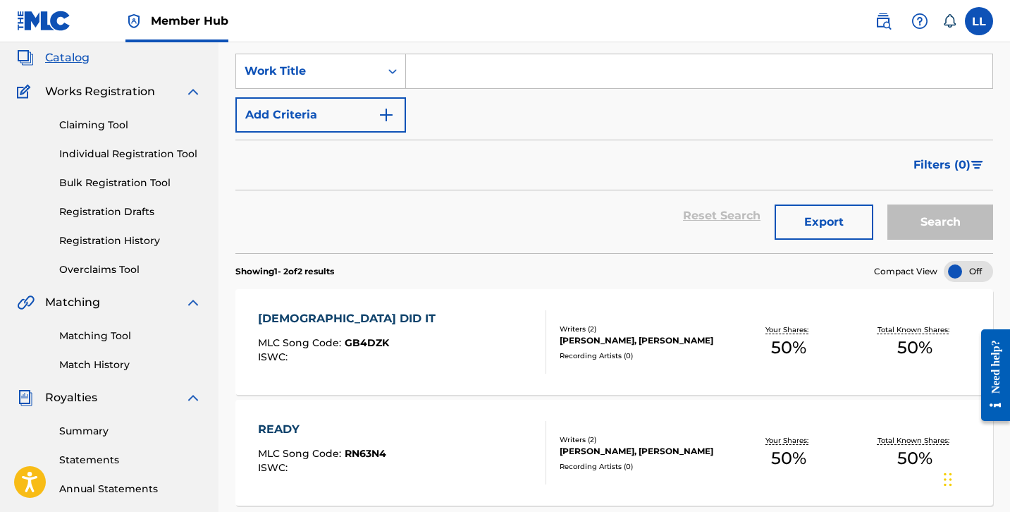
scroll to position [82, 0]
